Goal: Task Accomplishment & Management: Complete application form

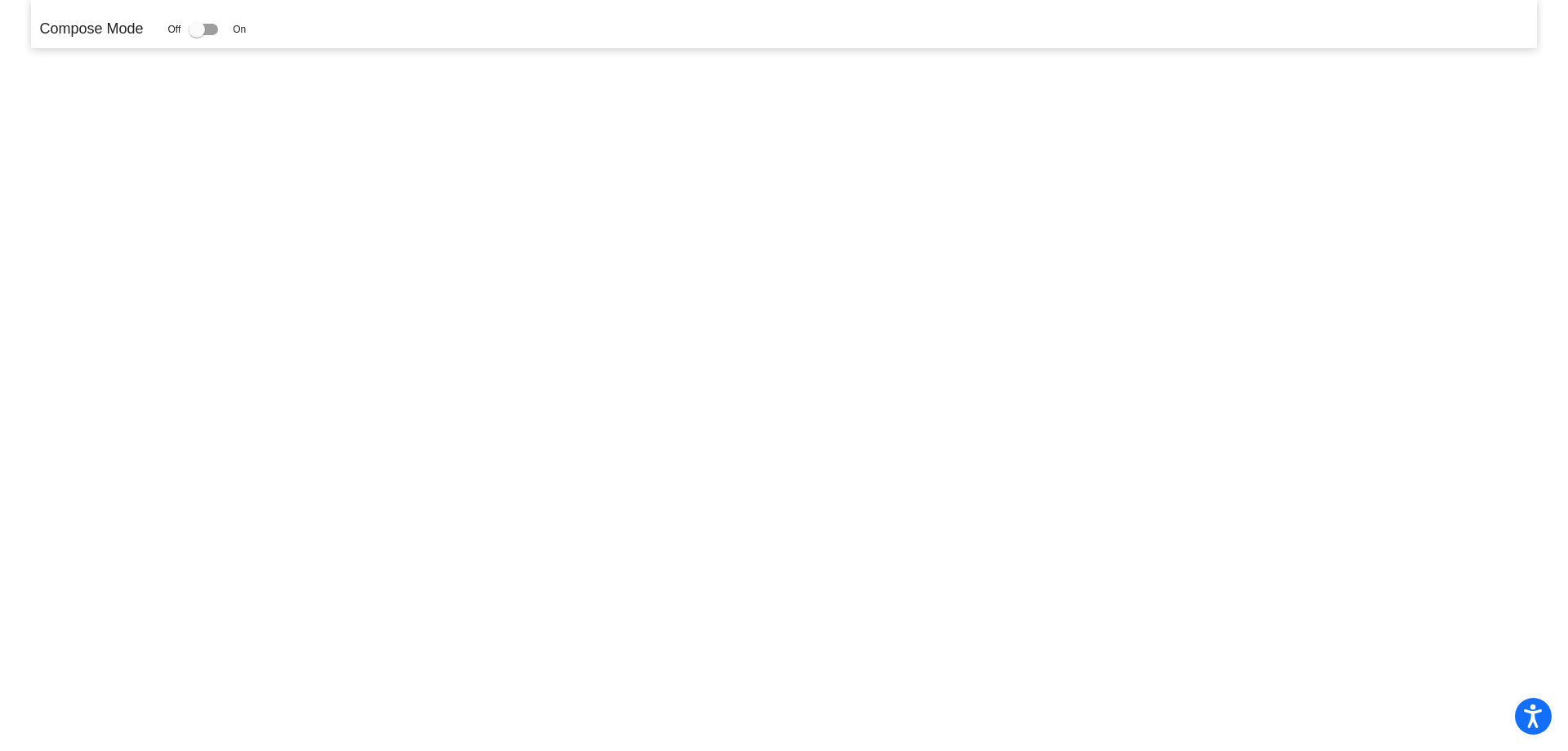
click at [188, 27] on div "Off On" at bounding box center [207, 30] width 78 height 20
click at [192, 28] on div at bounding box center [197, 30] width 17 height 17
click at [196, 35] on input "checkbox" at bounding box center [196, 35] width 1 height 1
click at [197, 32] on div at bounding box center [197, 30] width 17 height 17
click at [197, 35] on input "checkbox" at bounding box center [196, 35] width 1 height 1
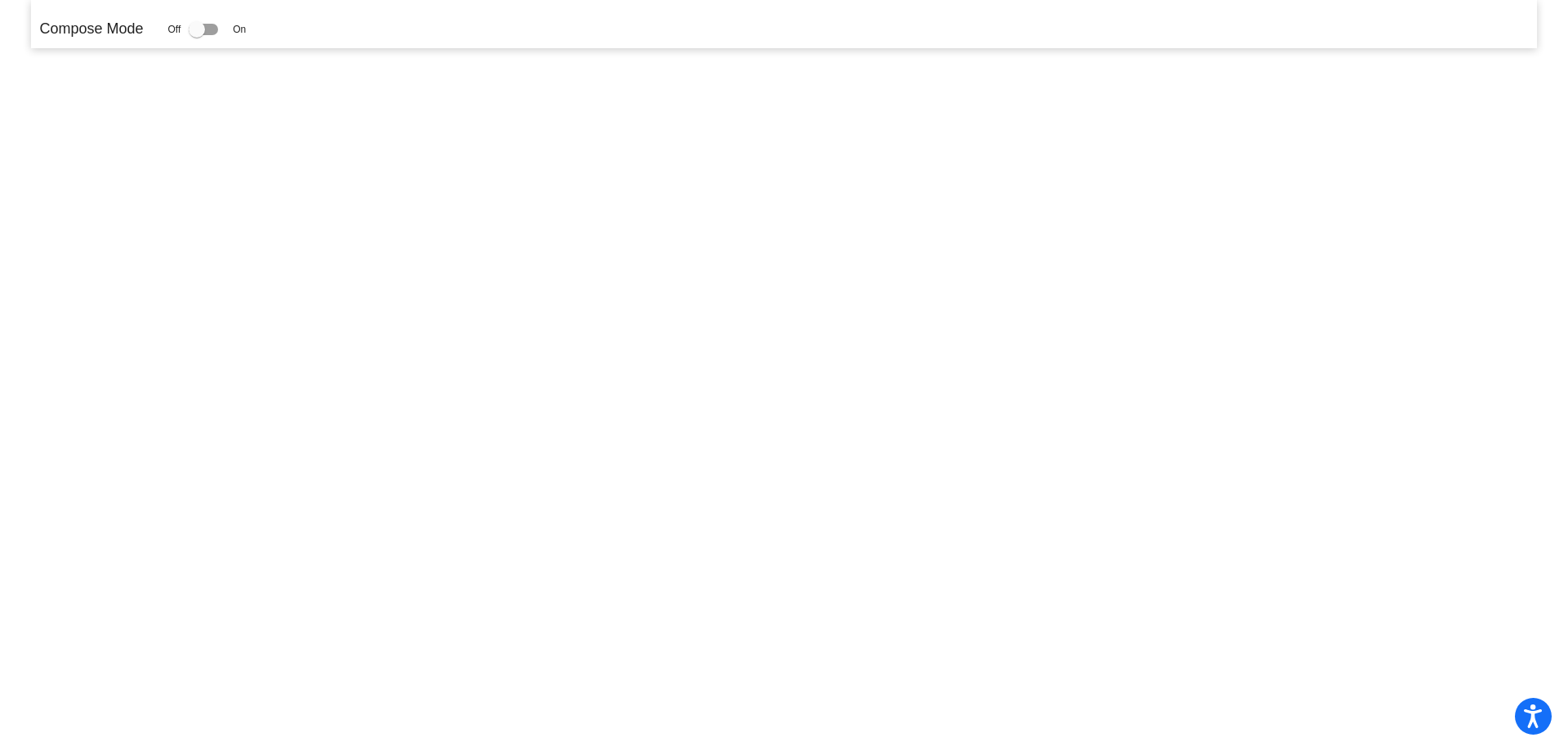
checkbox input "false"
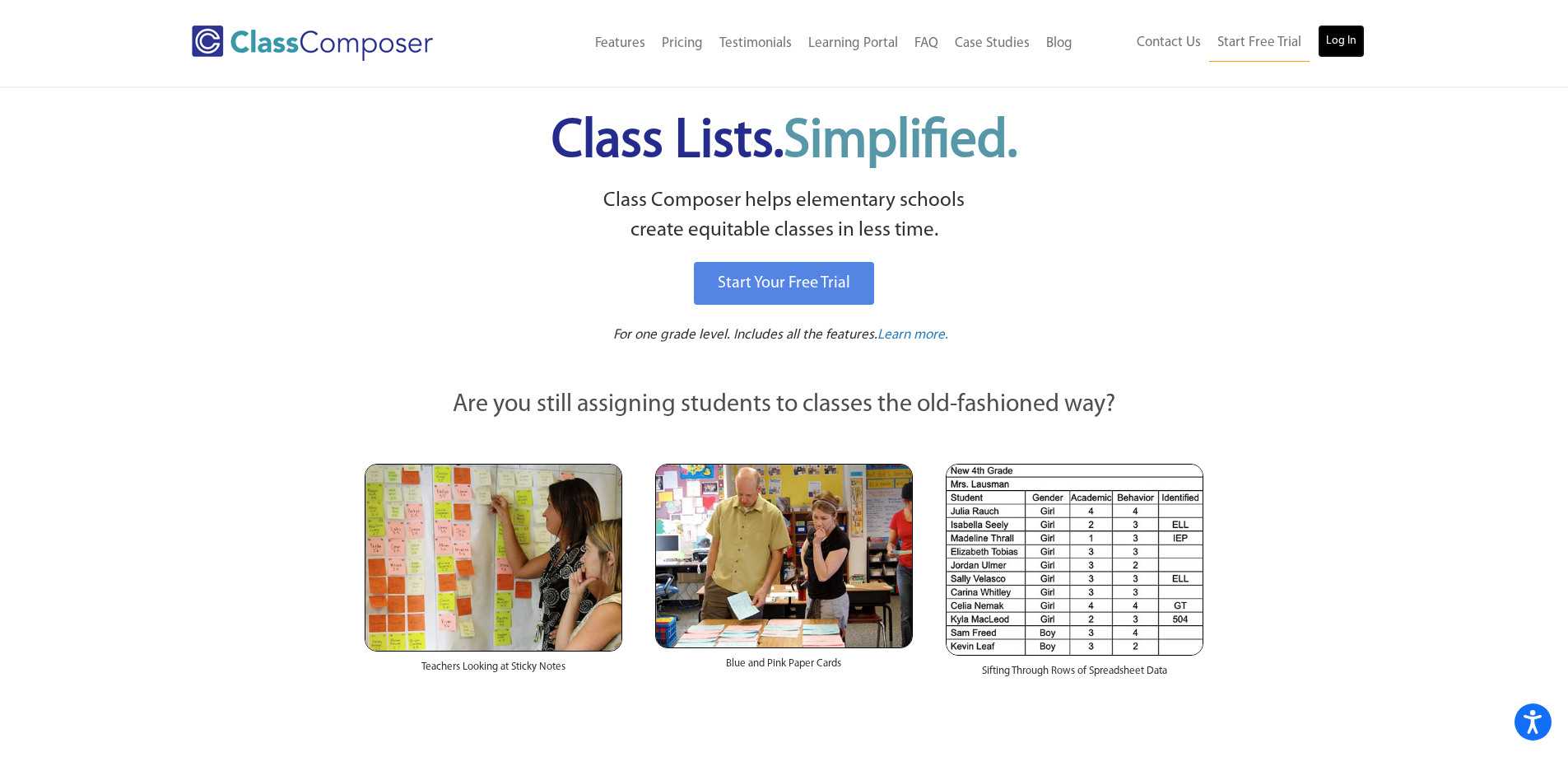
click at [1353, 45] on link "Log In" at bounding box center [1341, 41] width 47 height 33
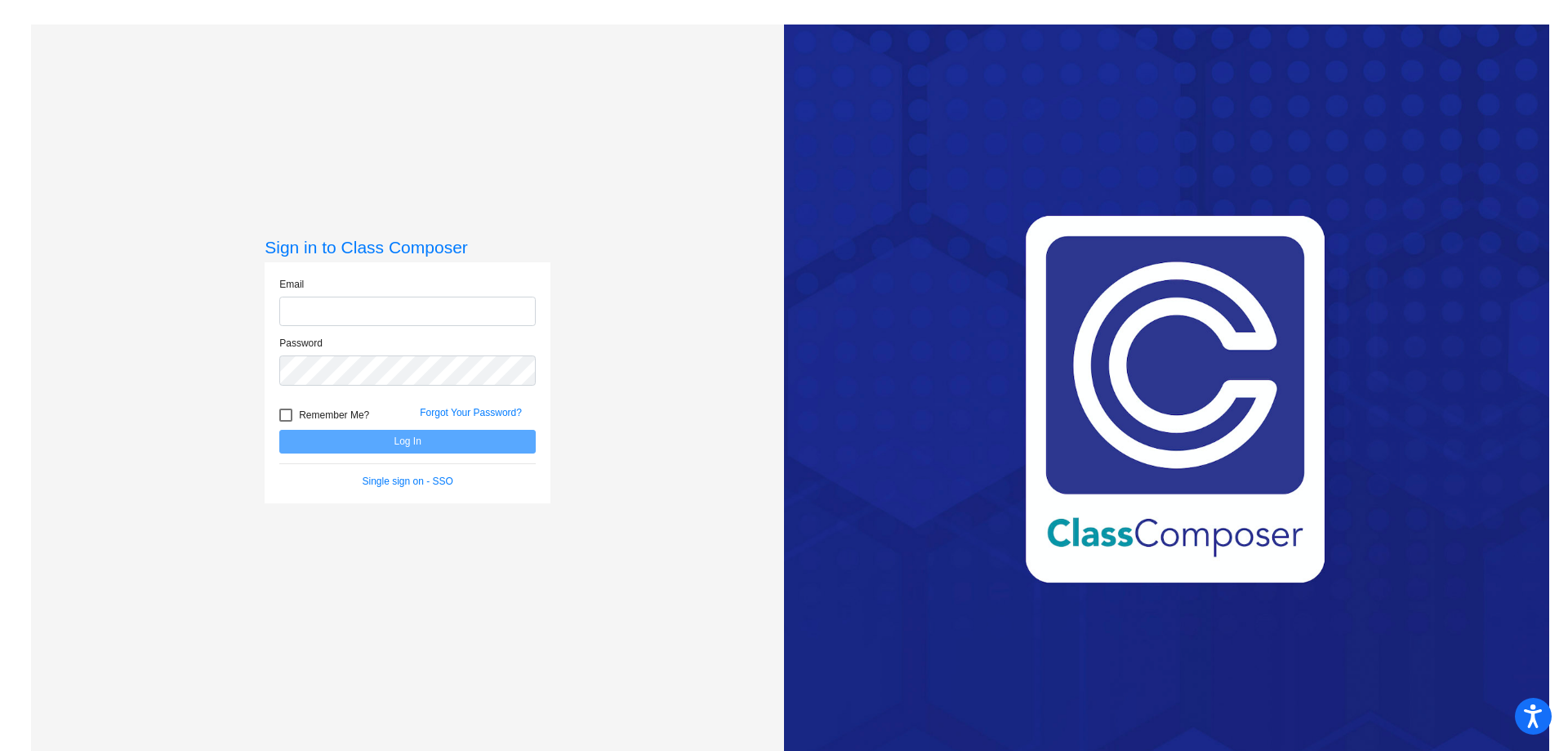
type input "[EMAIL_ADDRESS][DOMAIN_NAME]"
click at [425, 444] on button "Log In" at bounding box center [407, 441] width 256 height 24
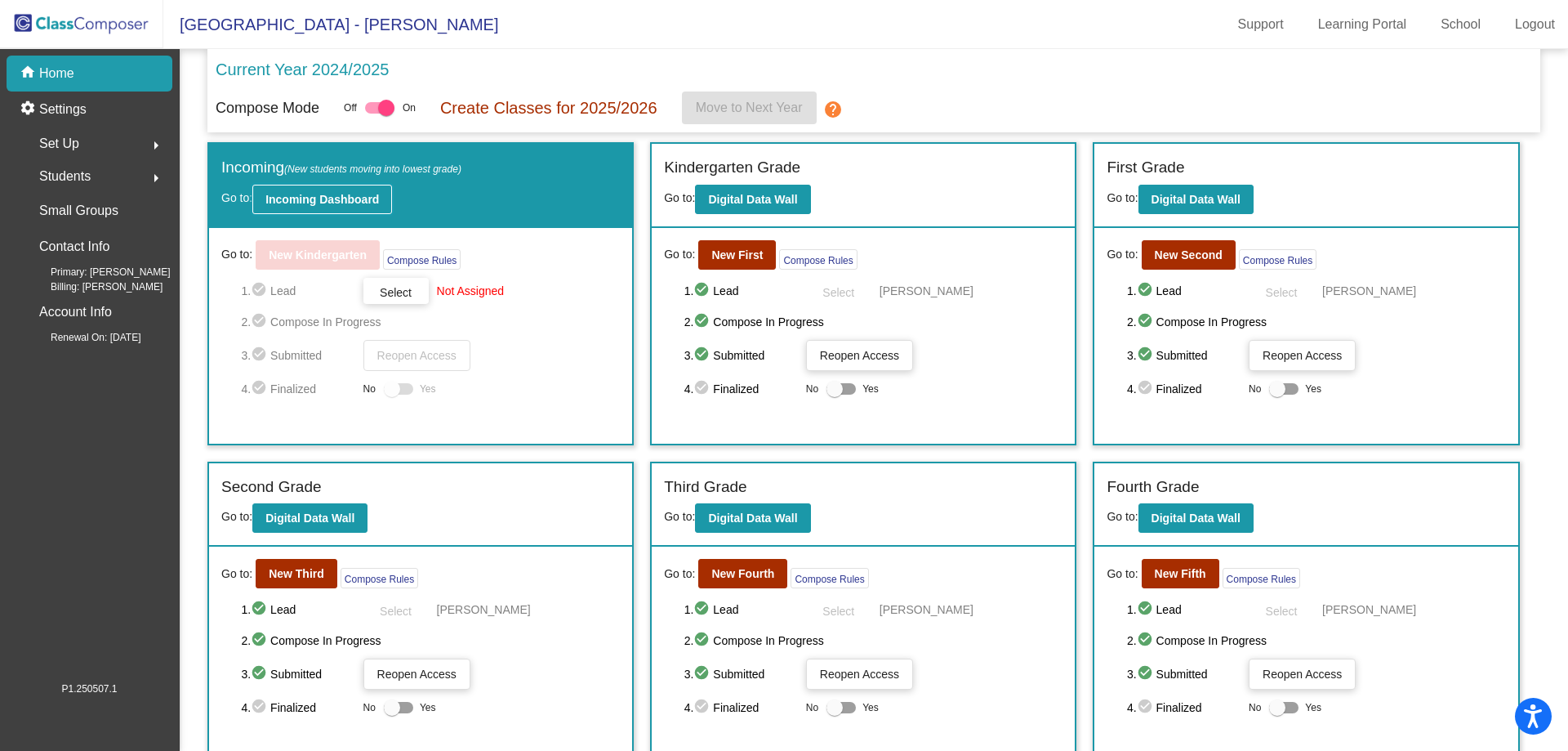
click at [334, 203] on b "Incoming Dashboard" at bounding box center [322, 199] width 114 height 13
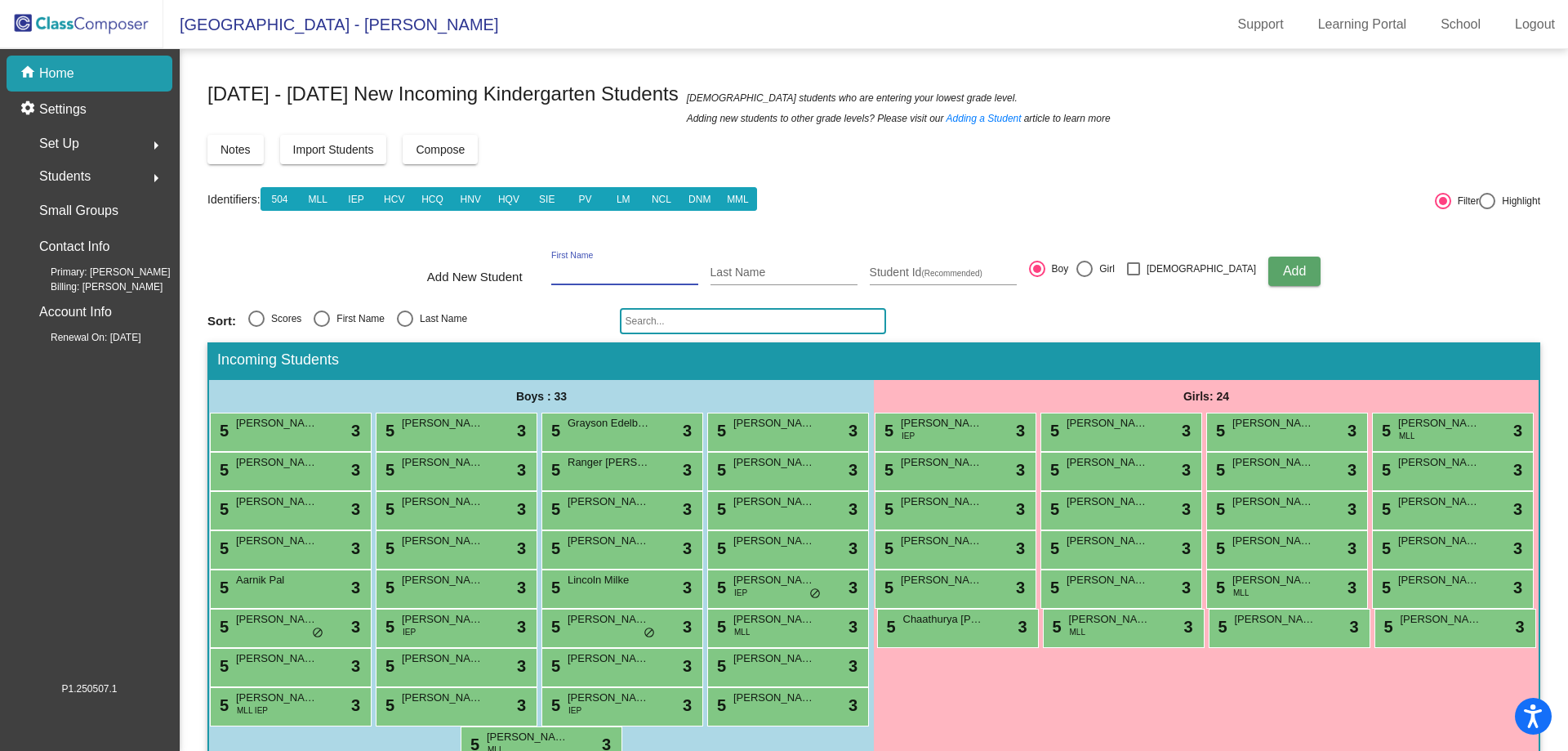
click at [606, 272] on input "First Name" at bounding box center [624, 273] width 147 height 13
type input "[PERSON_NAME]"
click at [1273, 270] on button "Add" at bounding box center [1294, 271] width 52 height 29
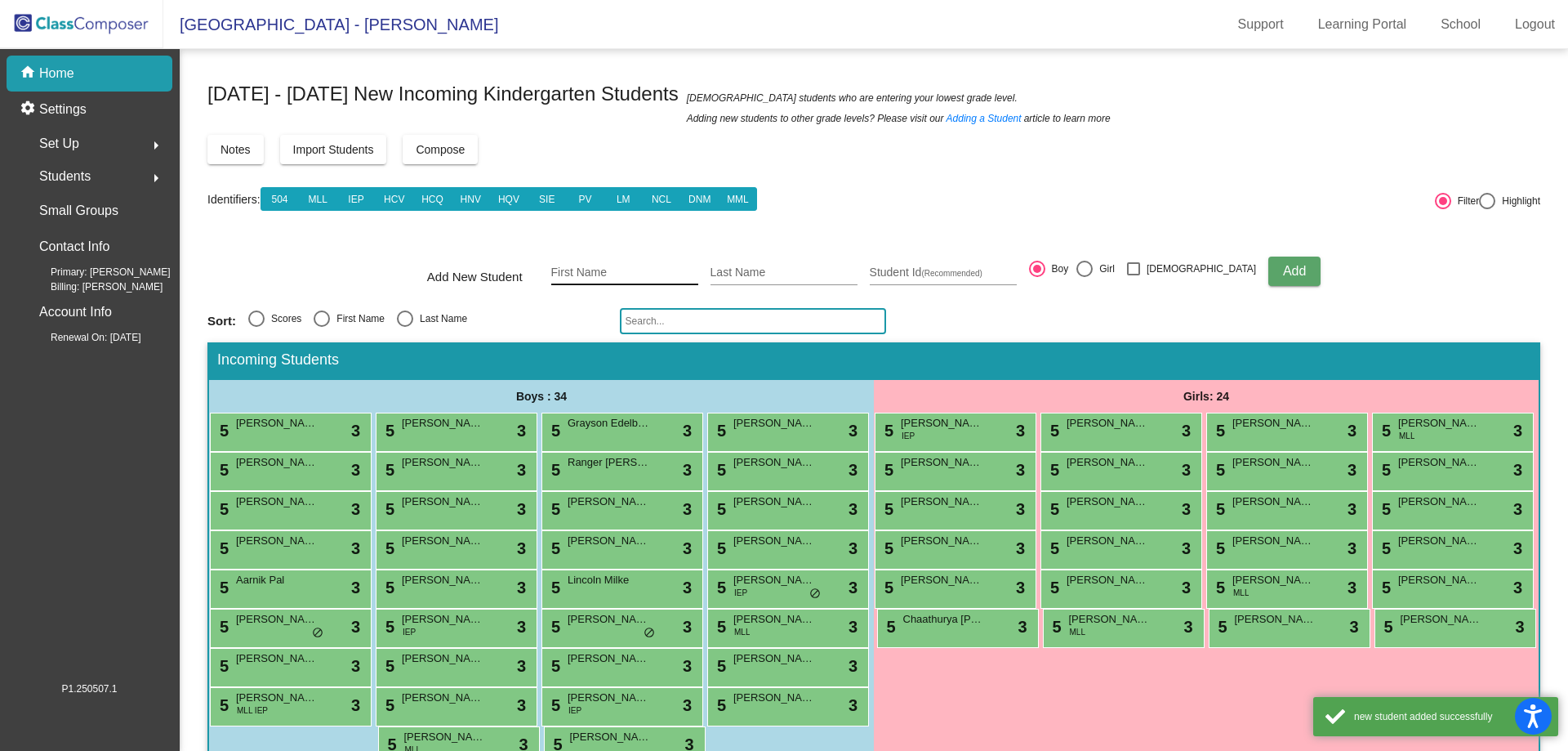
click at [661, 273] on input "First Name" at bounding box center [624, 273] width 147 height 13
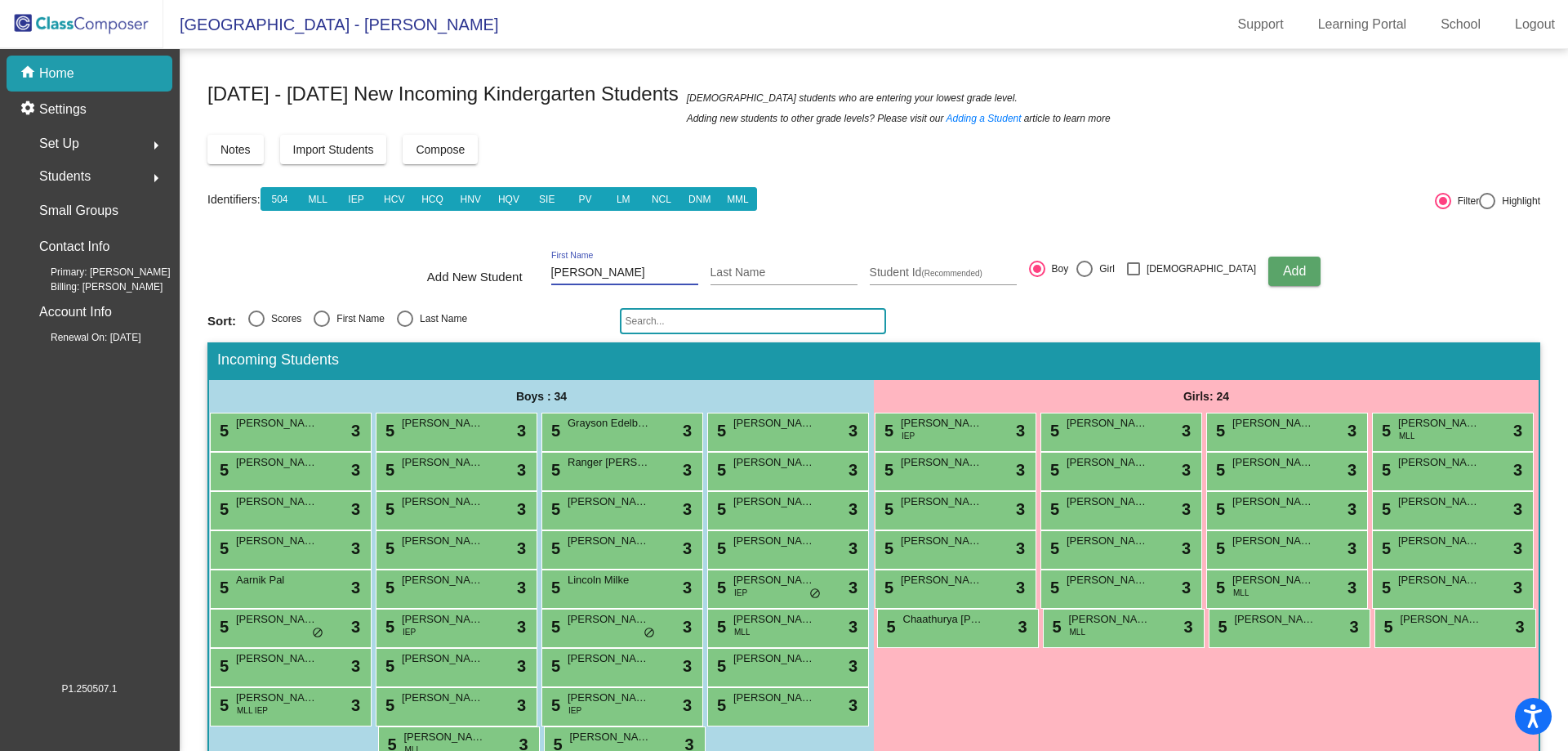
type input "[PERSON_NAME]"
click at [1283, 276] on span "Add" at bounding box center [1294, 271] width 23 height 14
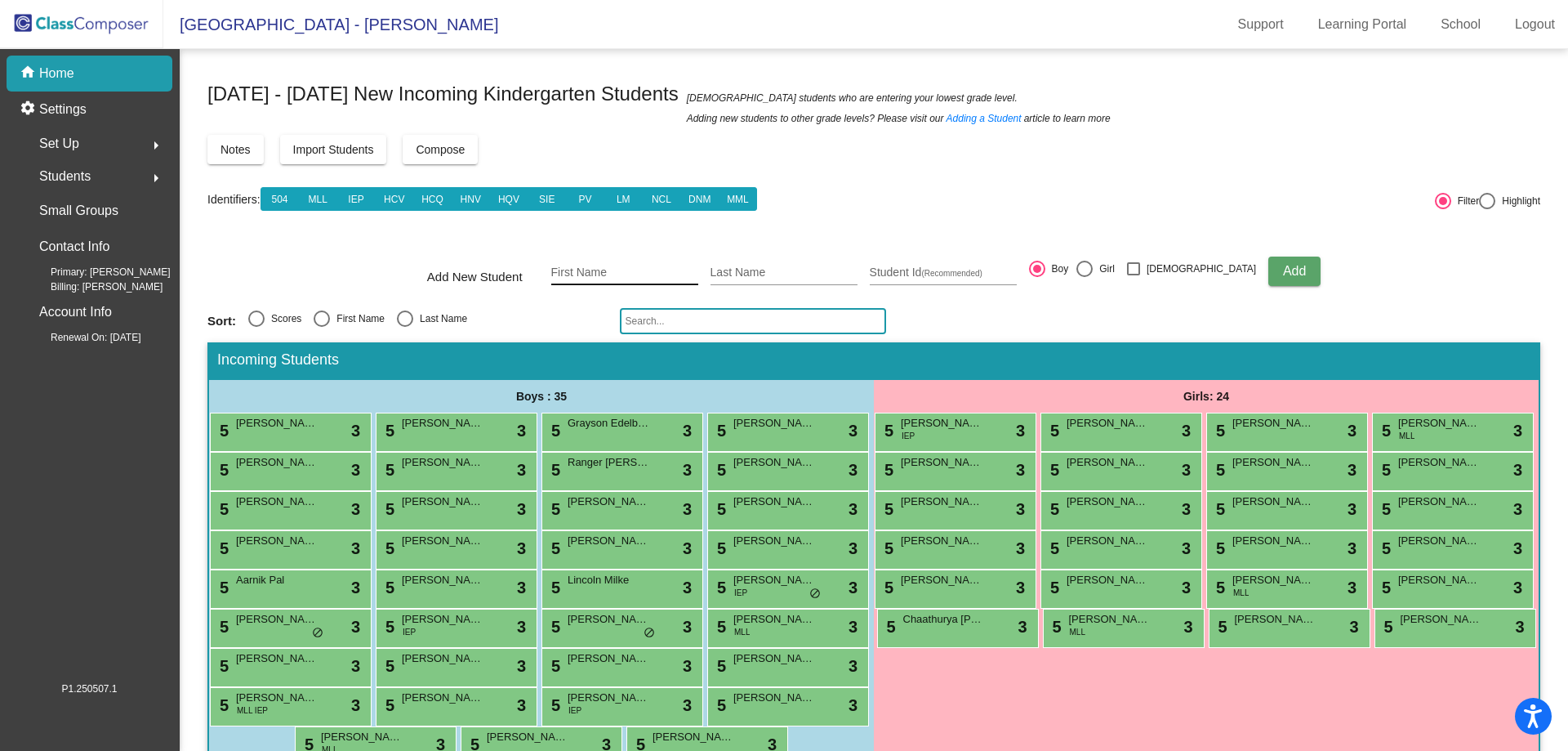
click at [690, 275] on input "First Name" at bounding box center [624, 273] width 147 height 13
type input "[PERSON_NAME]"
click at [1269, 282] on button "Add" at bounding box center [1294, 271] width 52 height 29
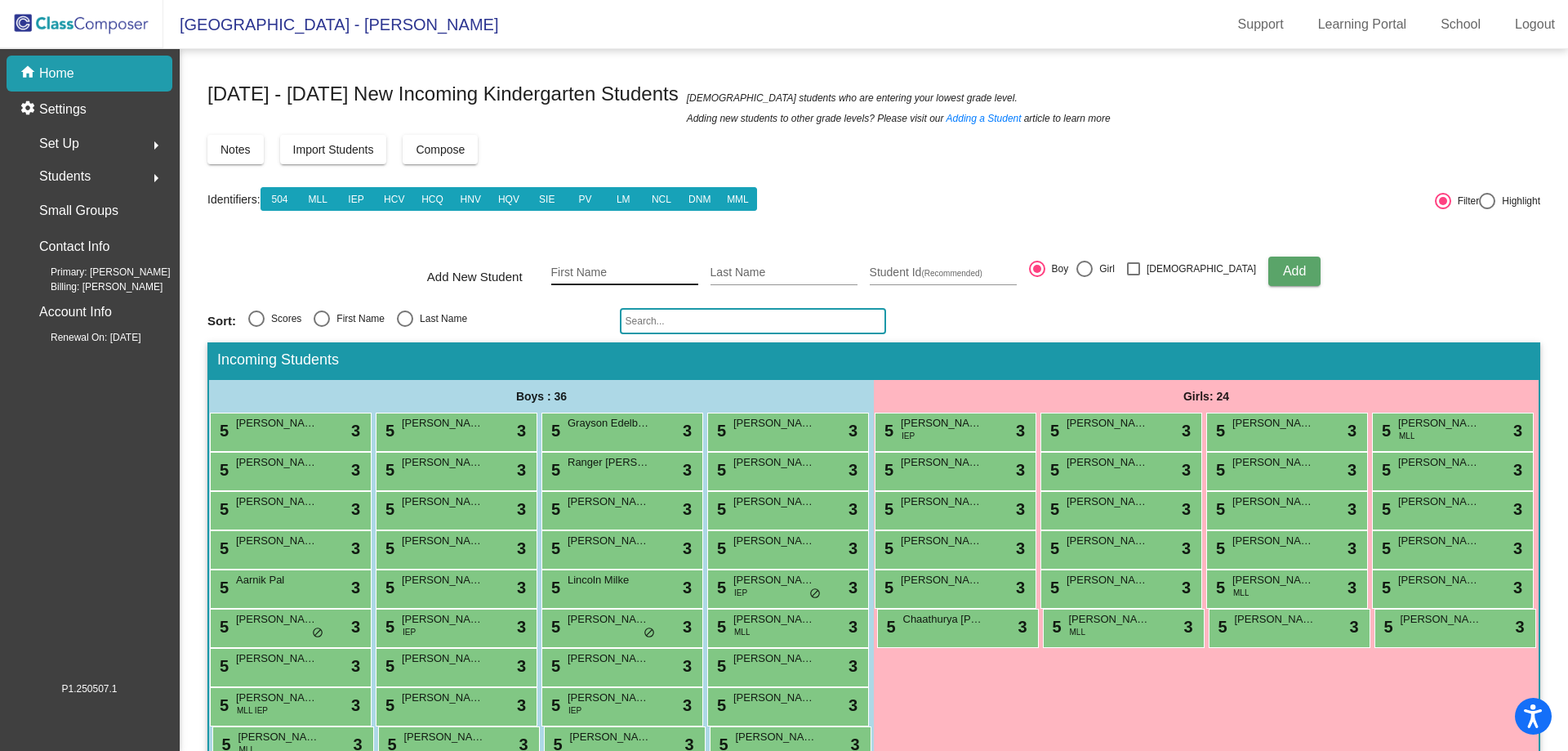
click at [647, 271] on input "First Name" at bounding box center [624, 273] width 147 height 13
type input "[PERSON_NAME]"
click at [1276, 263] on button "Add" at bounding box center [1294, 271] width 52 height 29
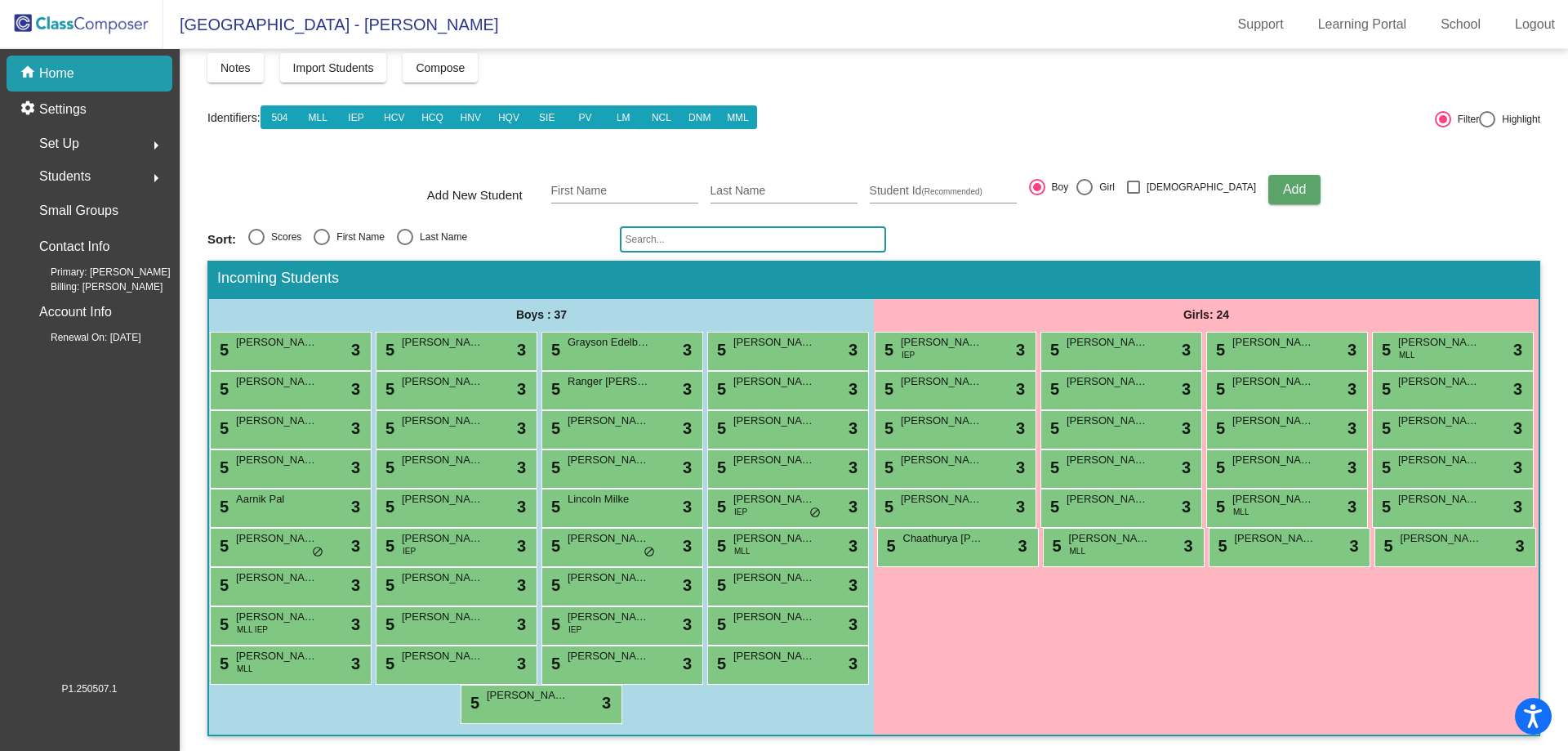
scroll to position [162, 0]
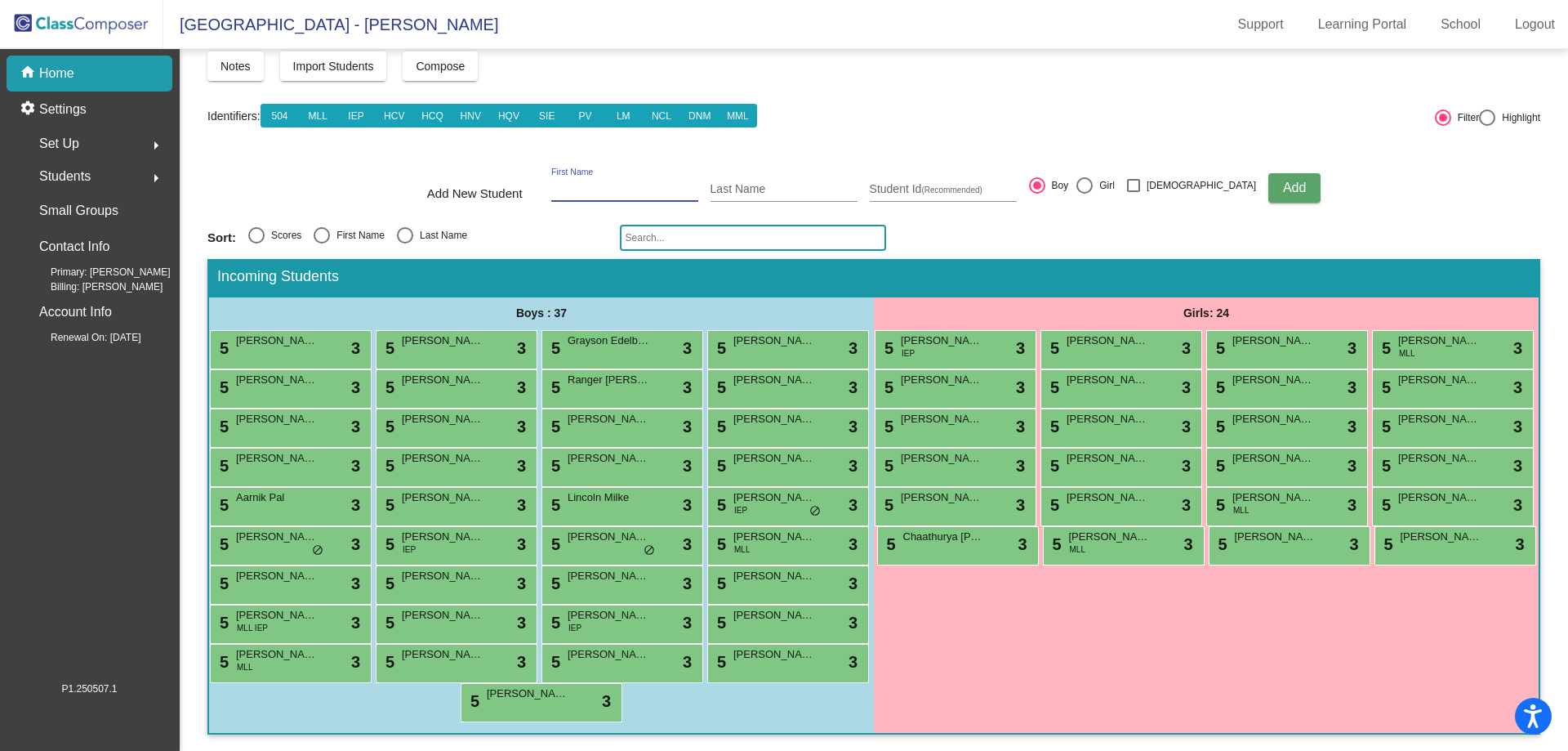
click at [677, 183] on input "First Name" at bounding box center [624, 189] width 147 height 13
type input "[PERSON_NAME]"
click at [1269, 173] on button "Add" at bounding box center [1294, 188] width 52 height 29
click at [664, 183] on input "First Name" at bounding box center [624, 189] width 147 height 13
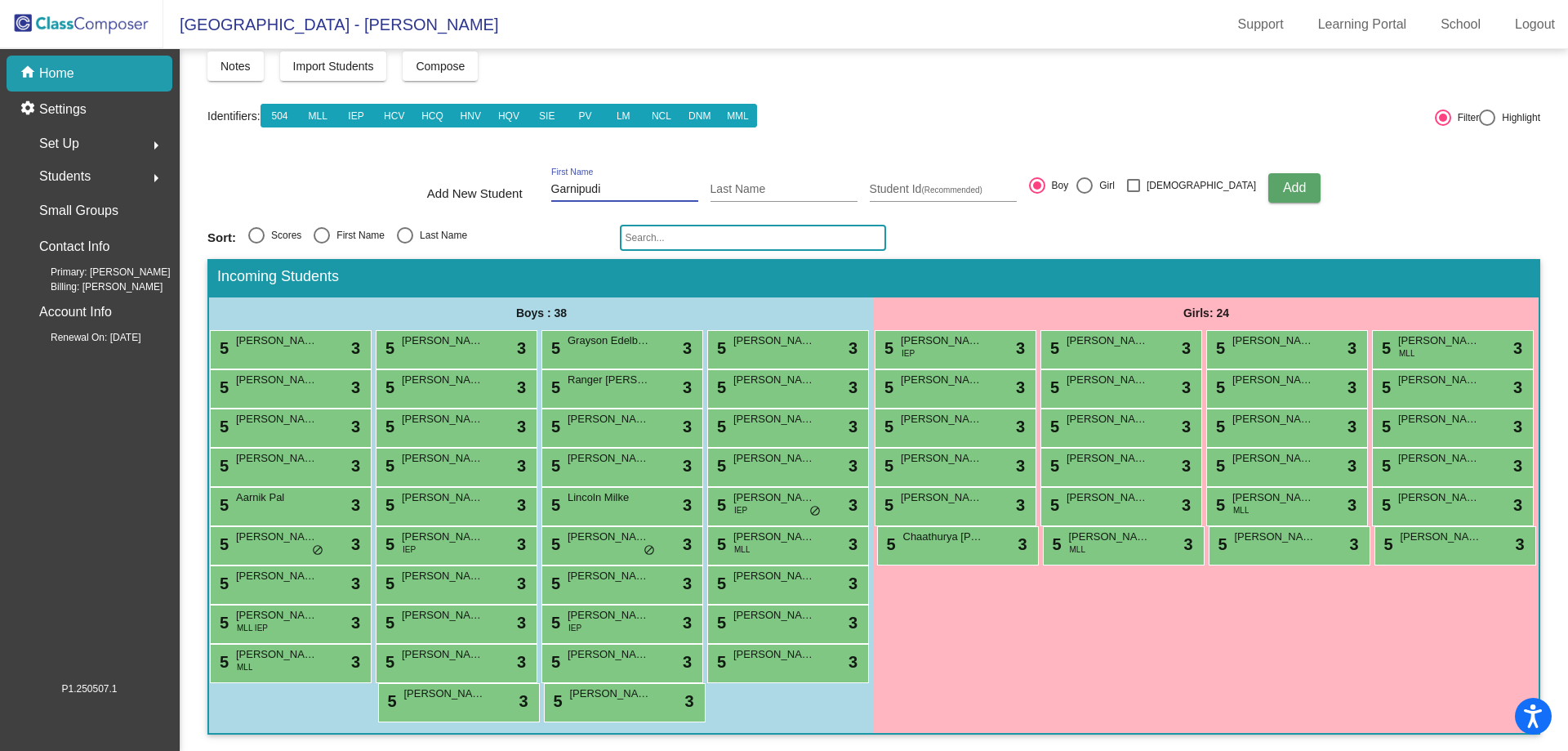
type input "Garnipudi"
drag, startPoint x: 664, startPoint y: 107, endPoint x: 534, endPoint y: 94, distance: 130.6
click at [534, 159] on div "Add New Student [PERSON_NAME] First Name [PERSON_NAME] Last Name Student Id (Re…" at bounding box center [874, 188] width 894 height 57
type input "Chershitha"
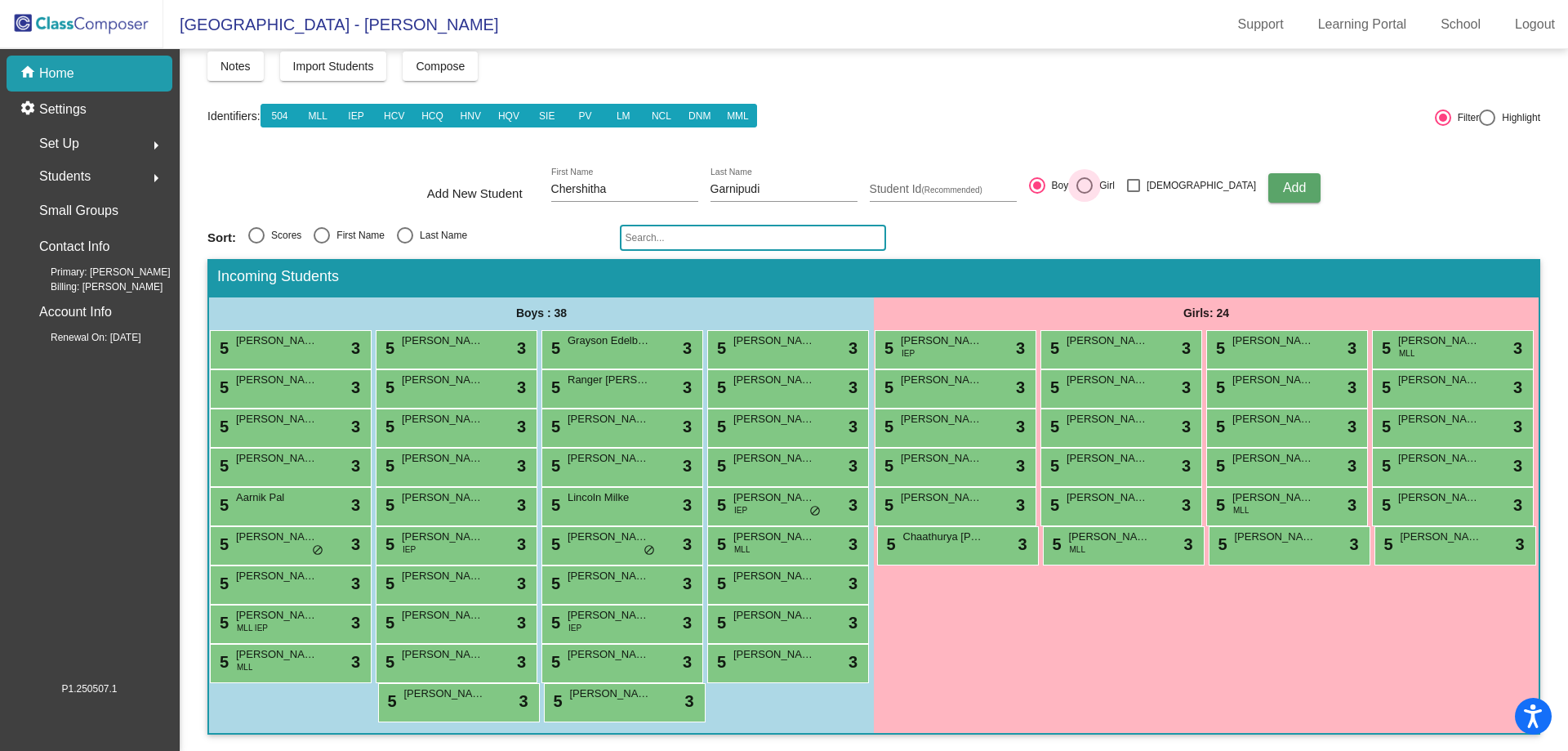
click at [1093, 178] on div at bounding box center [1084, 186] width 17 height 17
click at [1084, 193] on input "Girl" at bounding box center [1083, 193] width 1 height 1
radio input "true"
click at [1272, 173] on button "Add" at bounding box center [1294, 188] width 52 height 29
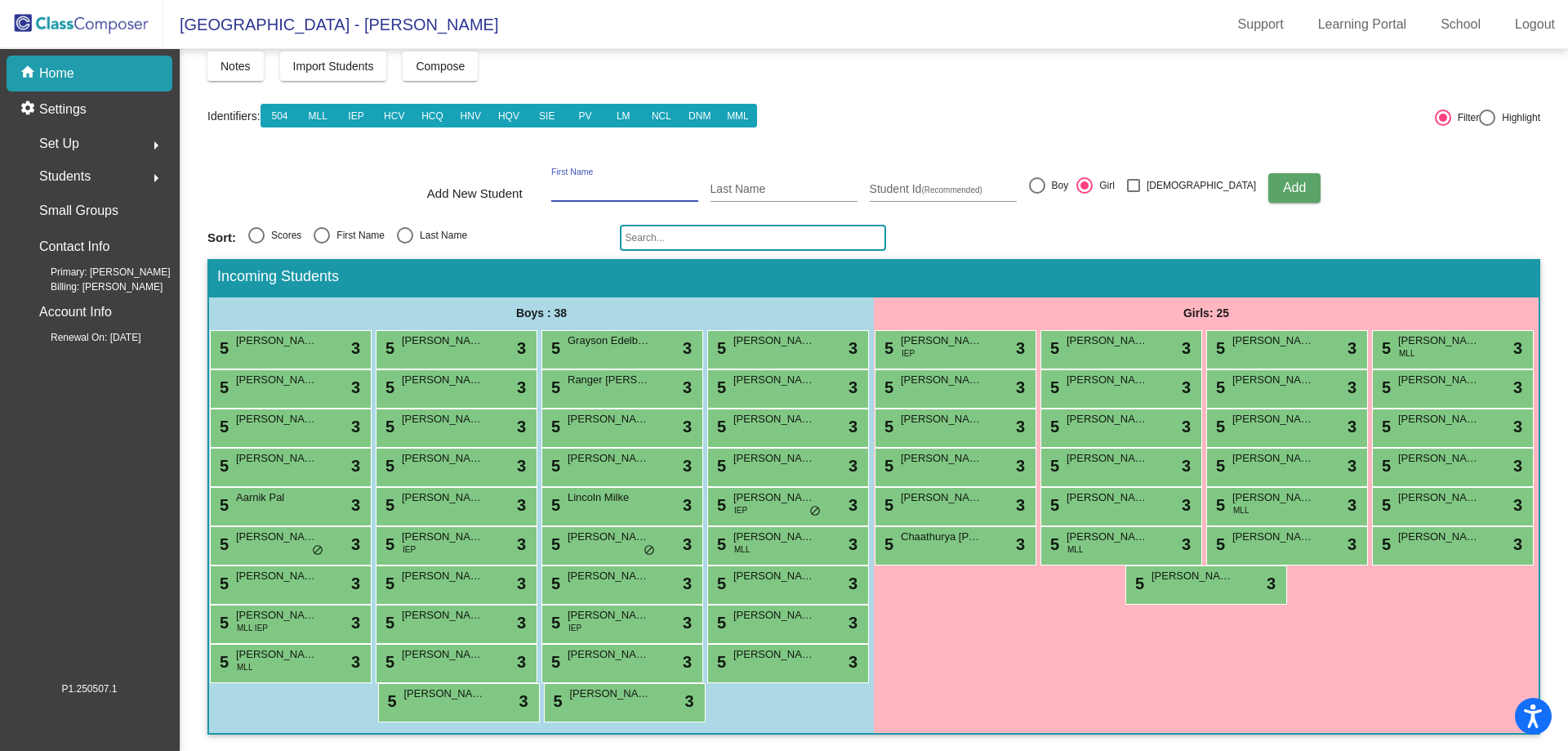
click at [665, 183] on input "First Name" at bounding box center [624, 189] width 147 height 13
type input "[PERSON_NAME]"
click at [1045, 178] on div at bounding box center [1037, 186] width 17 height 17
click at [1037, 193] on input "Boy" at bounding box center [1036, 193] width 1 height 1
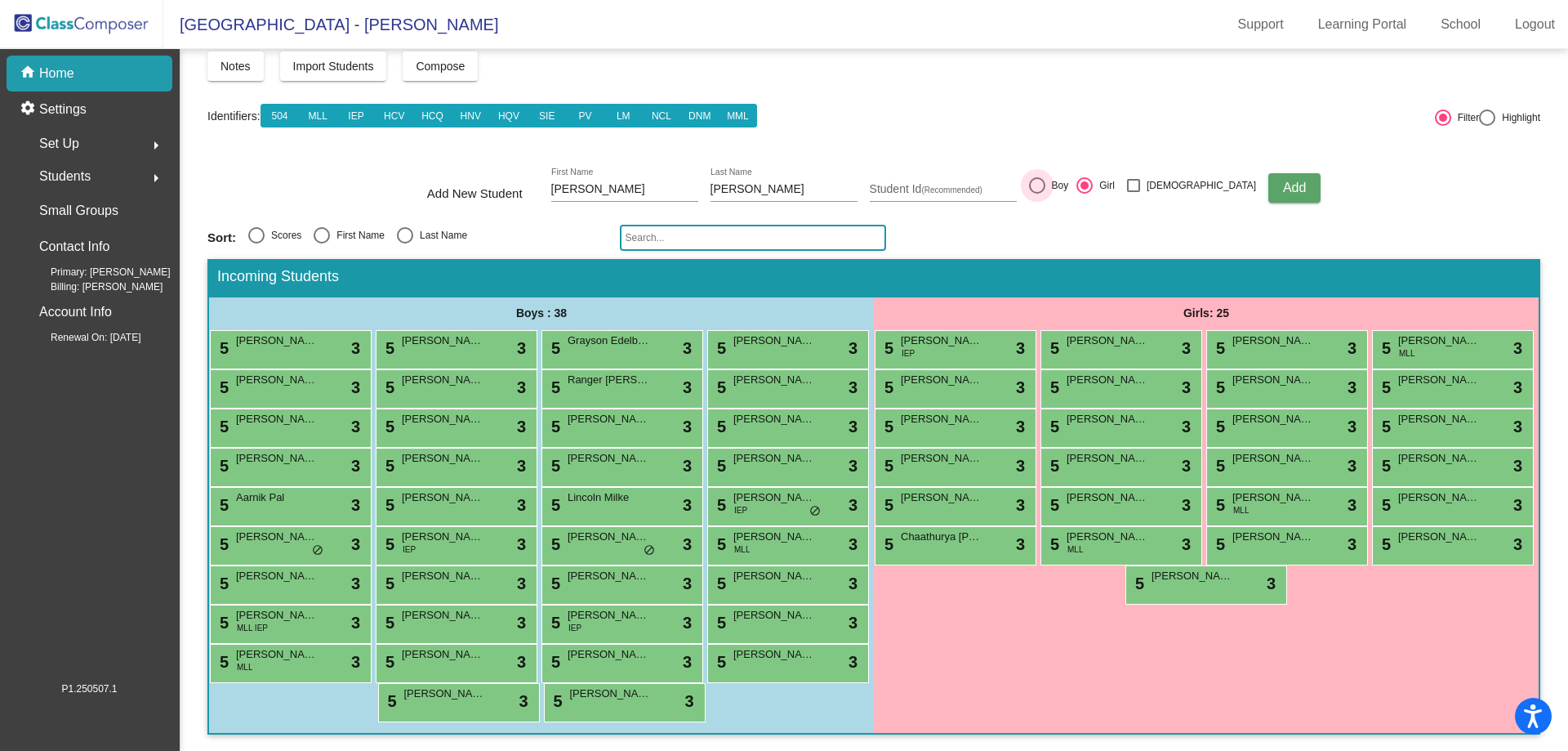
radio input "true"
click at [1283, 181] on span "Add" at bounding box center [1294, 188] width 23 height 14
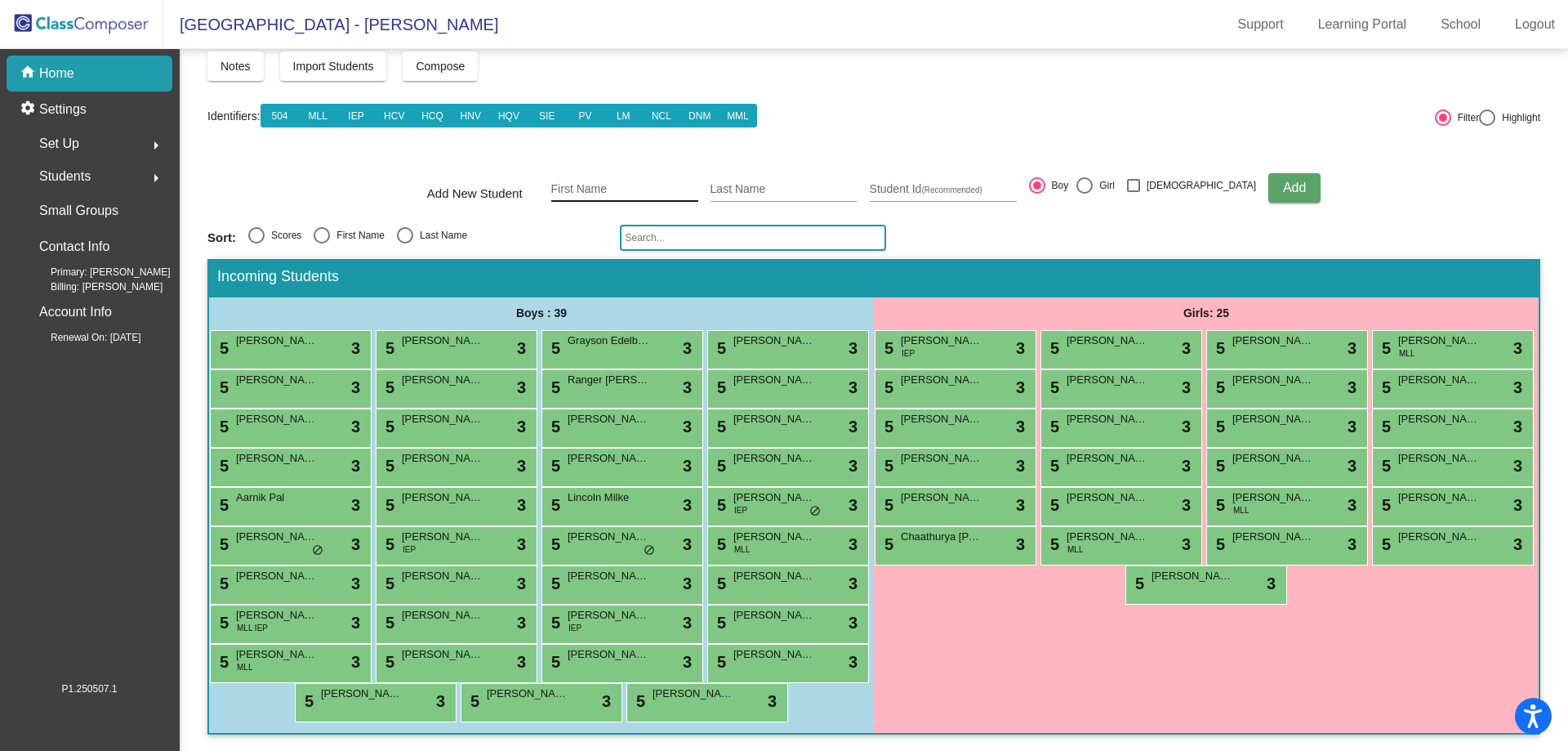
click at [684, 183] on input "First Name" at bounding box center [624, 189] width 147 height 13
type input "[PERSON_NAME]"
type input "Akolzin"
click at [1283, 181] on span "Add" at bounding box center [1294, 188] width 23 height 14
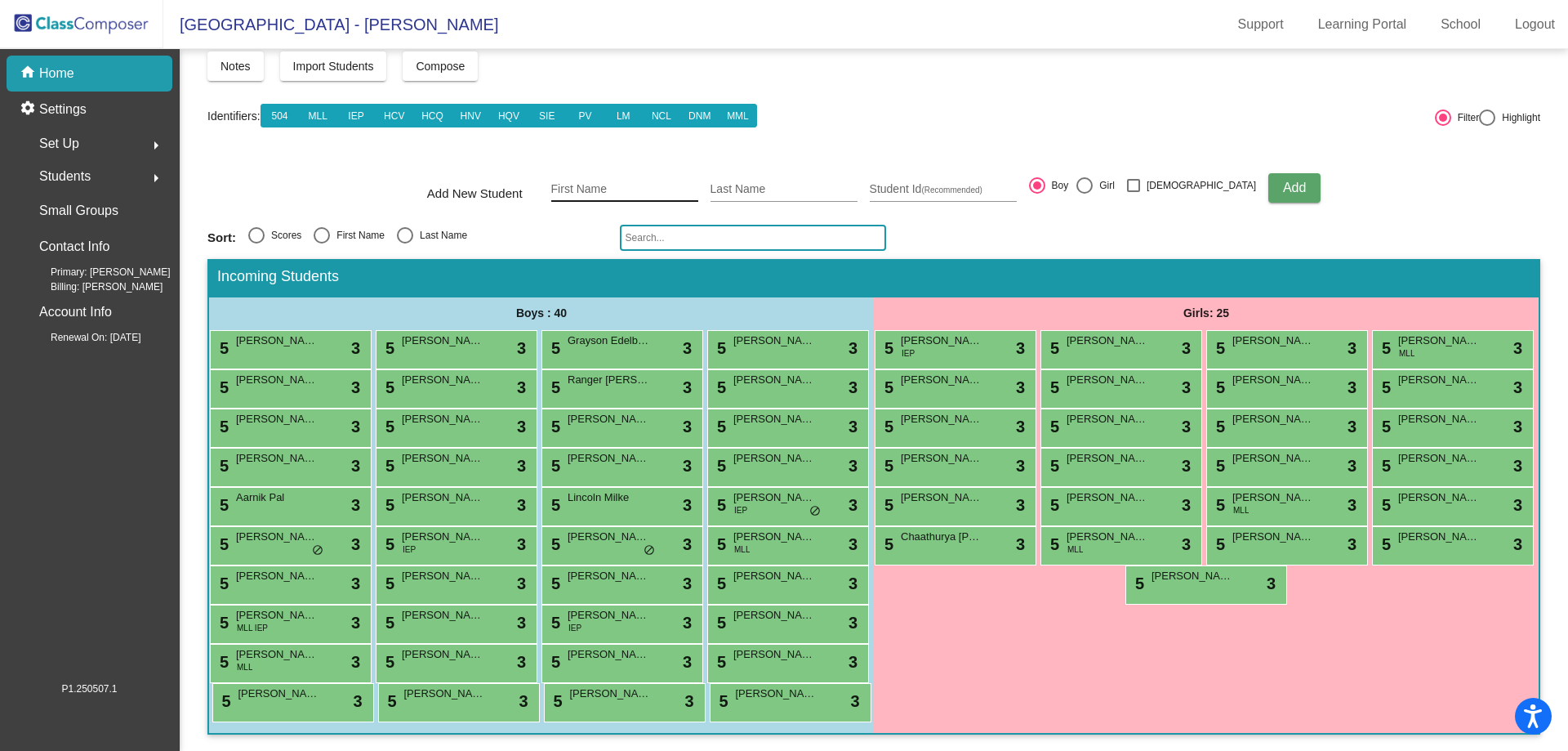
click at [650, 183] on input "First Name" at bounding box center [624, 189] width 147 height 13
type input "Rylee"
type input "[PERSON_NAME]"
click at [1093, 178] on div at bounding box center [1084, 186] width 17 height 17
click at [1084, 193] on input "Girl" at bounding box center [1083, 193] width 1 height 1
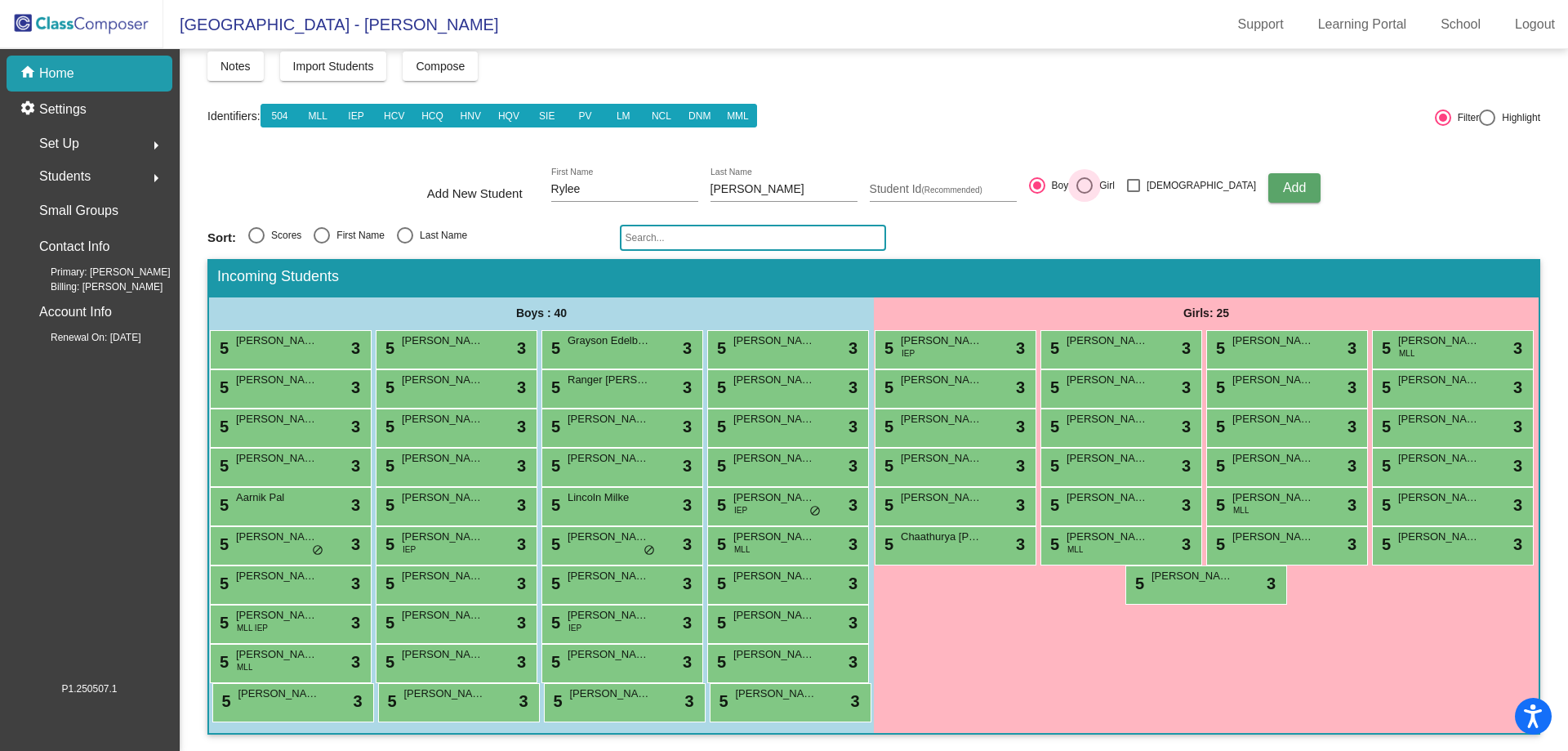
radio input "true"
click at [1283, 181] on span "Add" at bounding box center [1294, 188] width 23 height 14
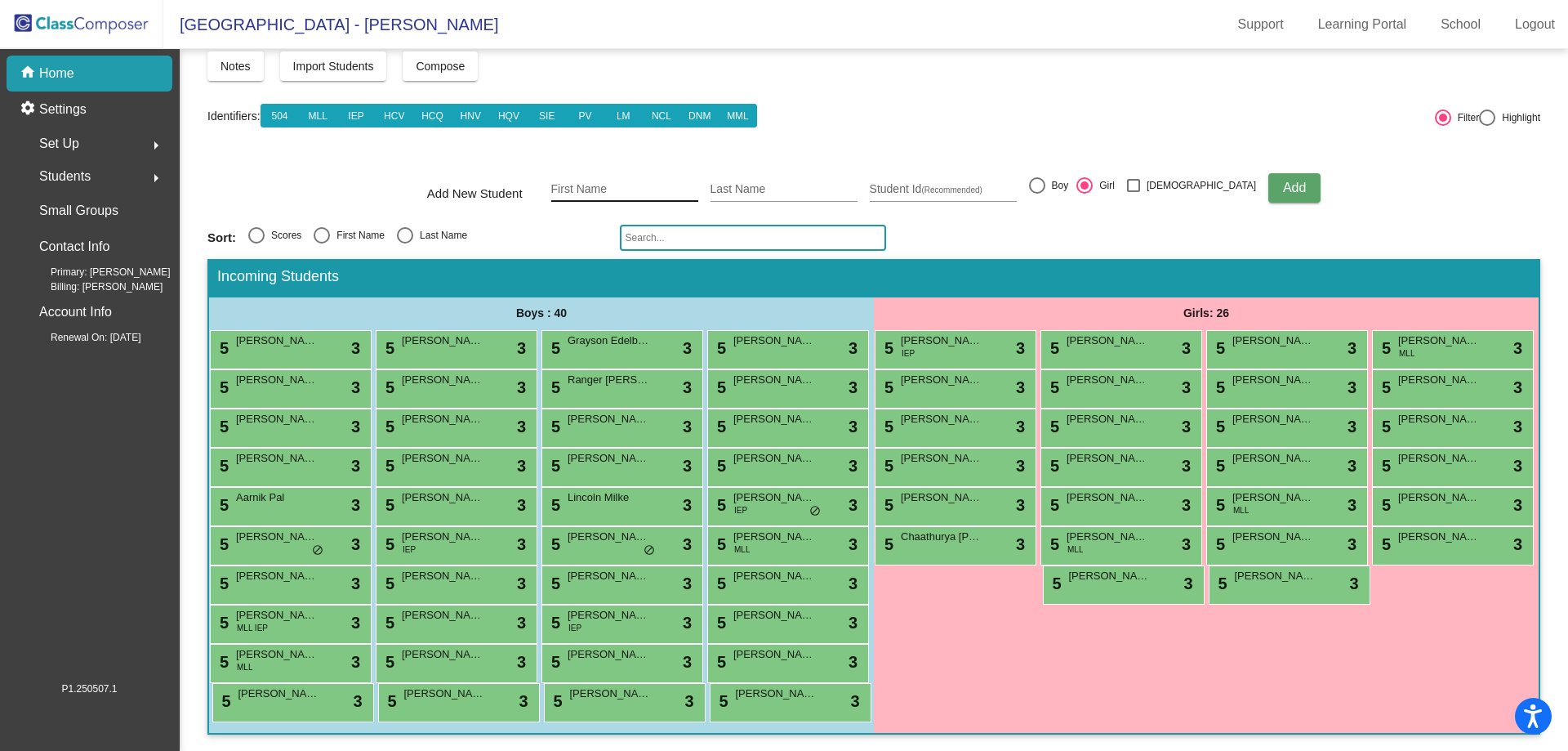
click at [661, 183] on input "First Name" at bounding box center [624, 189] width 147 height 13
type input "[PERSON_NAME]"
click at [1283, 181] on span "Add" at bounding box center [1294, 188] width 23 height 14
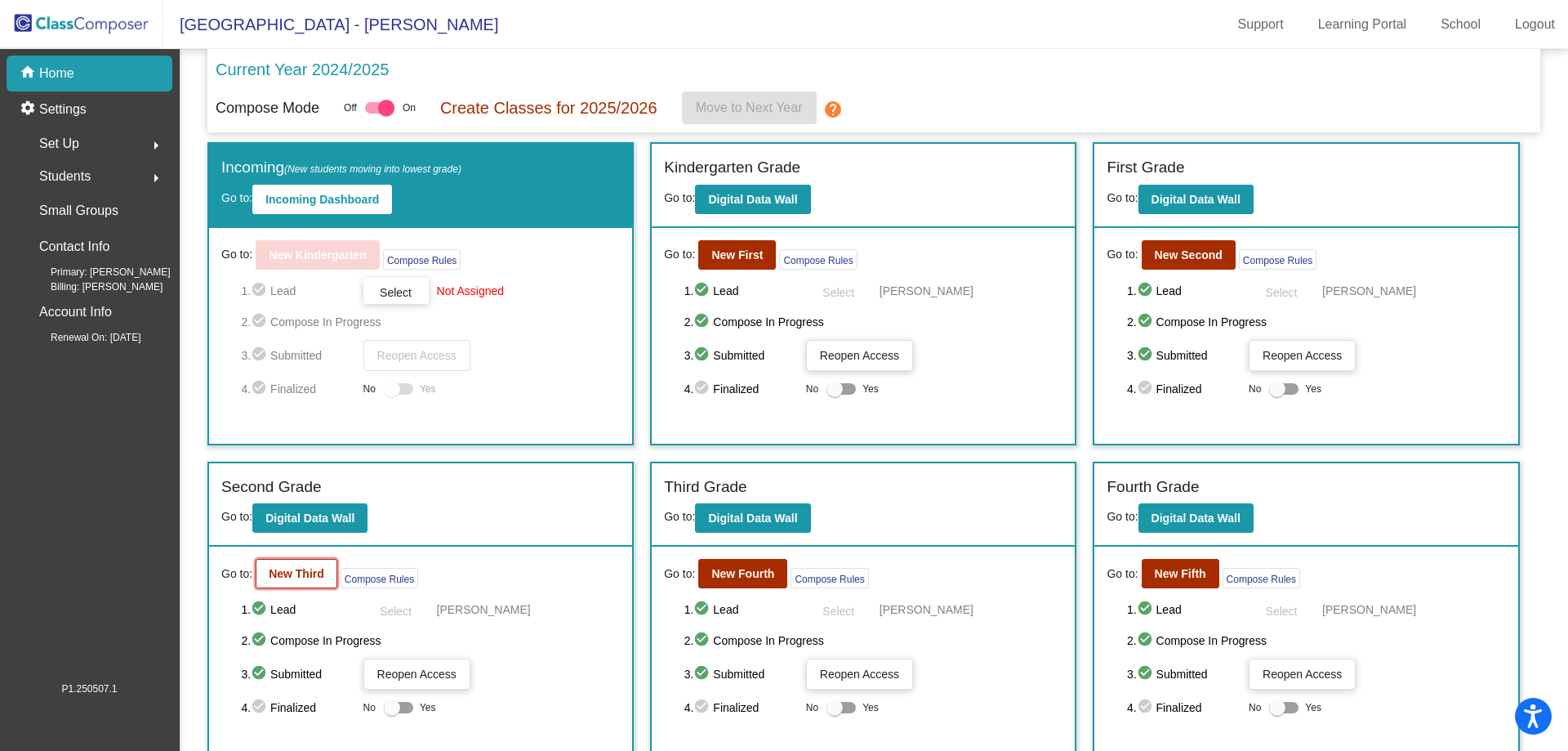
click at [272, 585] on button "New Third" at bounding box center [296, 573] width 81 height 29
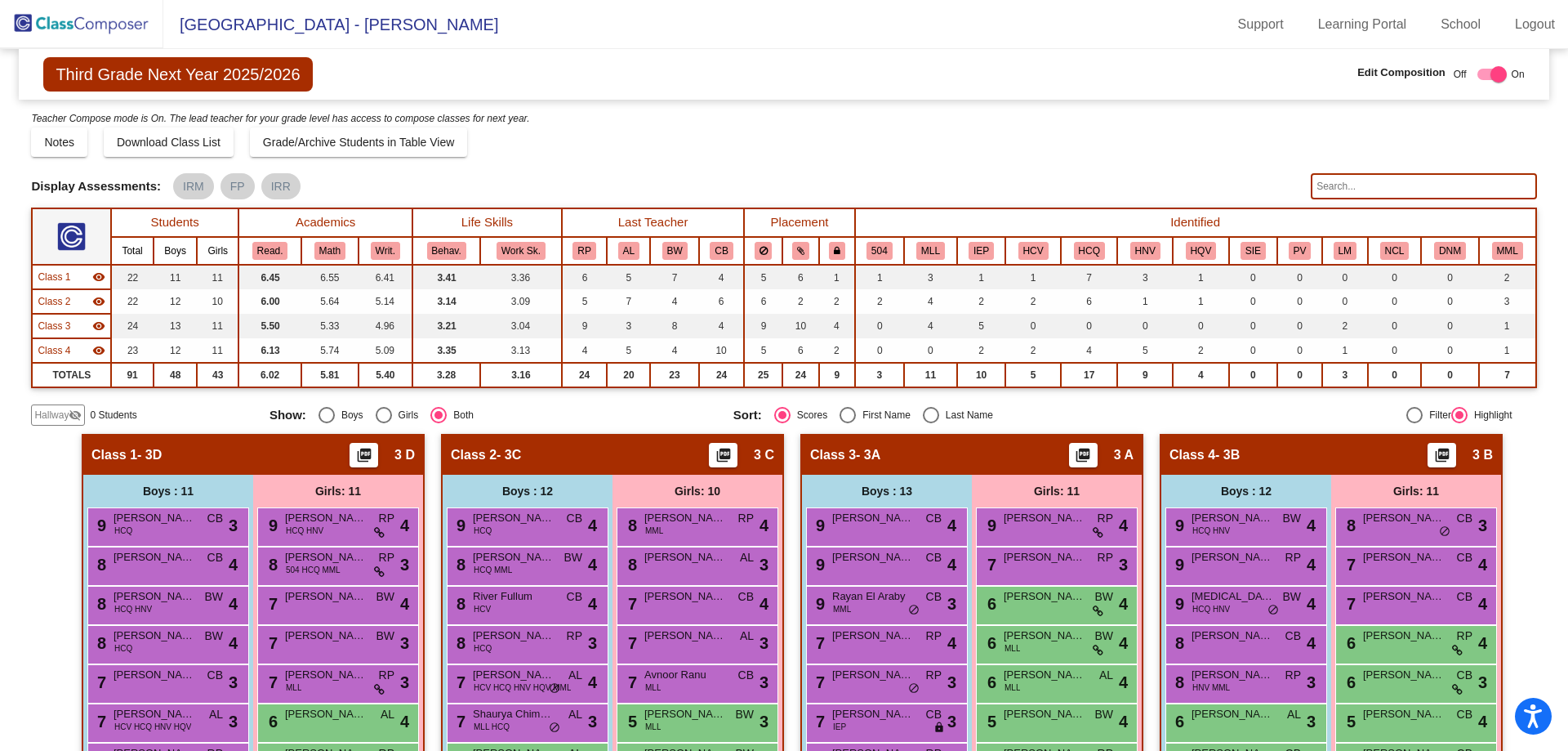
click at [56, 409] on span "Hallway" at bounding box center [51, 415] width 34 height 15
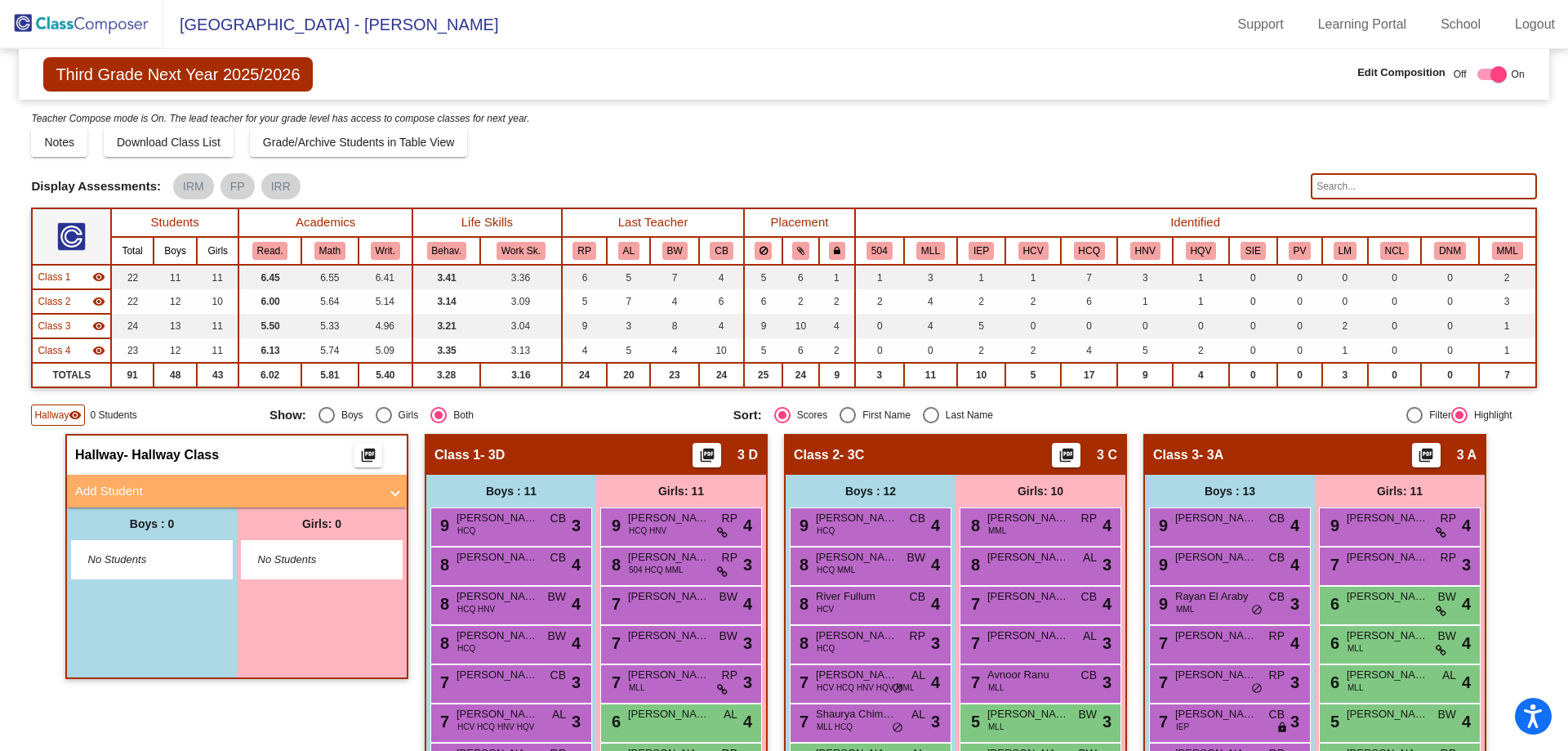
click at [392, 495] on span at bounding box center [395, 491] width 7 height 19
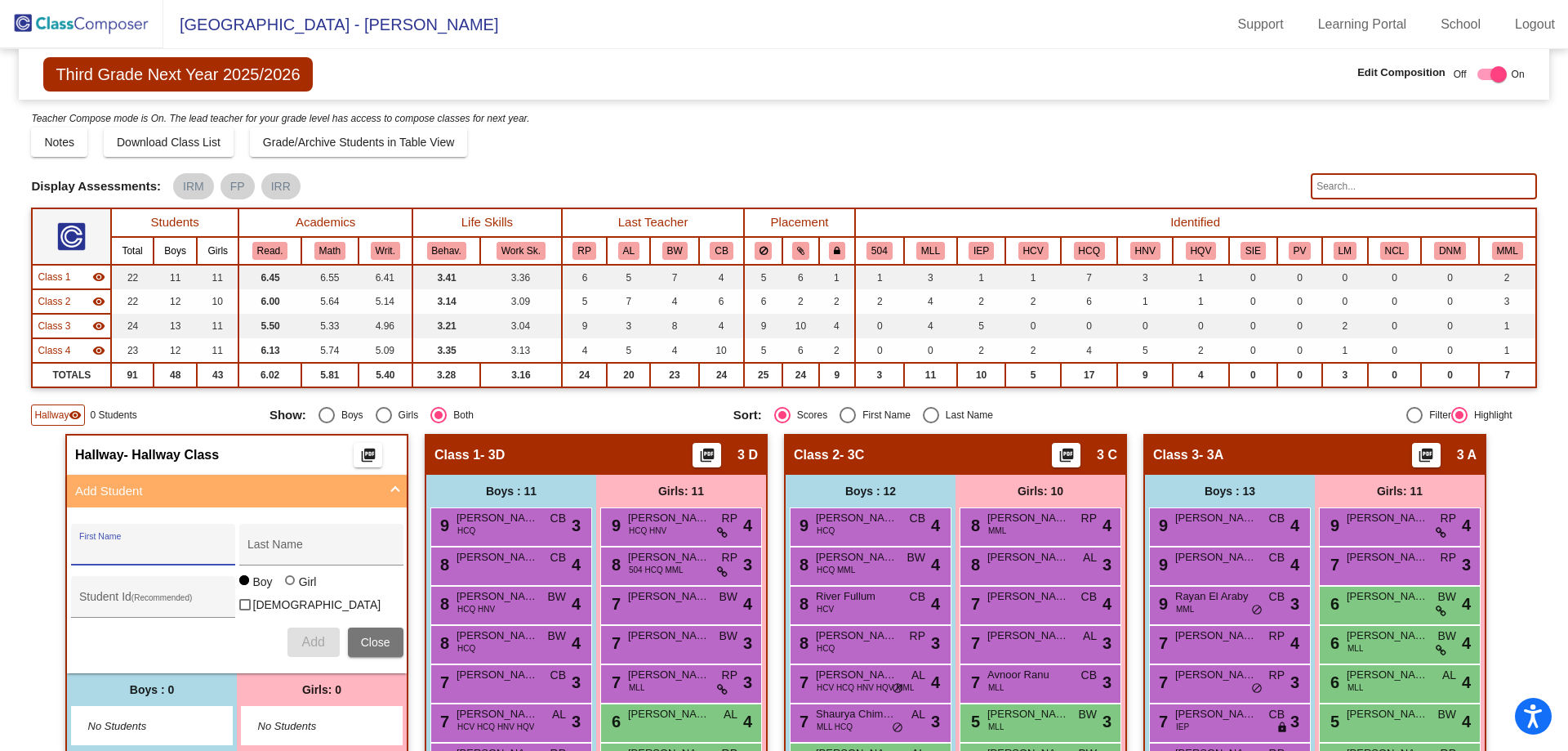
click at [163, 551] on input "First Name" at bounding box center [152, 551] width 147 height 13
type input "[PERSON_NAME]"
type input "Long"
click at [285, 585] on label "Girl" at bounding box center [303, 582] width 36 height 17
click at [290, 588] on input "Girl" at bounding box center [290, 588] width 1 height 1
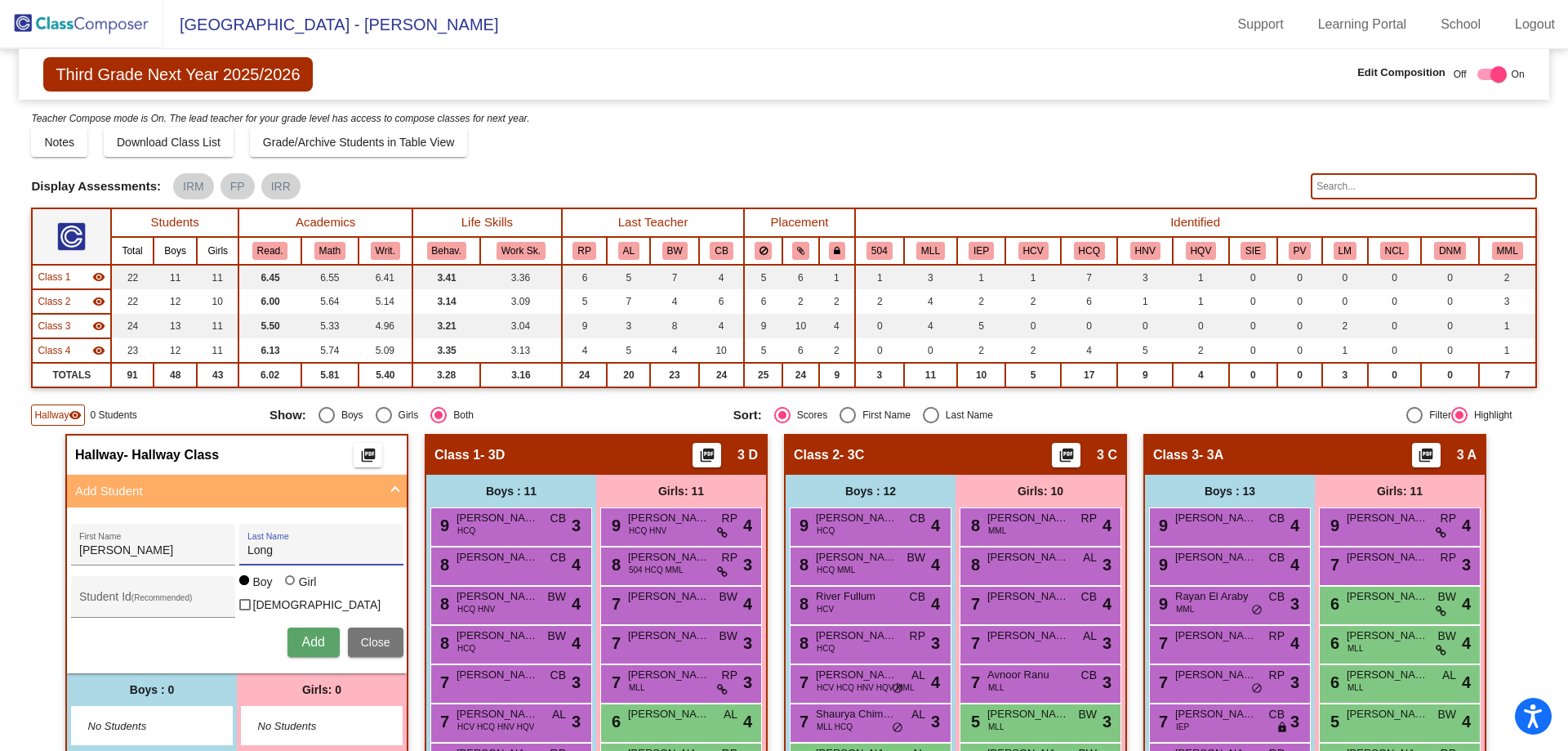
radio input "true"
click at [304, 637] on span "Add" at bounding box center [313, 641] width 23 height 14
type input "[PERSON_NAME]"
type input "Akolzina"
click at [290, 636] on button "Add" at bounding box center [313, 641] width 52 height 29
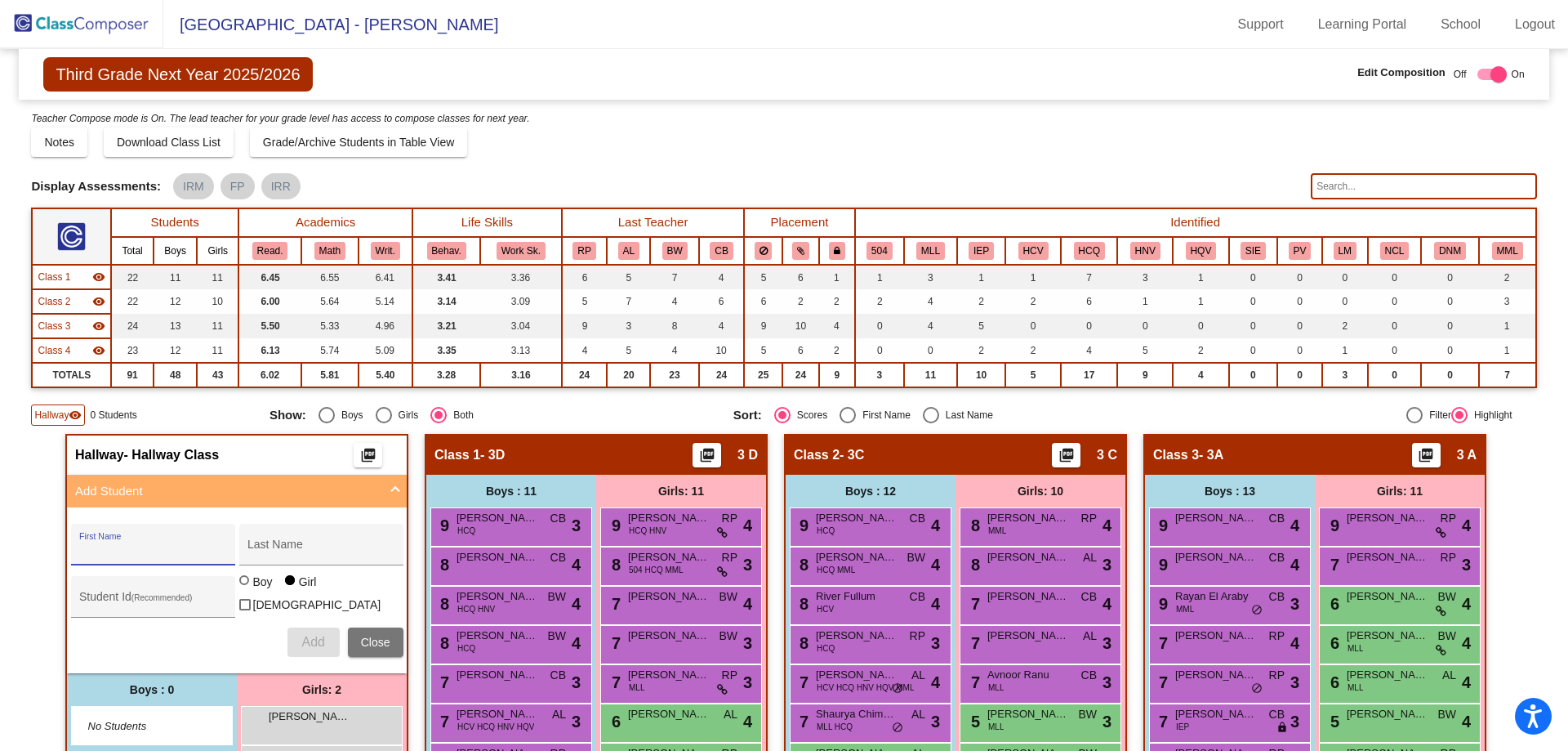
click at [380, 650] on button "Close" at bounding box center [375, 641] width 56 height 29
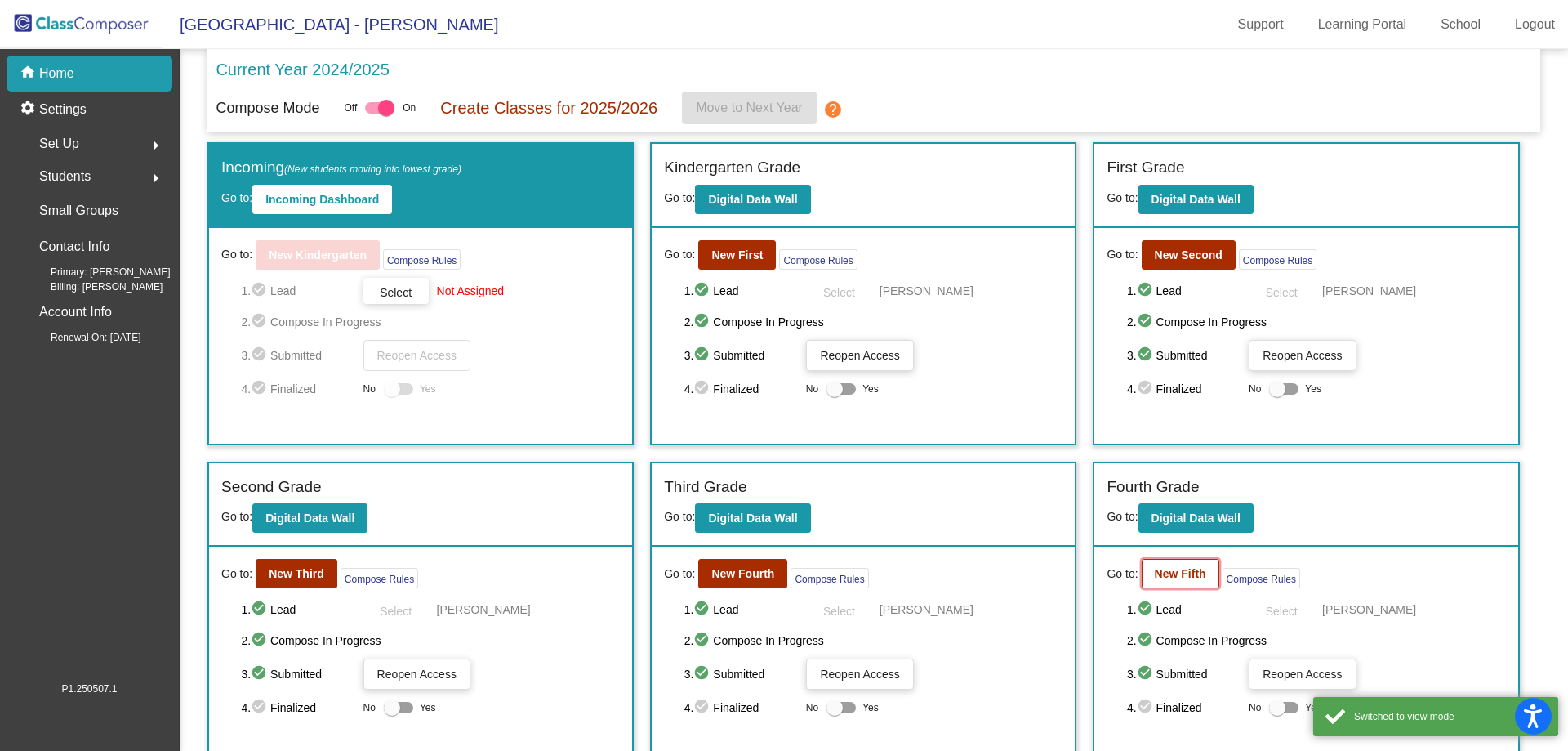
click at [1156, 578] on b "New Fifth" at bounding box center [1181, 573] width 51 height 13
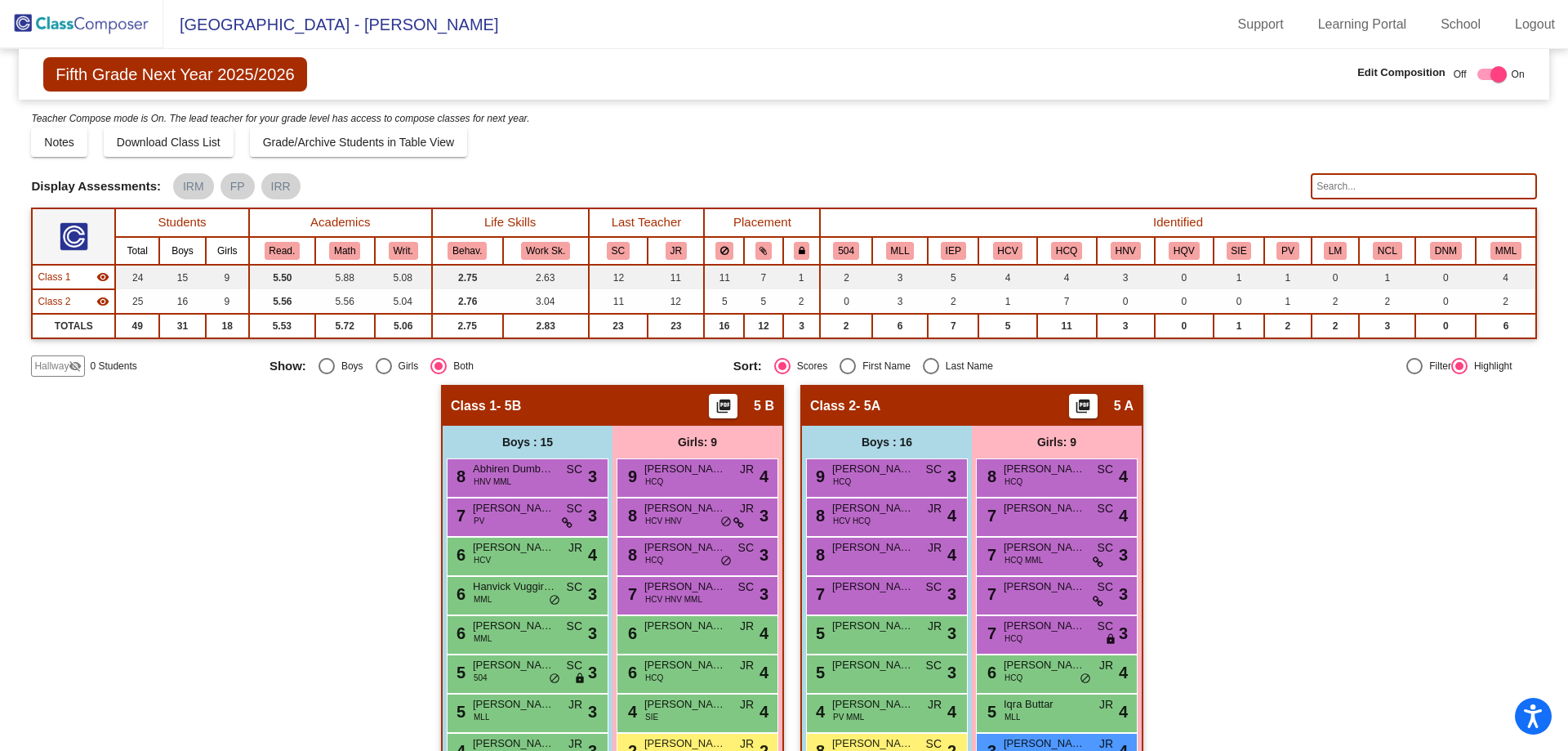
click at [69, 364] on mat-icon "visibility_off" at bounding box center [75, 366] width 13 height 13
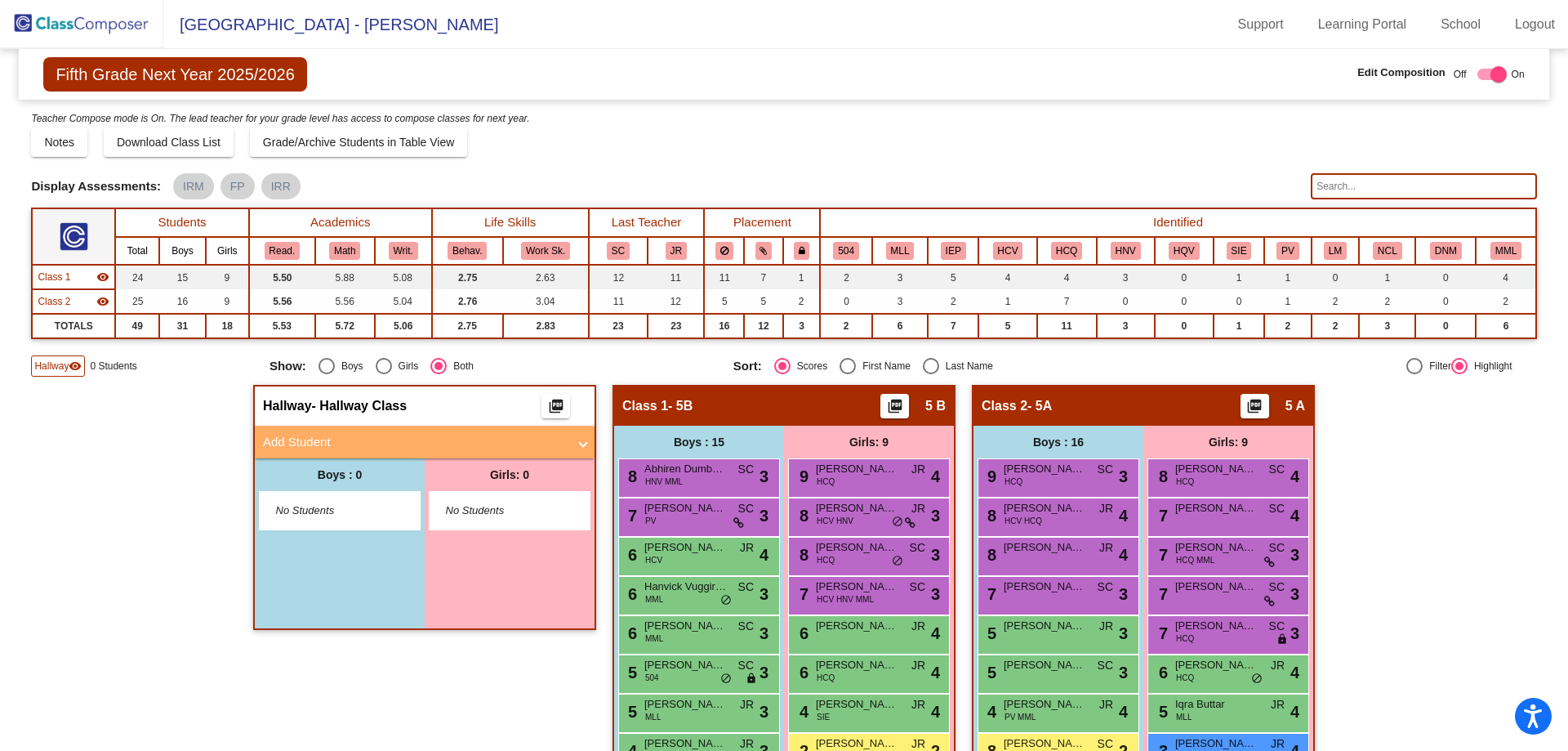
click at [582, 447] on span at bounding box center [583, 442] width 7 height 19
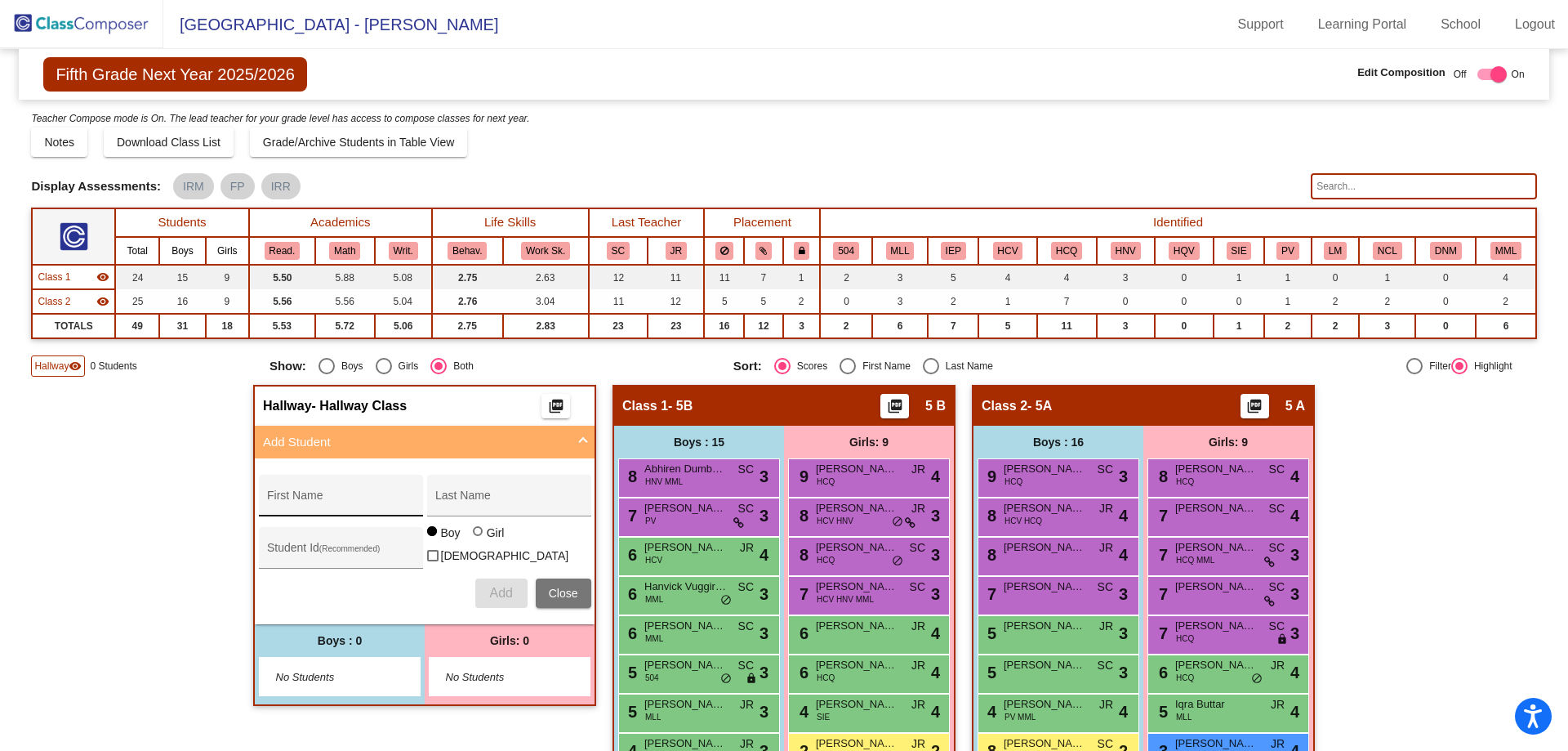
click at [345, 500] on input "First Name" at bounding box center [340, 502] width 147 height 13
type input "[PERSON_NAME]"
click at [491, 598] on button "Add" at bounding box center [501, 593] width 52 height 29
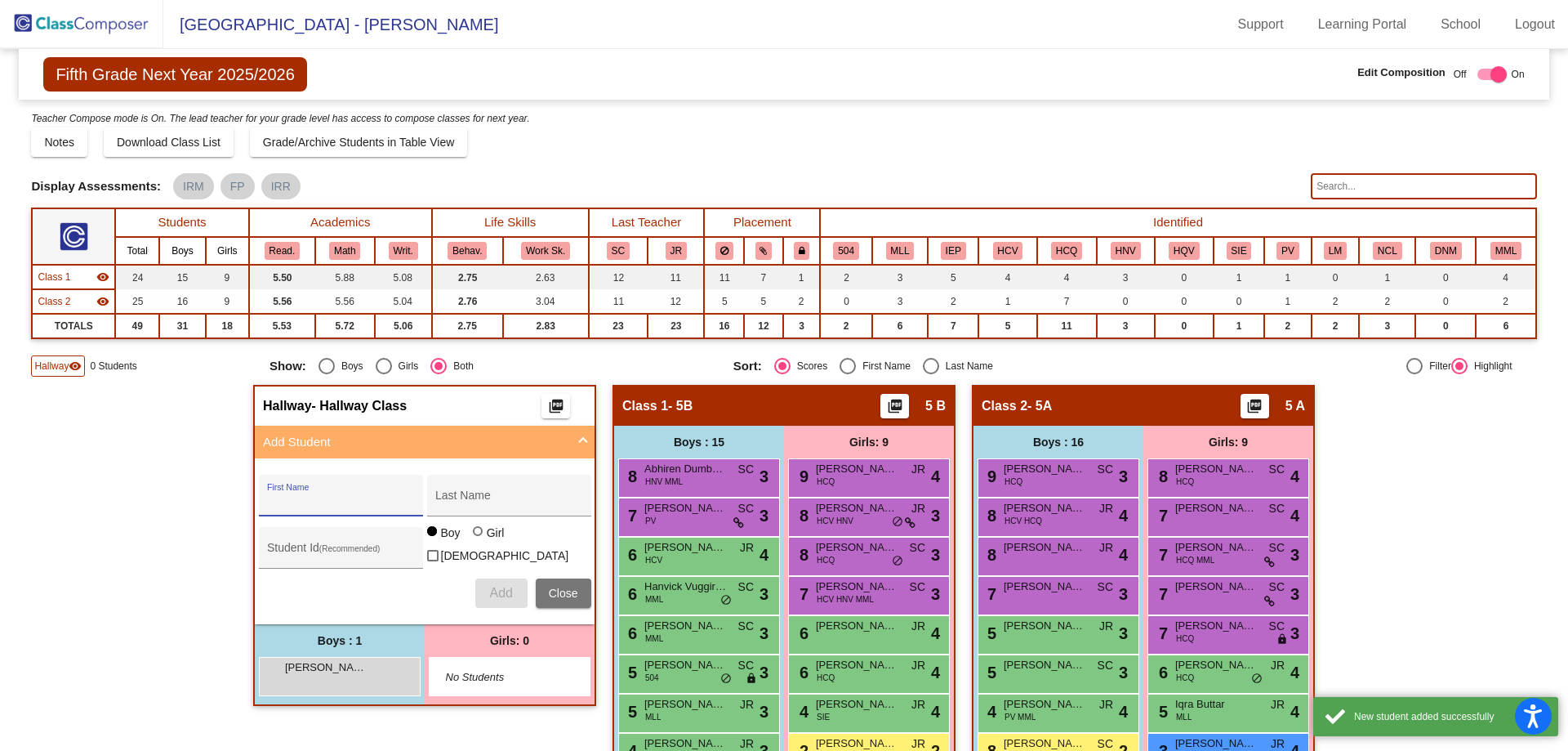
click at [569, 597] on button "Close" at bounding box center [563, 593] width 56 height 29
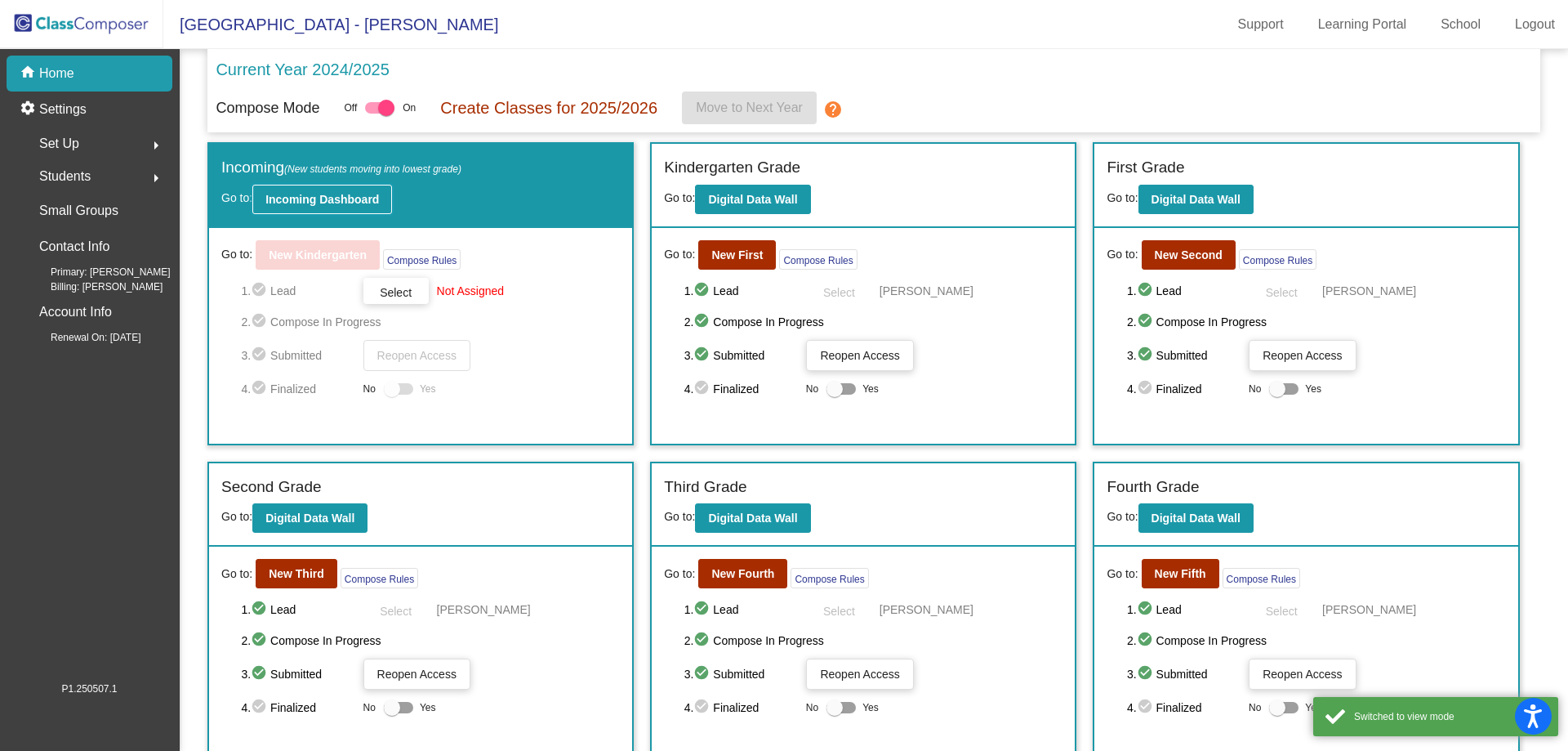
click at [337, 212] on button "Incoming Dashboard" at bounding box center [322, 198] width 139 height 29
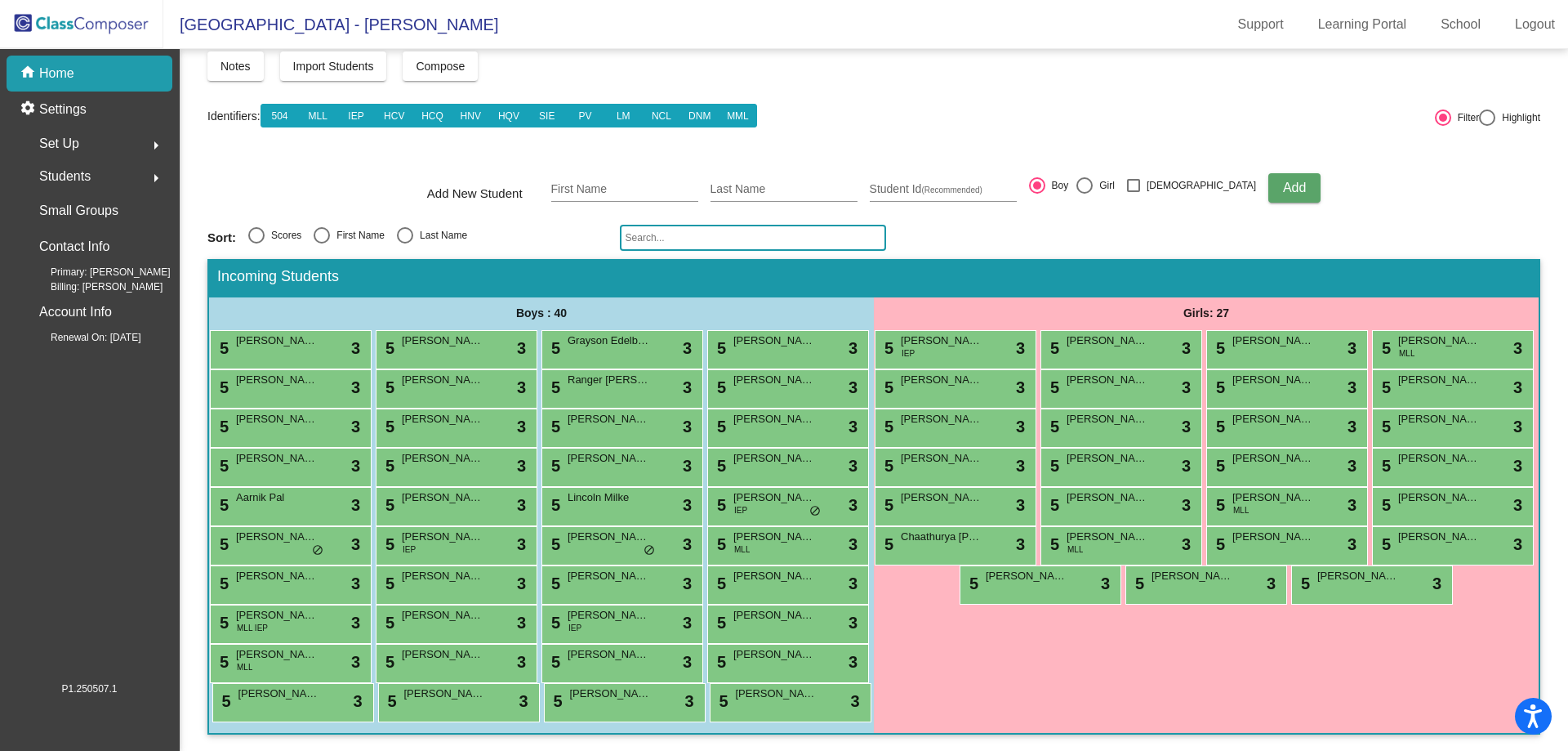
scroll to position [163, 0]
click at [1148, 333] on span "[PERSON_NAME]" at bounding box center [1108, 341] width 81 height 17
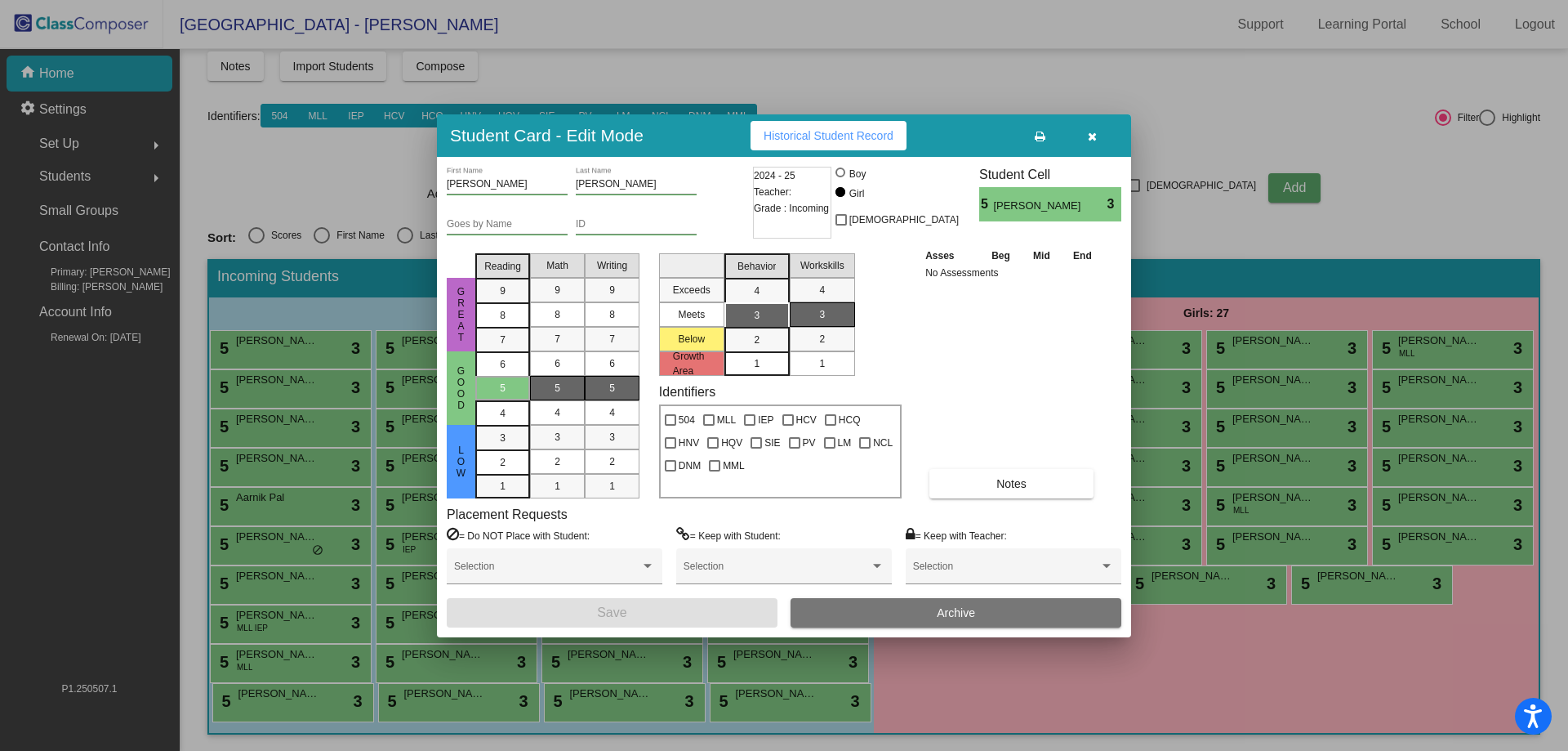
click at [951, 622] on button "Archive" at bounding box center [956, 612] width 331 height 29
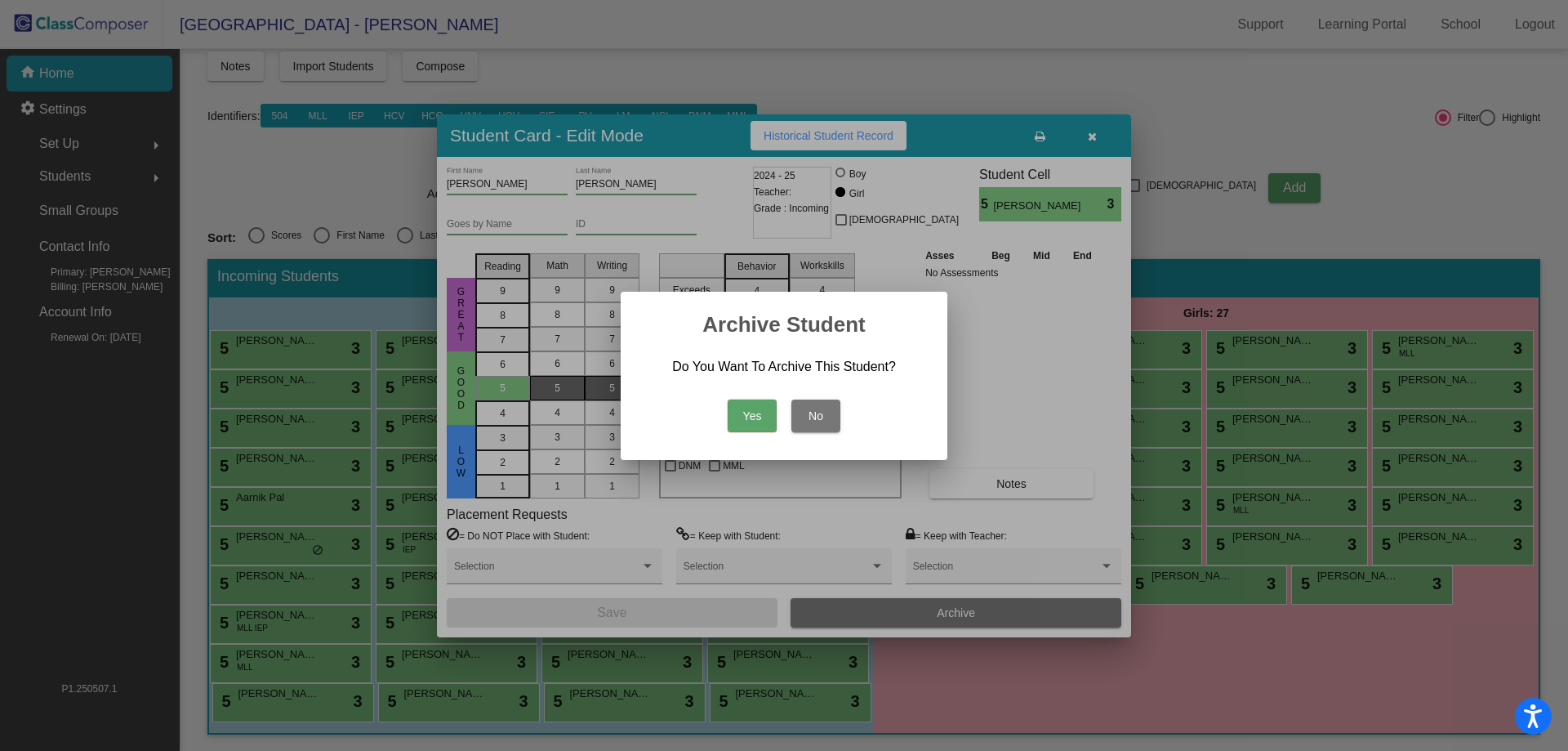
click at [739, 423] on button "Yes" at bounding box center [752, 415] width 49 height 32
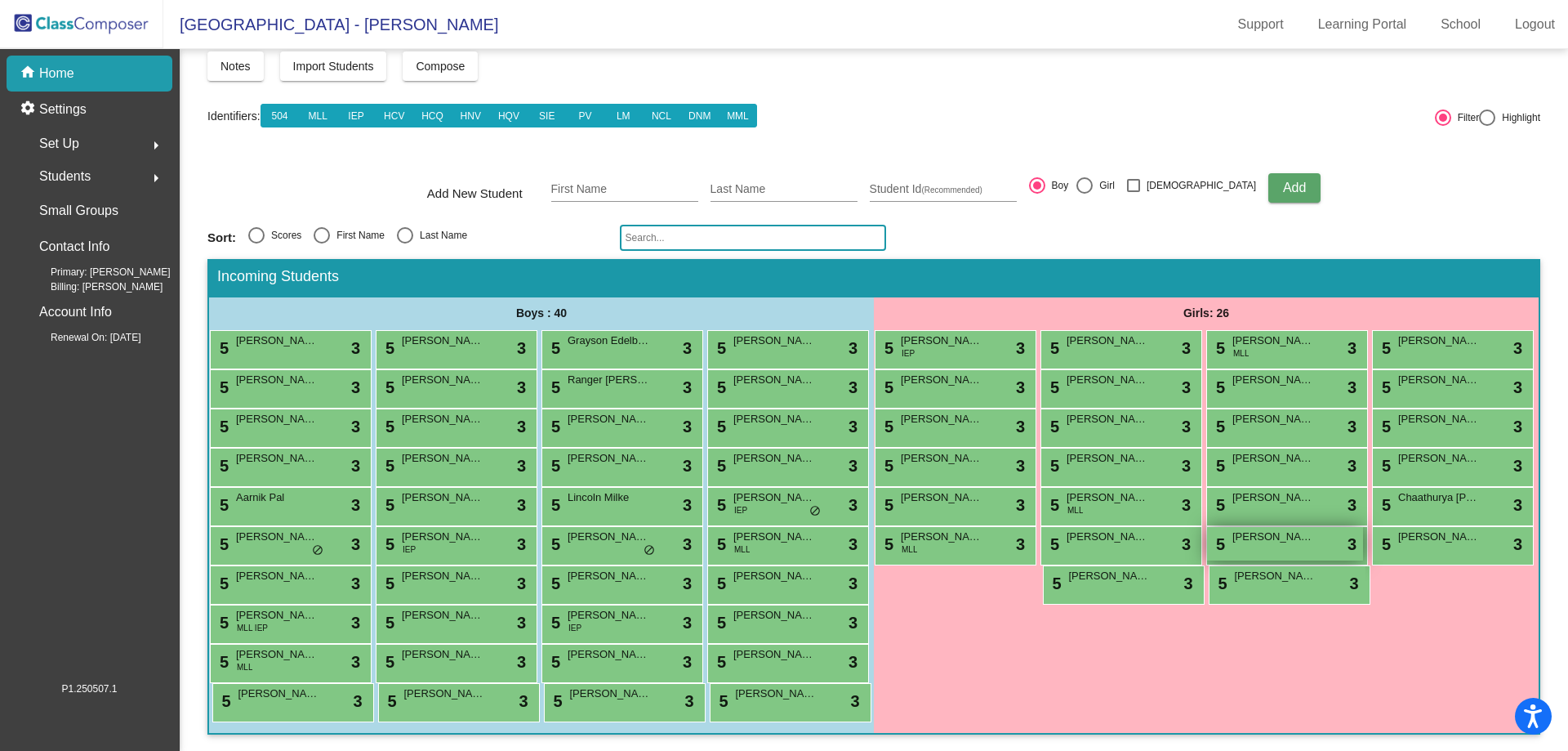
click at [1207, 550] on div "5 [PERSON_NAME] lock do_not_disturb_alt 3" at bounding box center [1285, 544] width 156 height 33
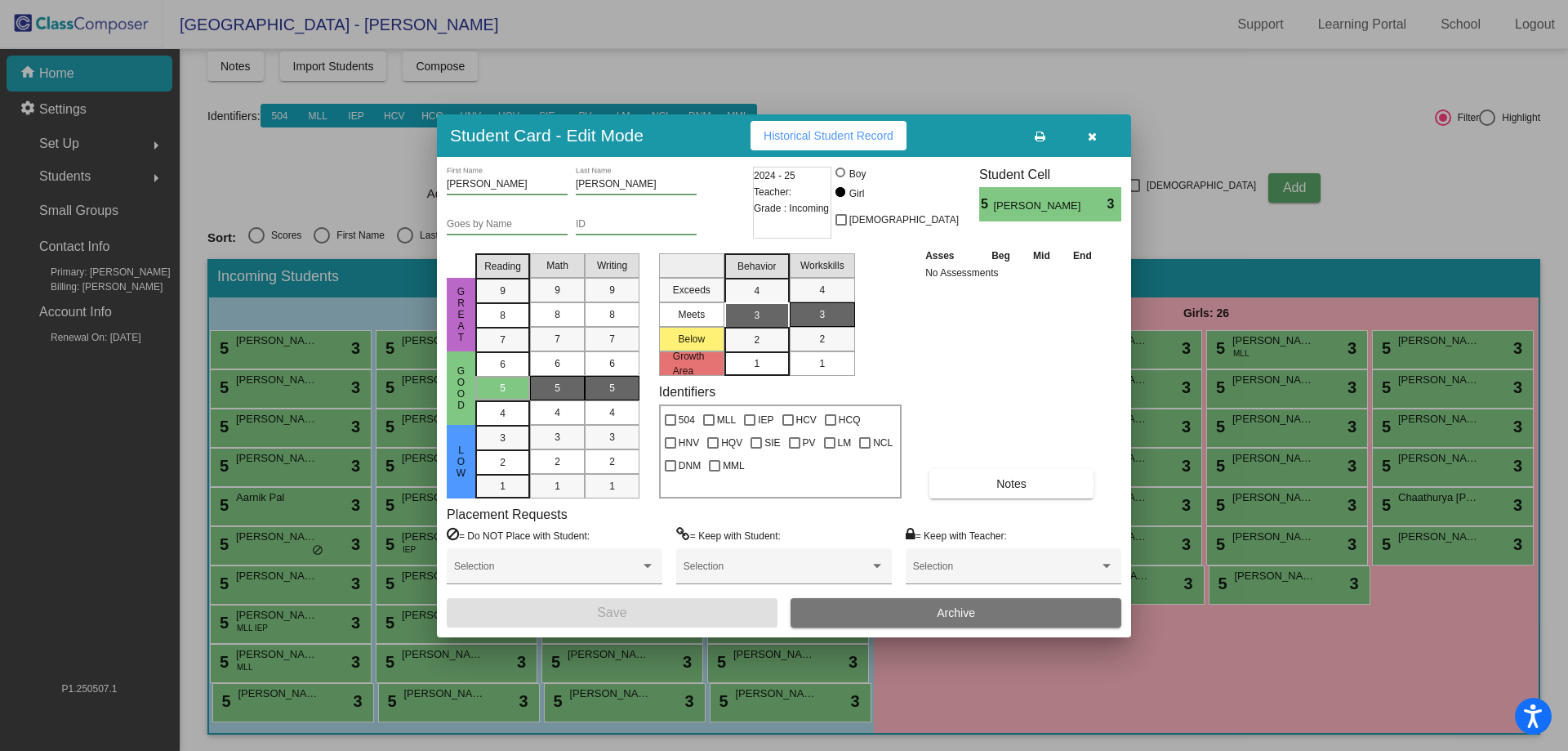
click at [902, 595] on div "= Do NOT Place with Student: Selection = Keep with Student: Selection = Keep wi…" at bounding box center [783, 563] width 674 height 71
click at [898, 608] on button "Archive" at bounding box center [956, 612] width 331 height 29
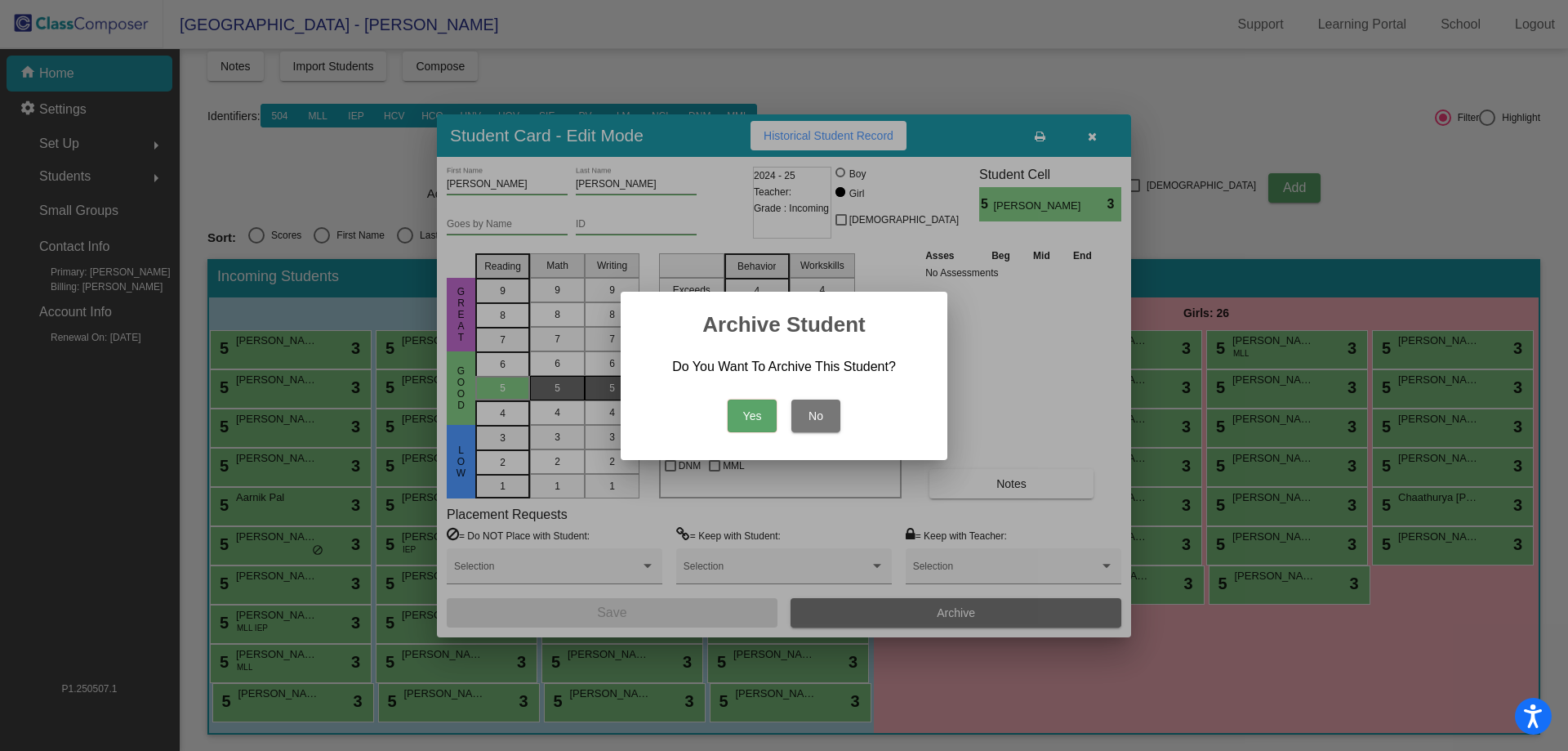
click at [745, 404] on button "Yes" at bounding box center [752, 415] width 49 height 32
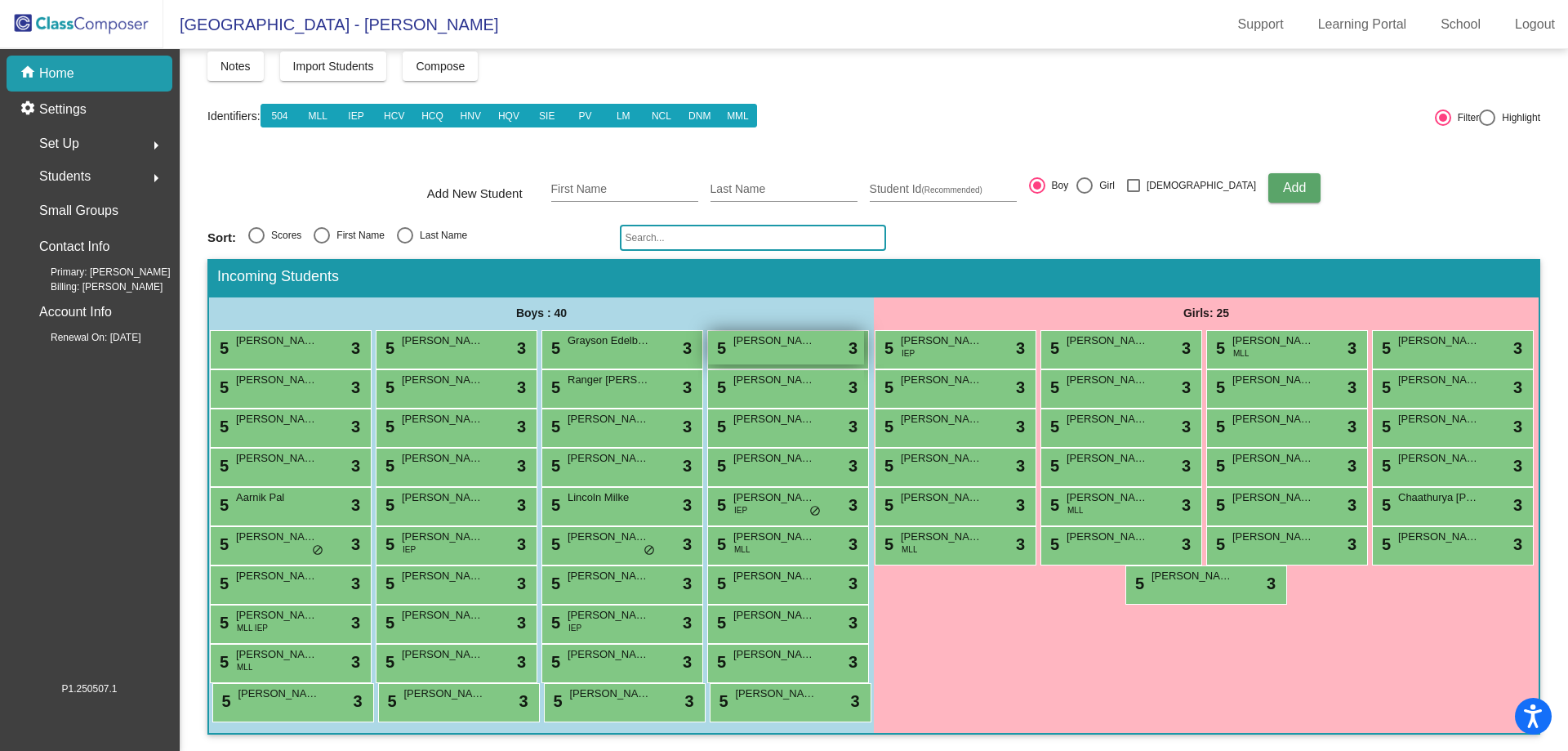
click at [708, 331] on div "5 [PERSON_NAME] lock do_not_disturb_alt 3" at bounding box center [786, 348] width 156 height 33
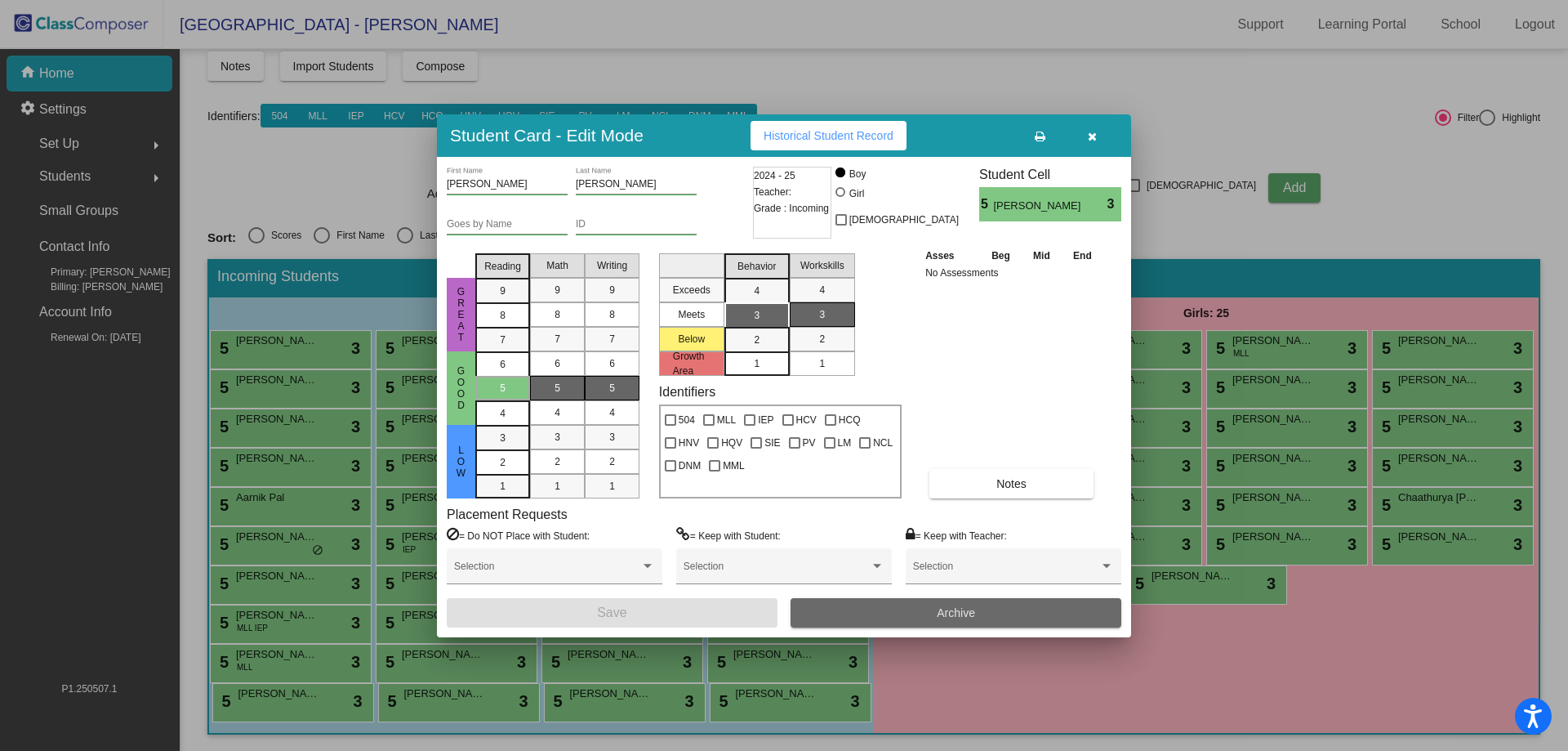
click at [954, 610] on span "Archive" at bounding box center [956, 612] width 38 height 13
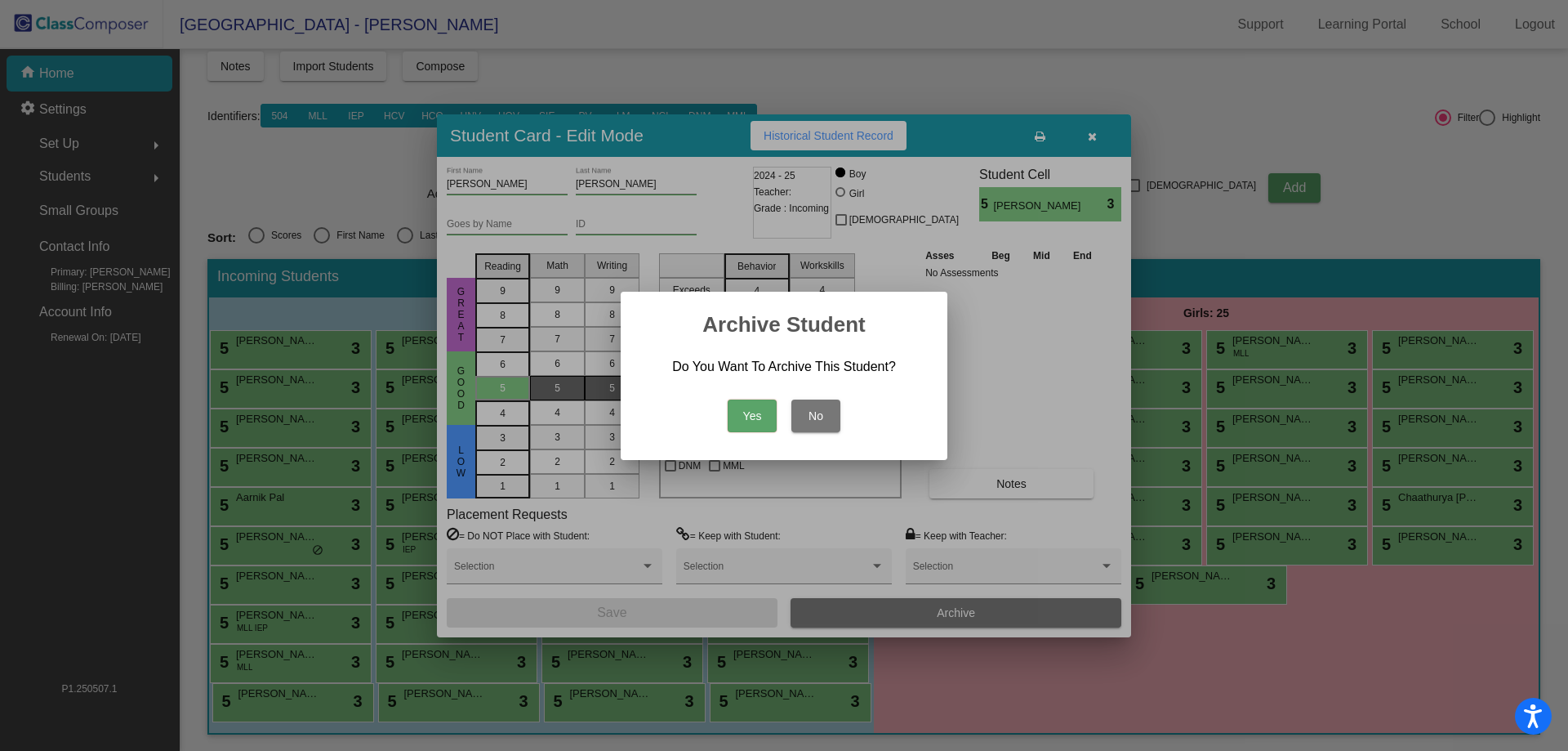
click at [738, 411] on button "Yes" at bounding box center [752, 415] width 49 height 32
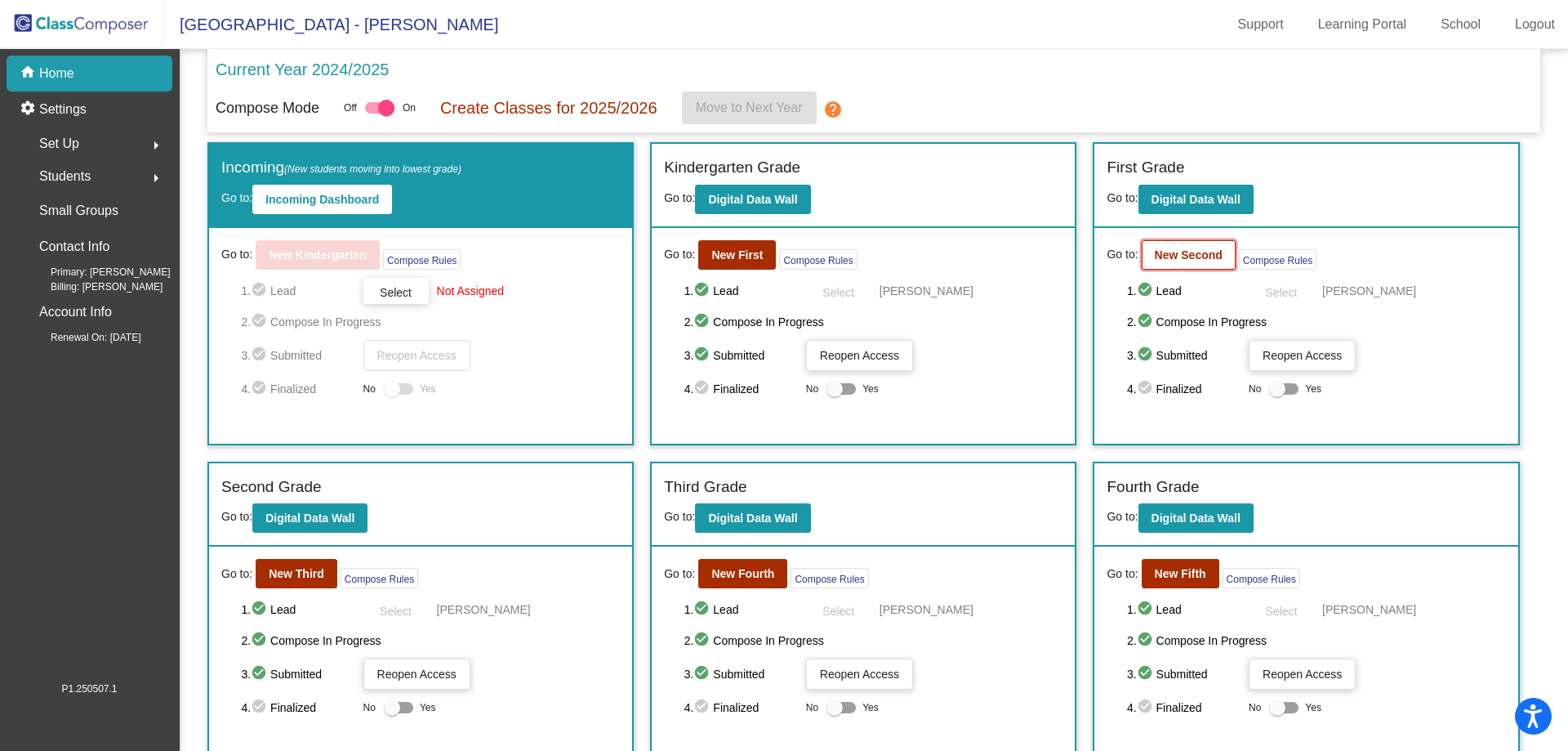
click at [1171, 250] on b "New Second" at bounding box center [1189, 255] width 68 height 13
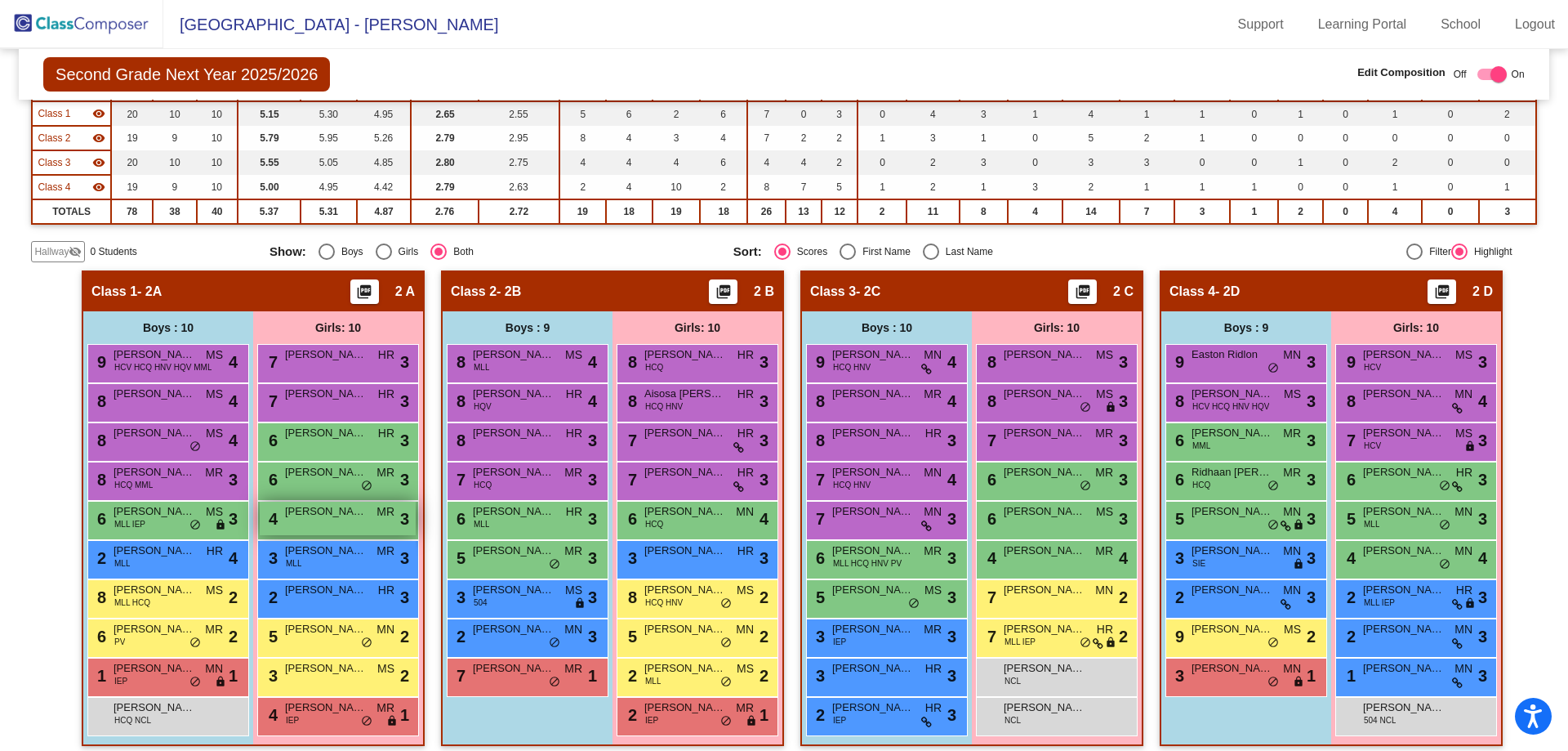
scroll to position [175, 0]
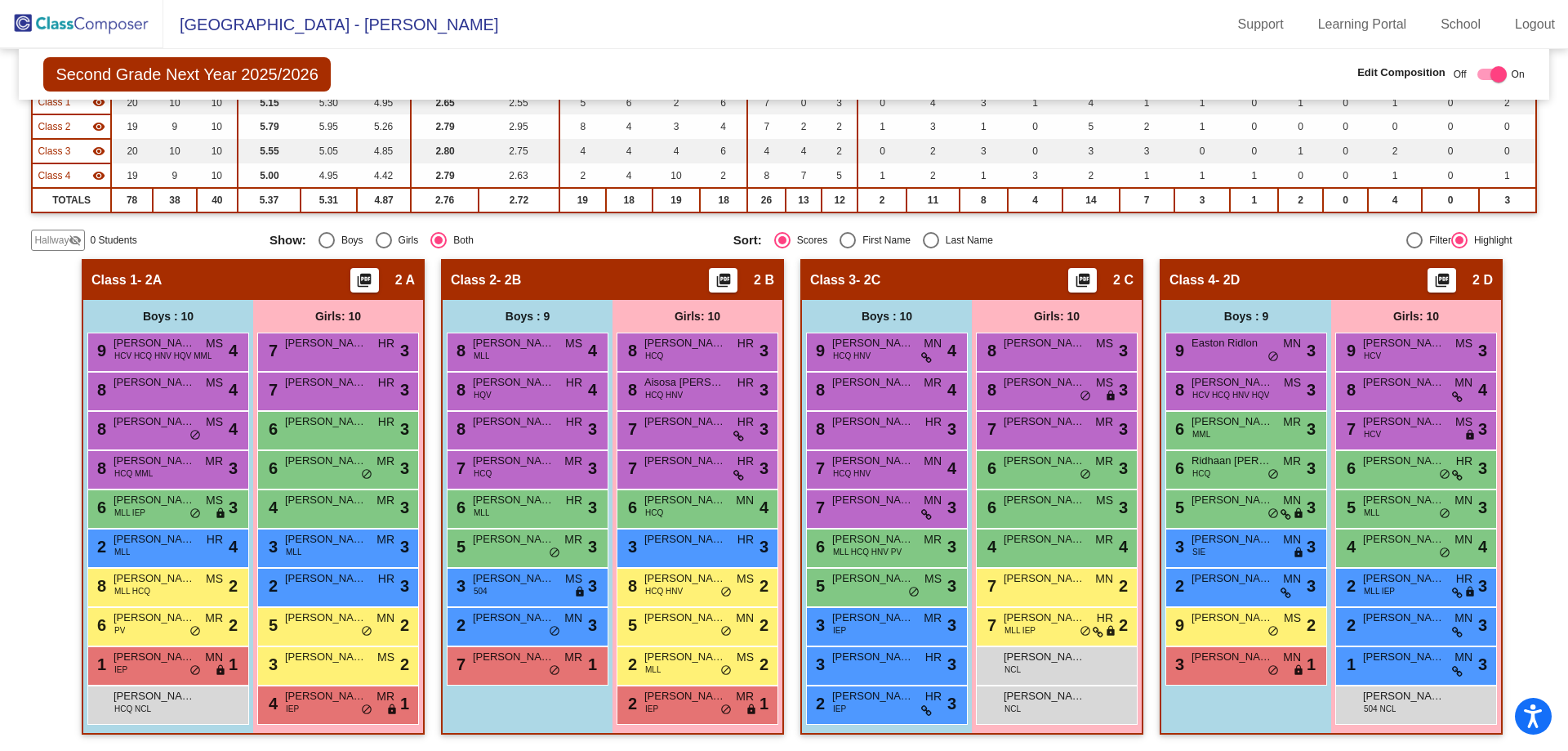
click at [935, 53] on div "Second Grade Next Year 2025/2026 Edit Composition Off On Incoming Digital Data …" at bounding box center [784, 74] width 1530 height 51
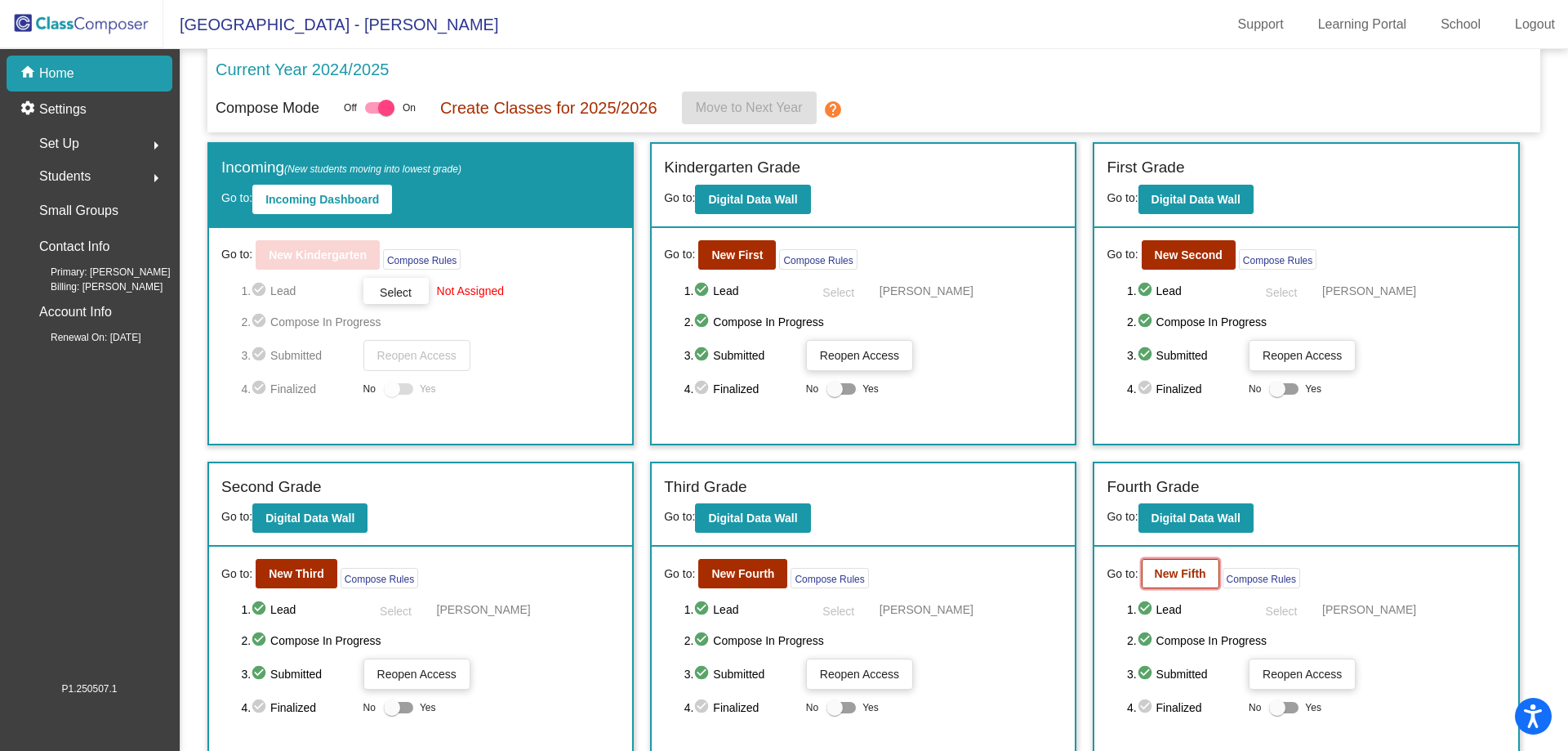
click at [1178, 580] on b "New Fifth" at bounding box center [1181, 573] width 51 height 13
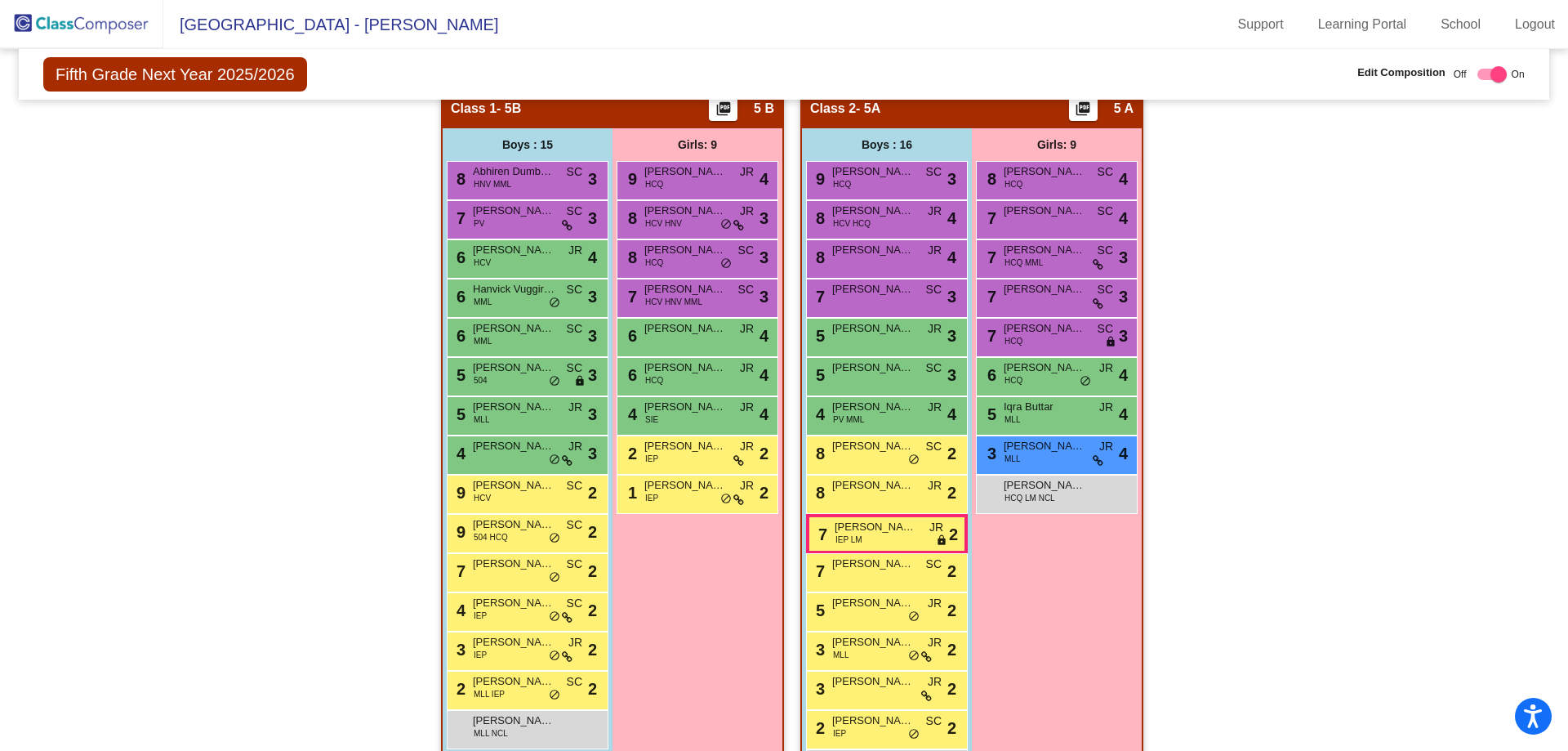
scroll to position [327, 0]
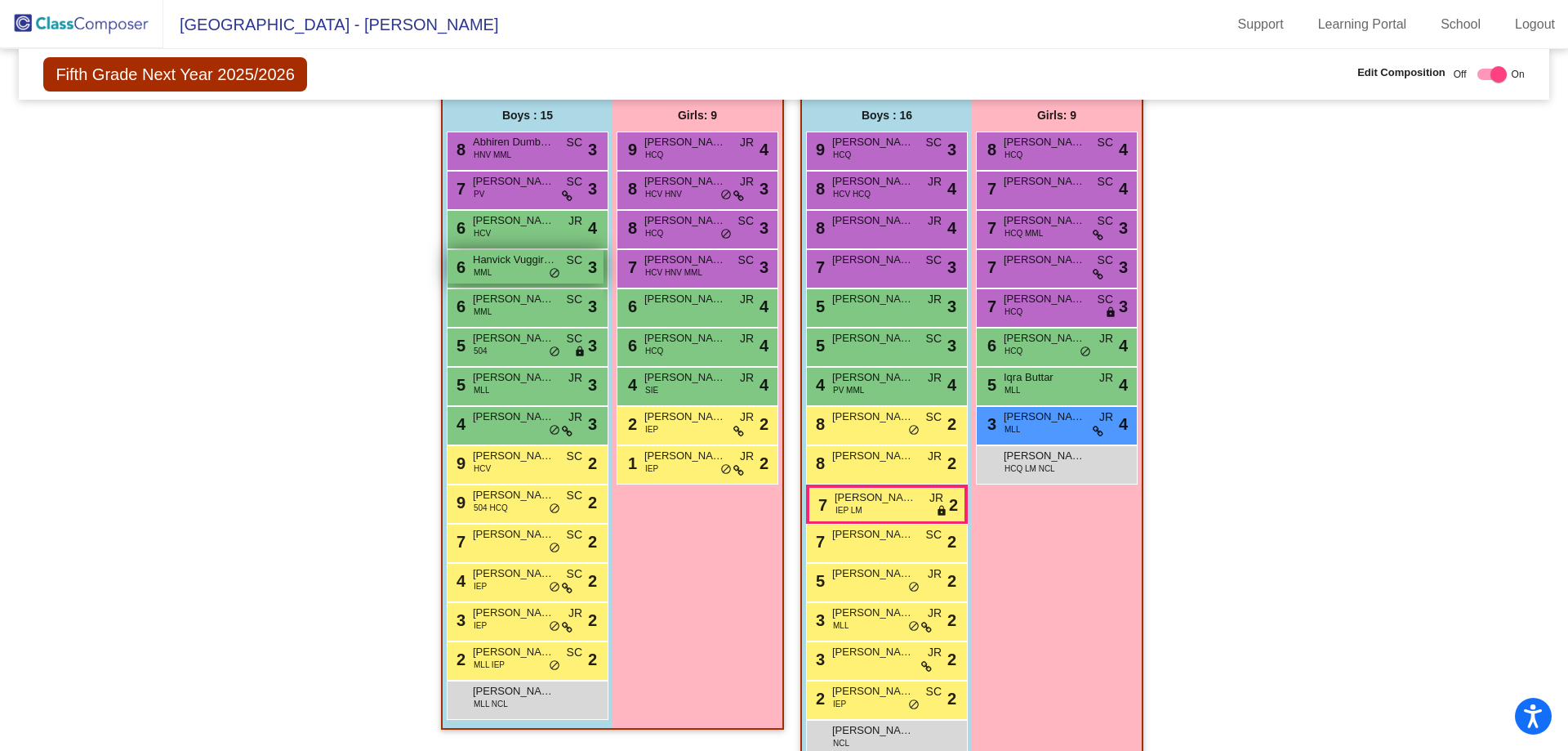
click at [498, 273] on div "6 Hanvick Vuggirala MML SC lock do_not_disturb_alt 3" at bounding box center [525, 266] width 156 height 33
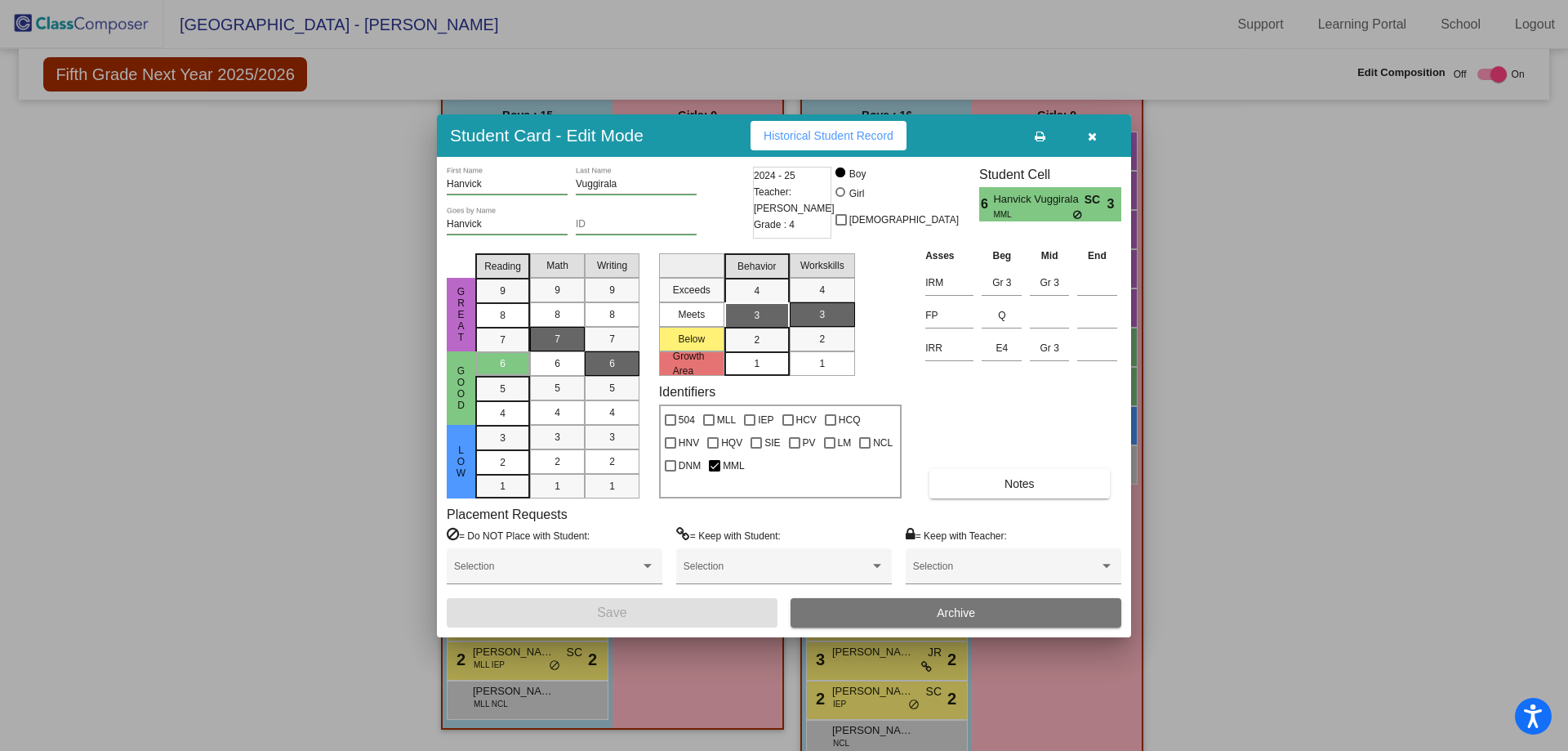
click at [856, 620] on button "Archive" at bounding box center [956, 612] width 331 height 29
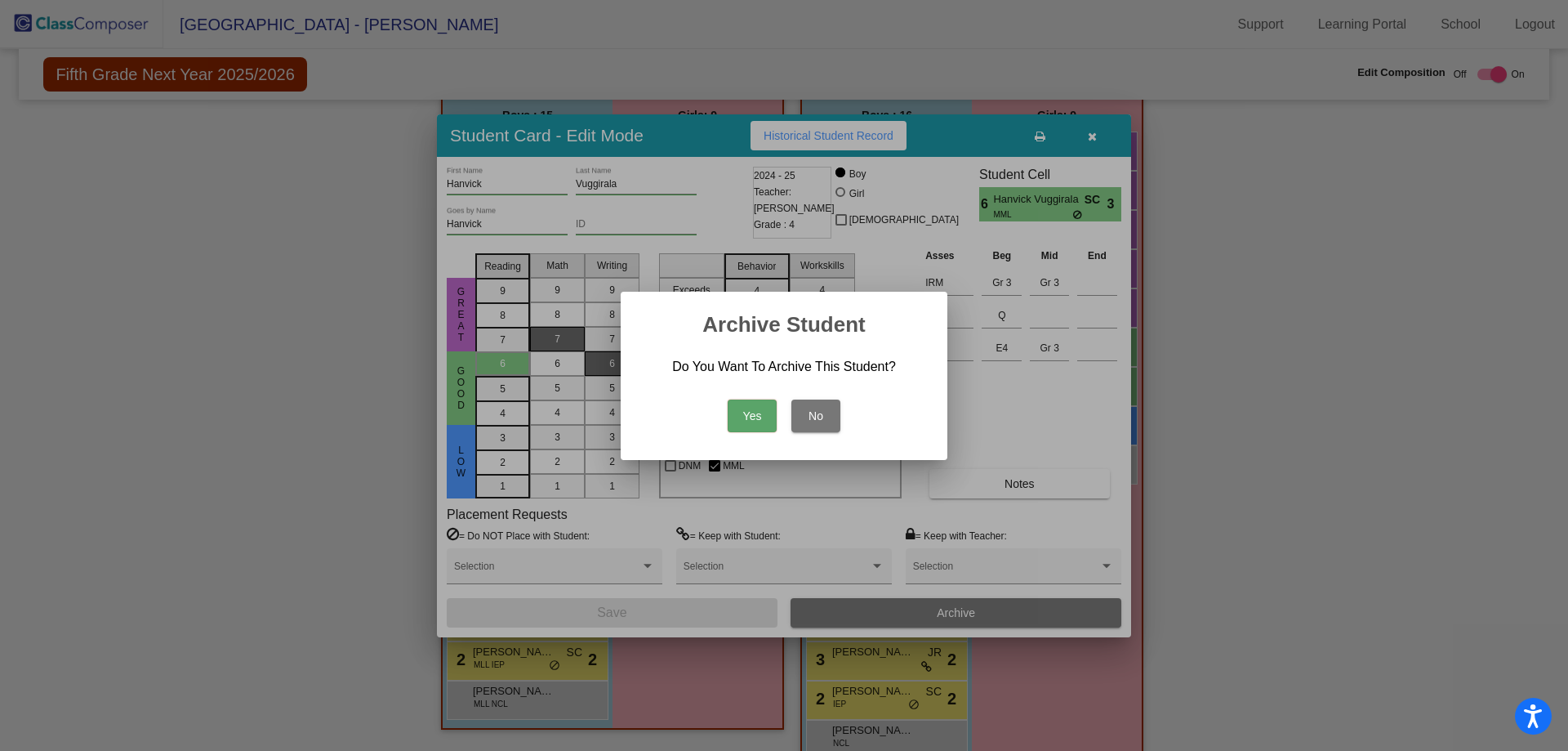
click at [755, 414] on button "Yes" at bounding box center [752, 415] width 49 height 32
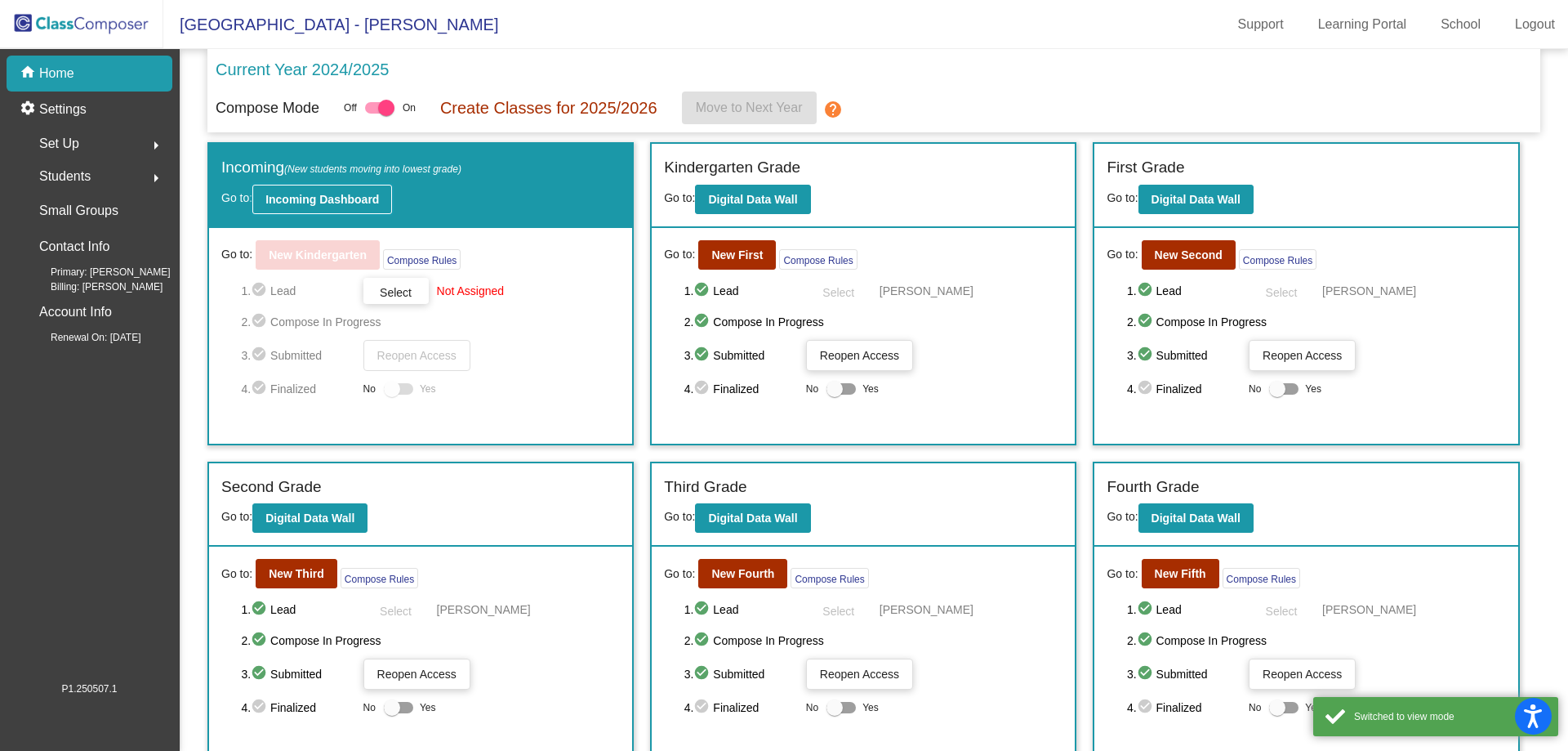
click at [302, 196] on b "Incoming Dashboard" at bounding box center [322, 199] width 114 height 13
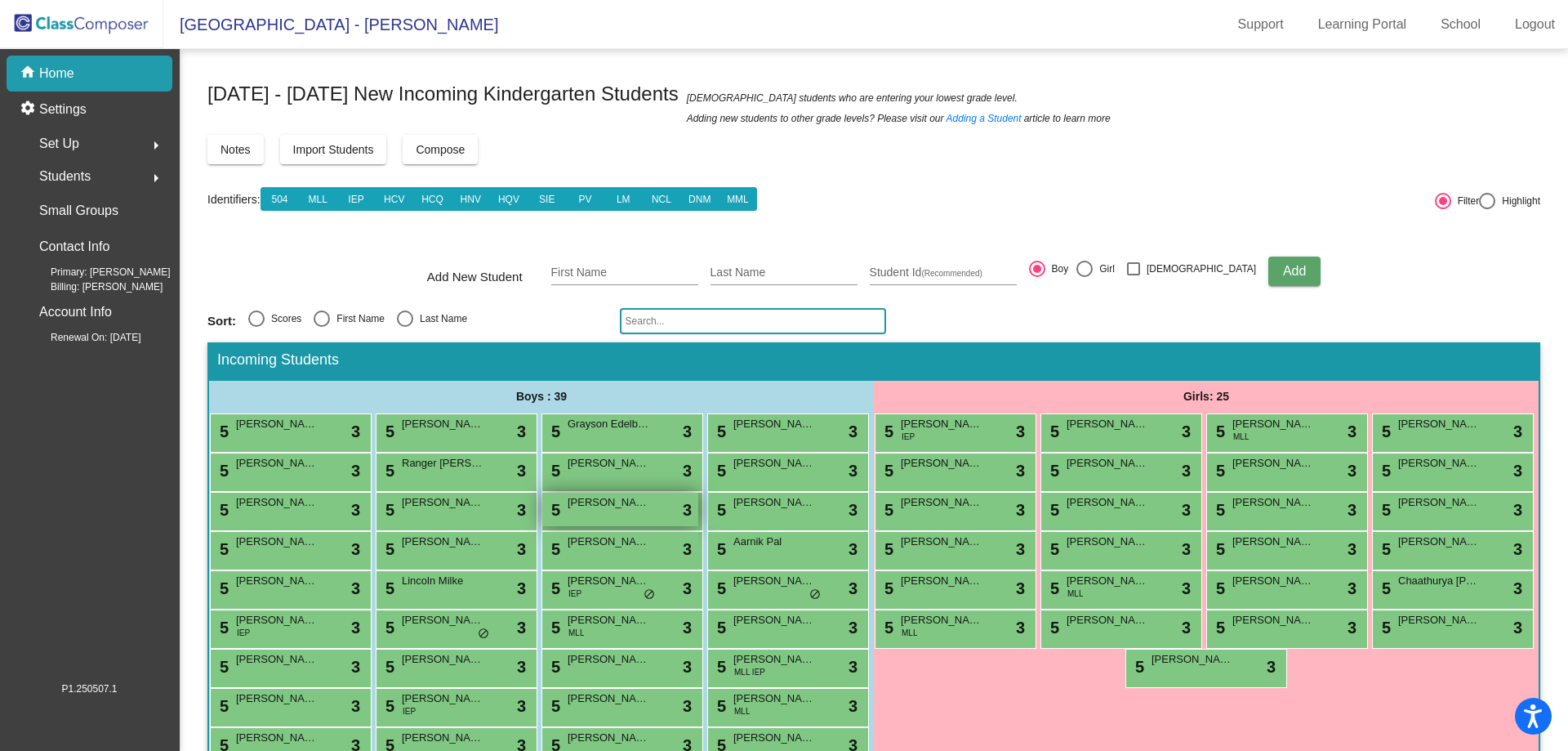
click at [567, 510] on span "[PERSON_NAME]" at bounding box center [608, 503] width 81 height 17
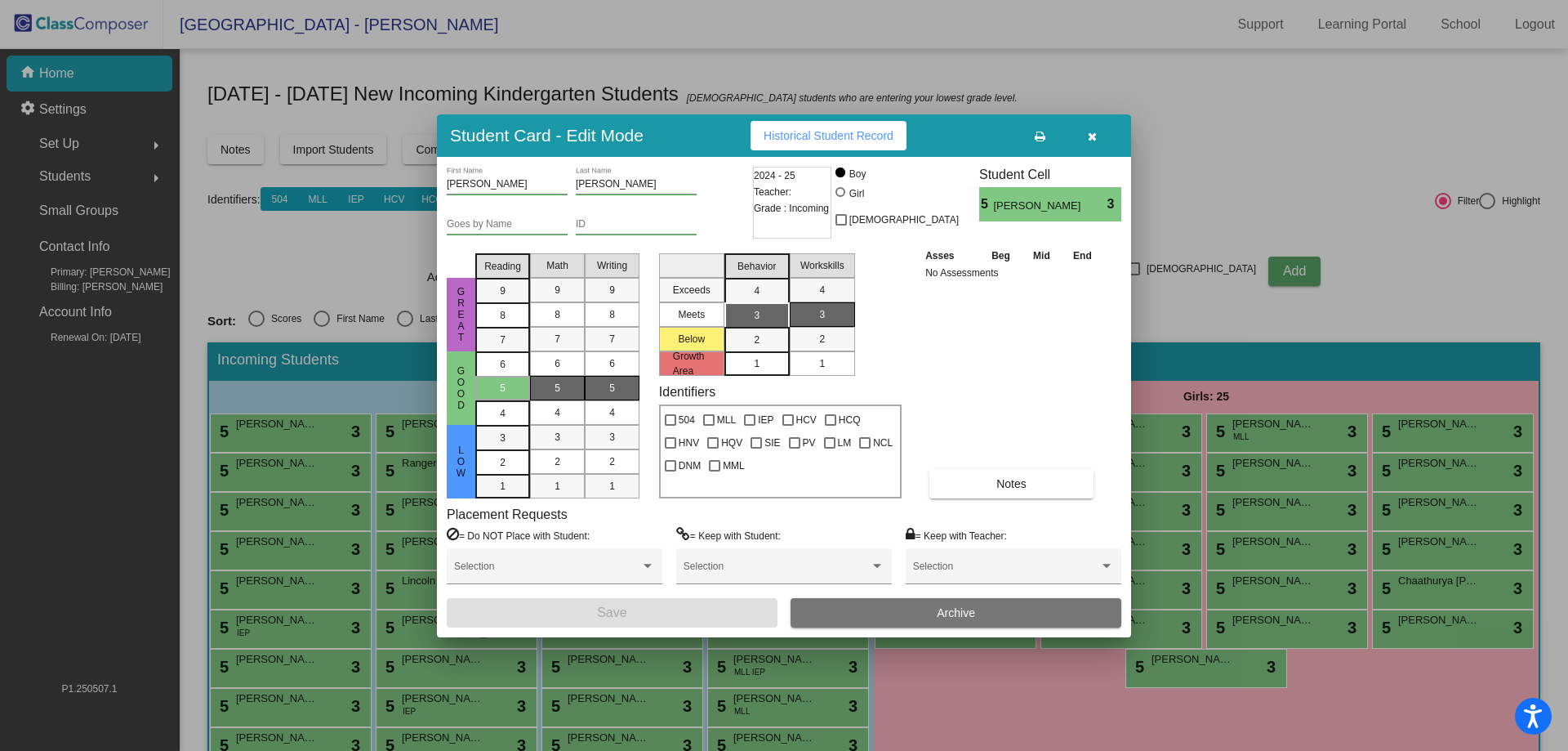
click at [932, 599] on button "Archive" at bounding box center [956, 612] width 331 height 29
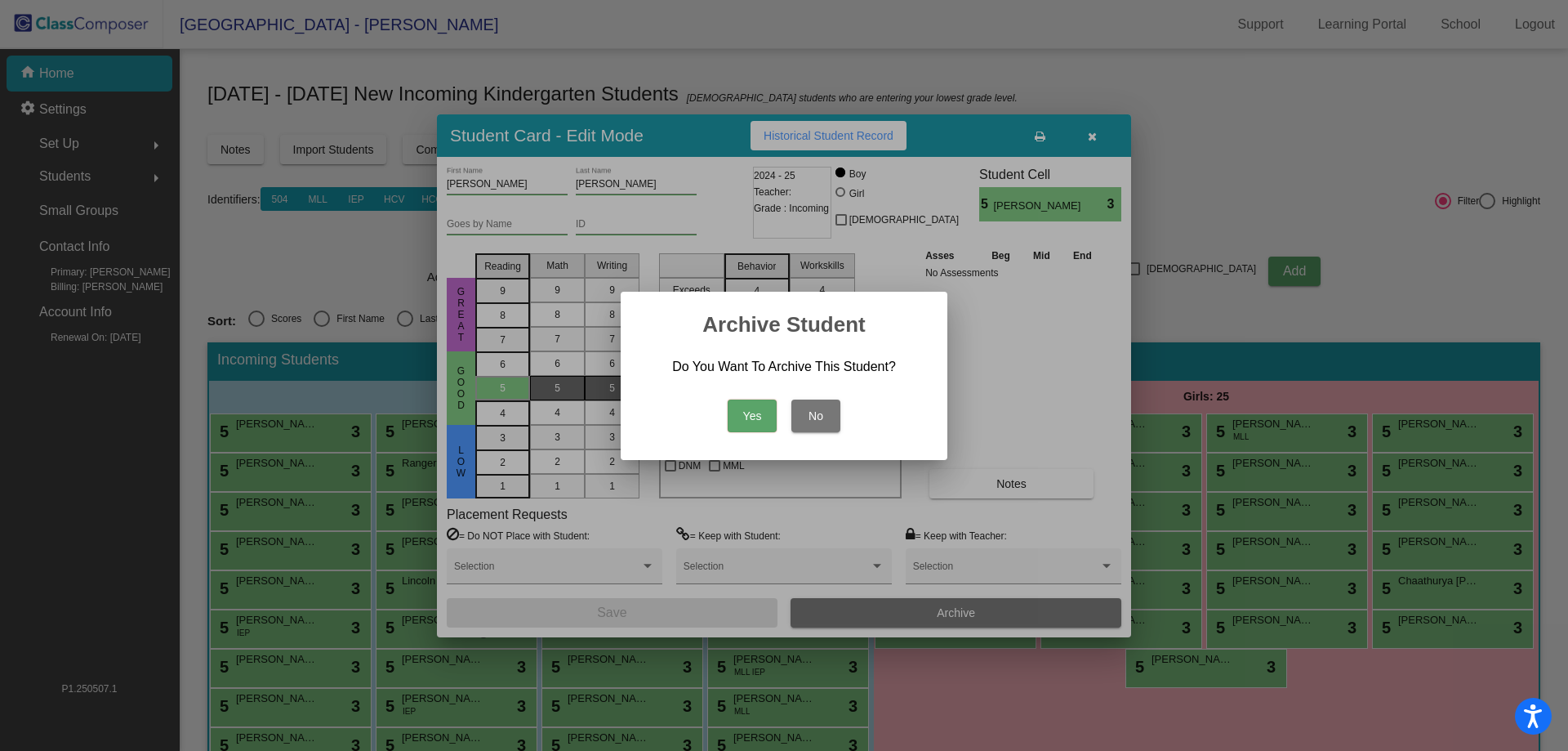
click at [762, 421] on button "Yes" at bounding box center [752, 415] width 49 height 32
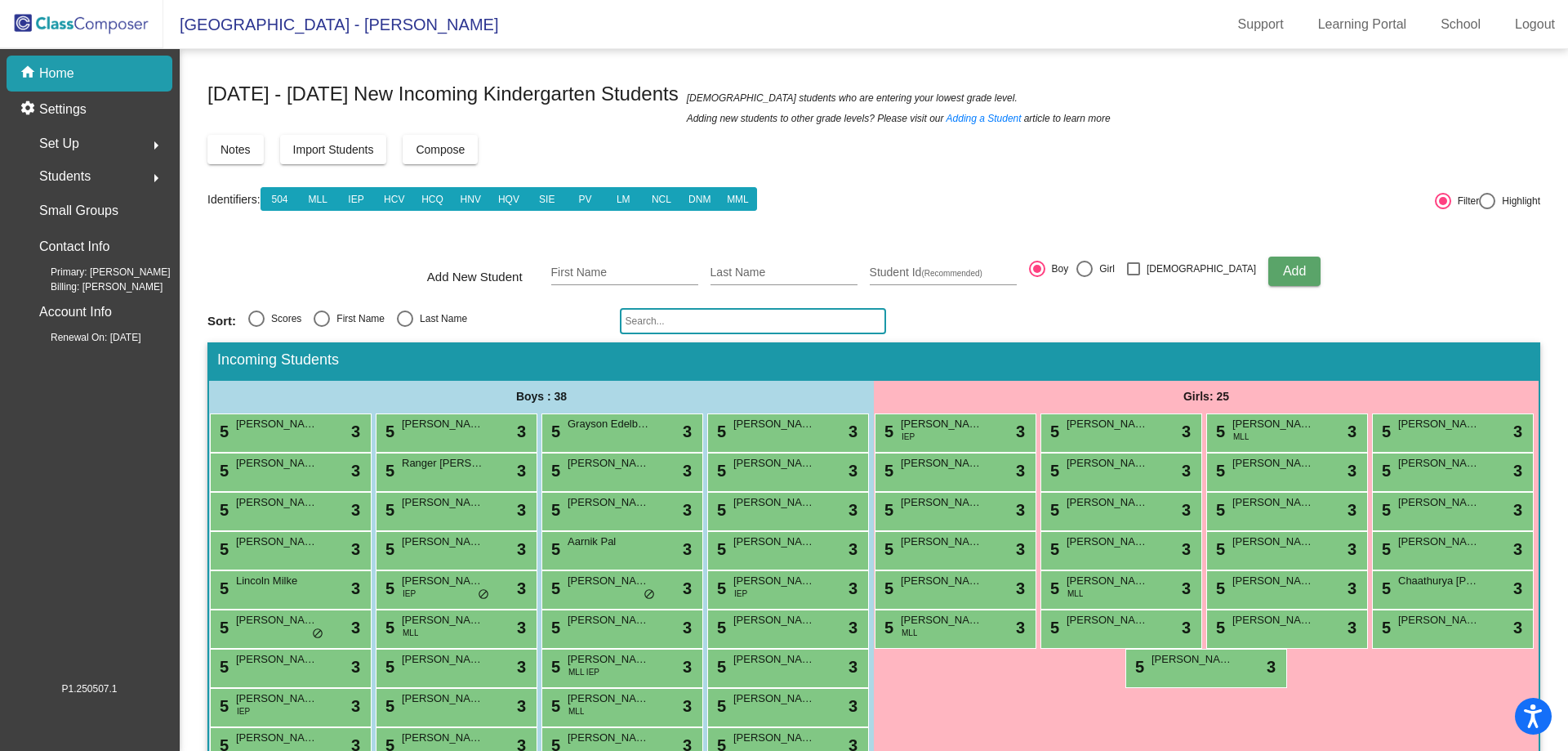
scroll to position [201, 0]
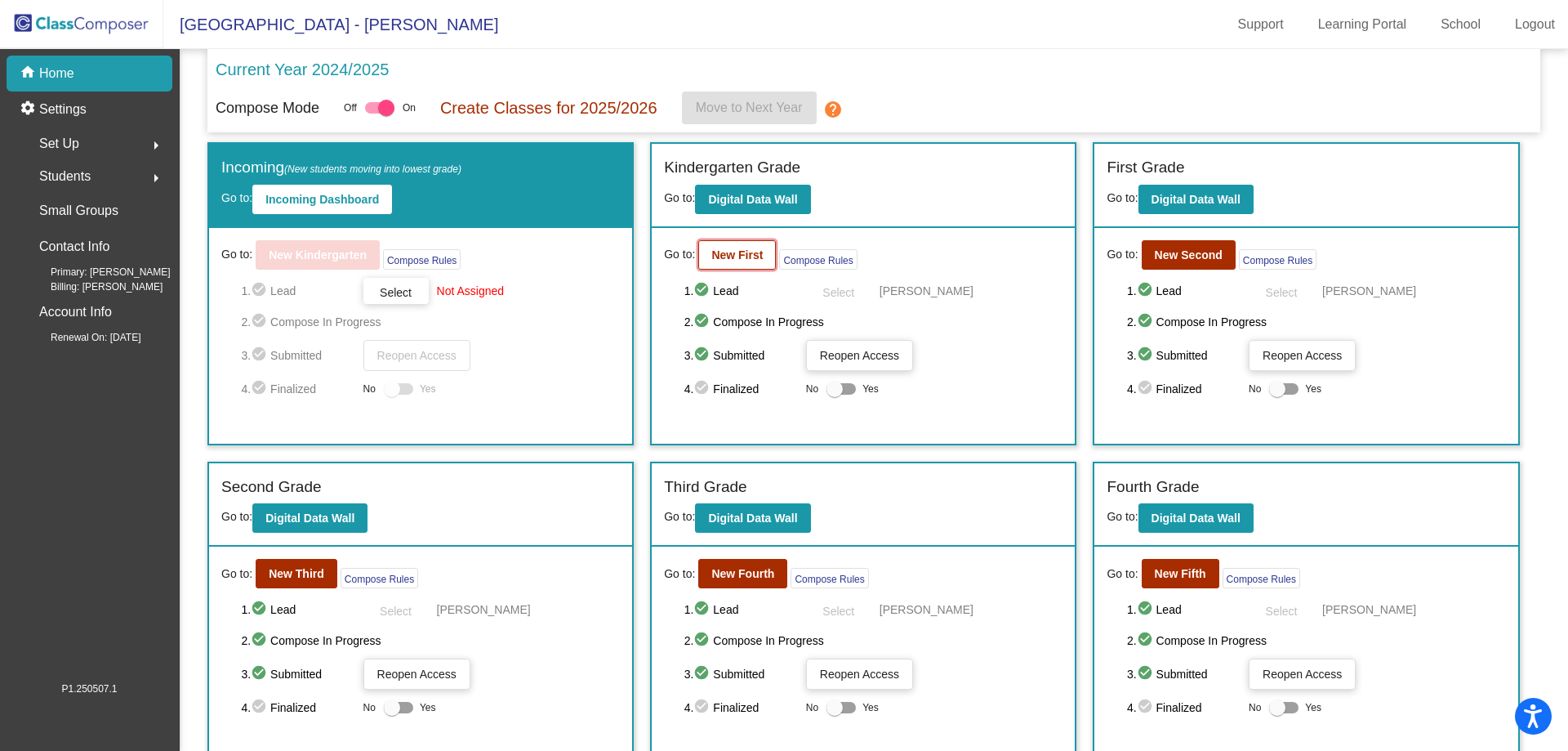
click at [711, 244] on button "New First" at bounding box center [738, 254] width 78 height 29
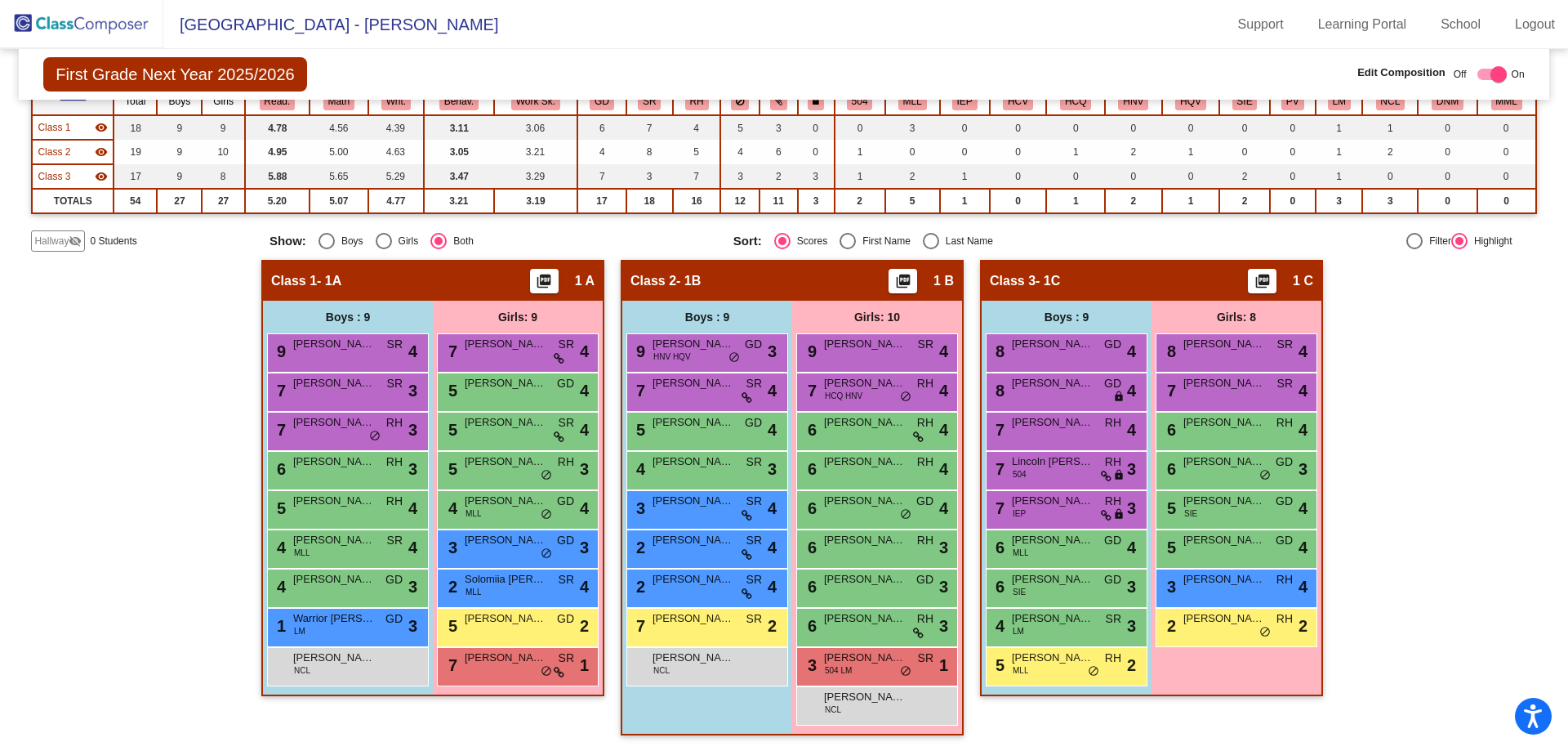
scroll to position [150, 0]
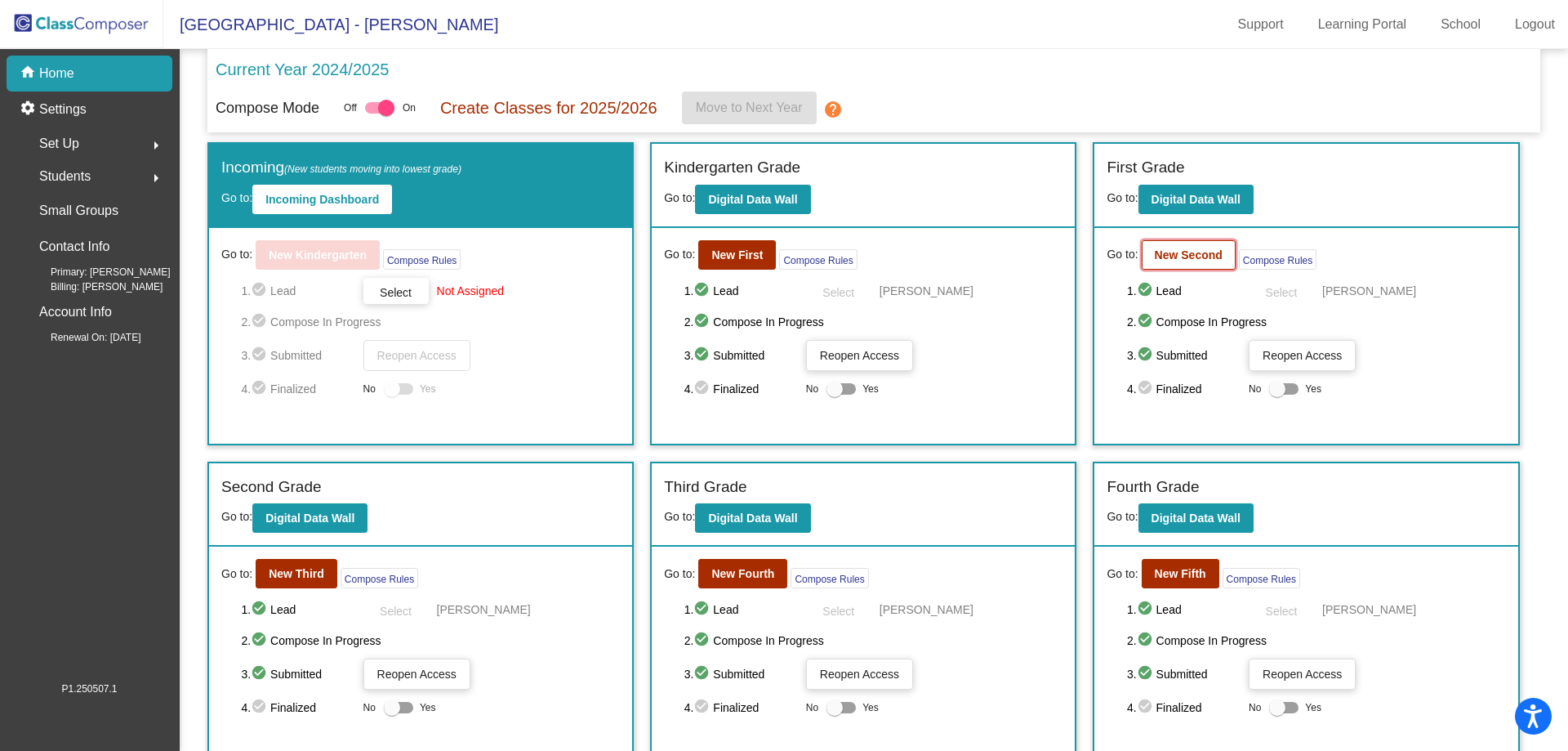
click at [1195, 254] on b "New Second" at bounding box center [1189, 255] width 68 height 13
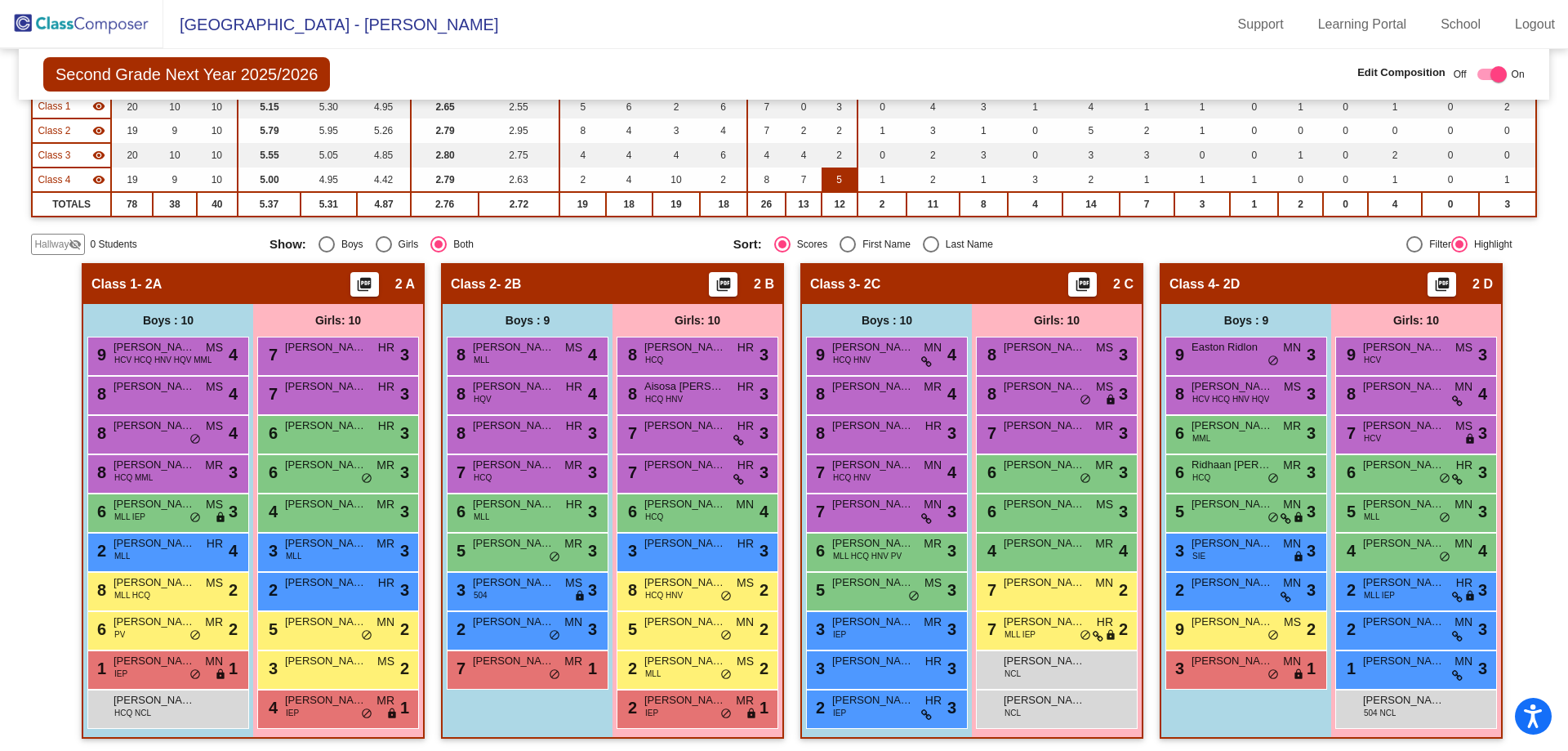
scroll to position [175, 0]
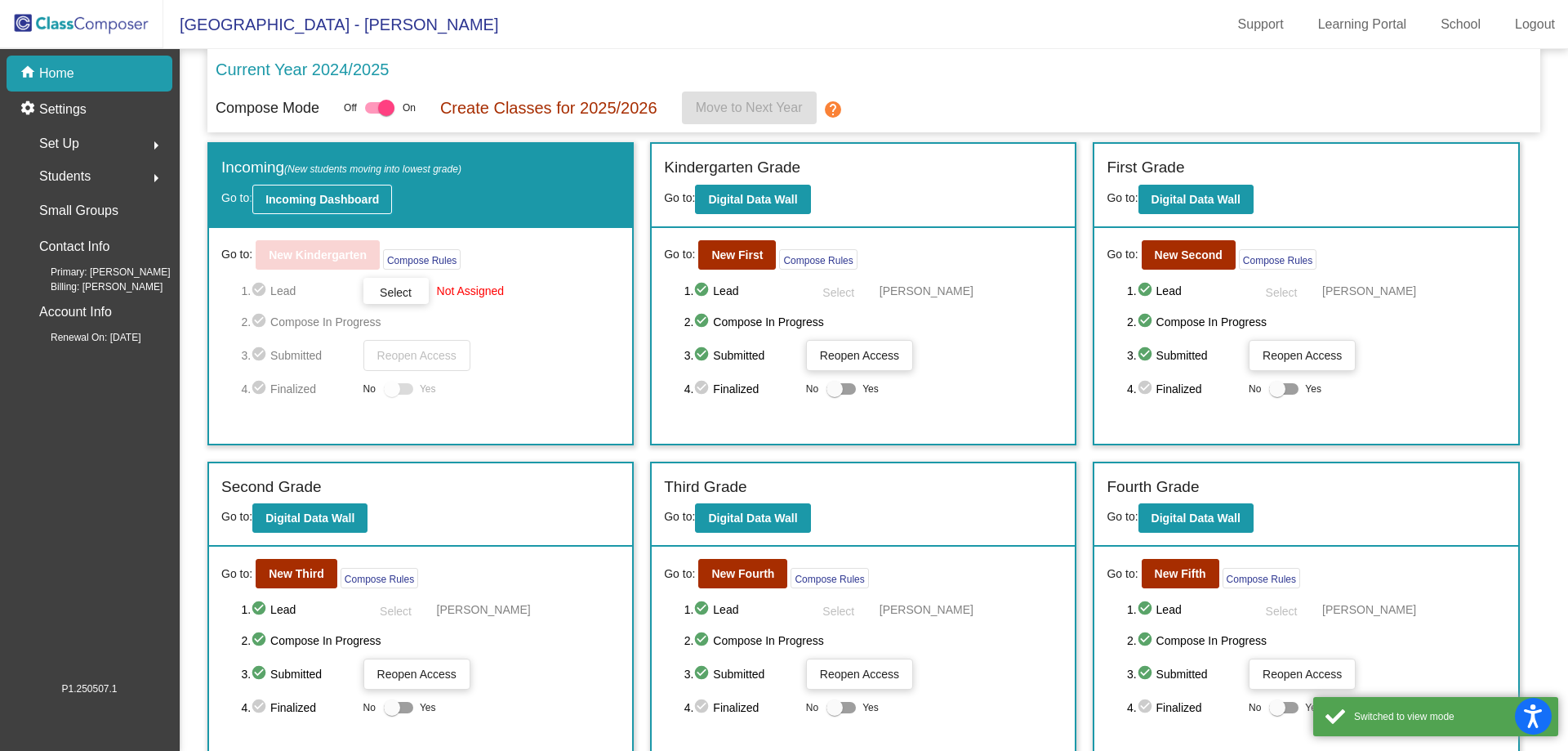
click at [281, 195] on b "Incoming Dashboard" at bounding box center [322, 199] width 114 height 13
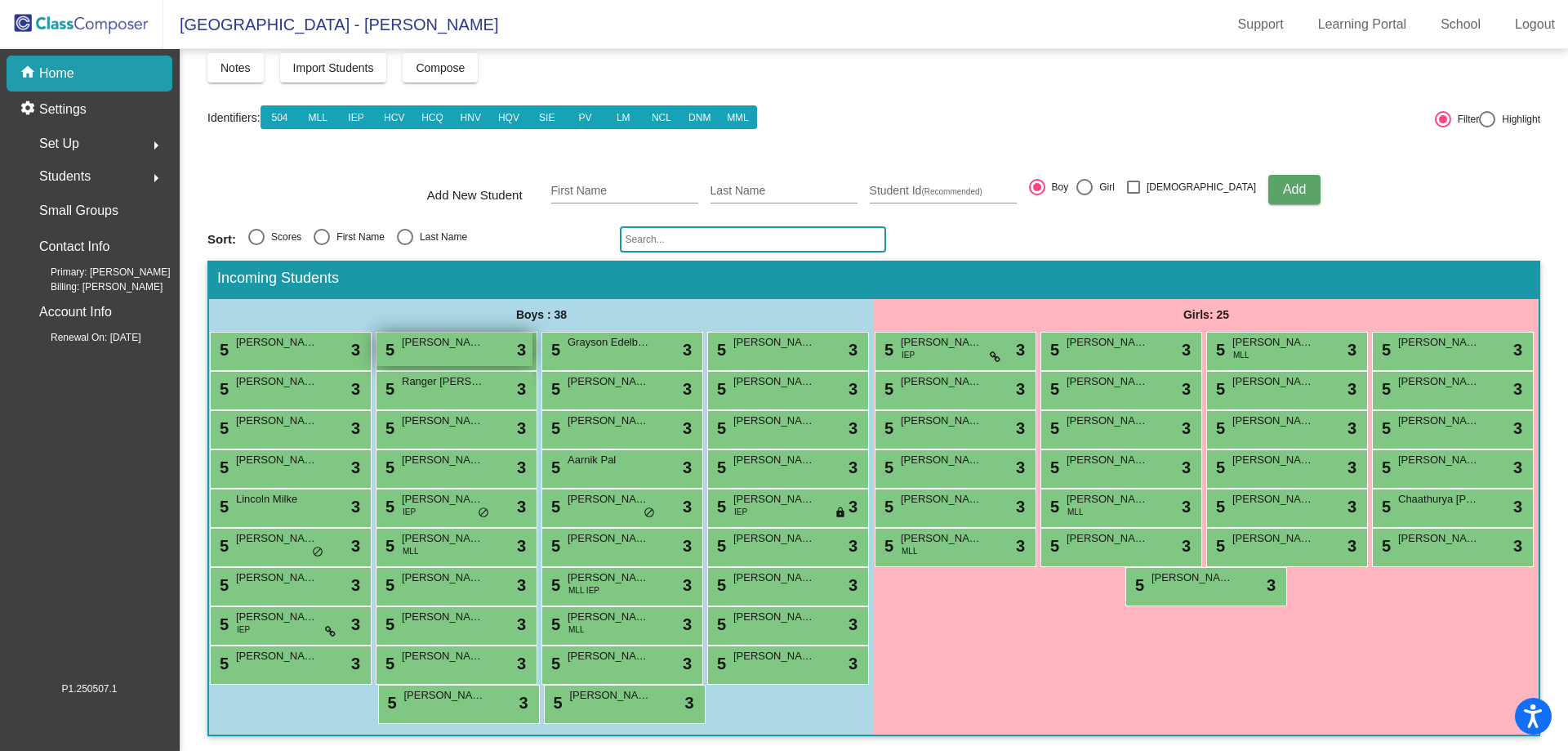
scroll to position [163, 0]
